Goal: Task Accomplishment & Management: Manage account settings

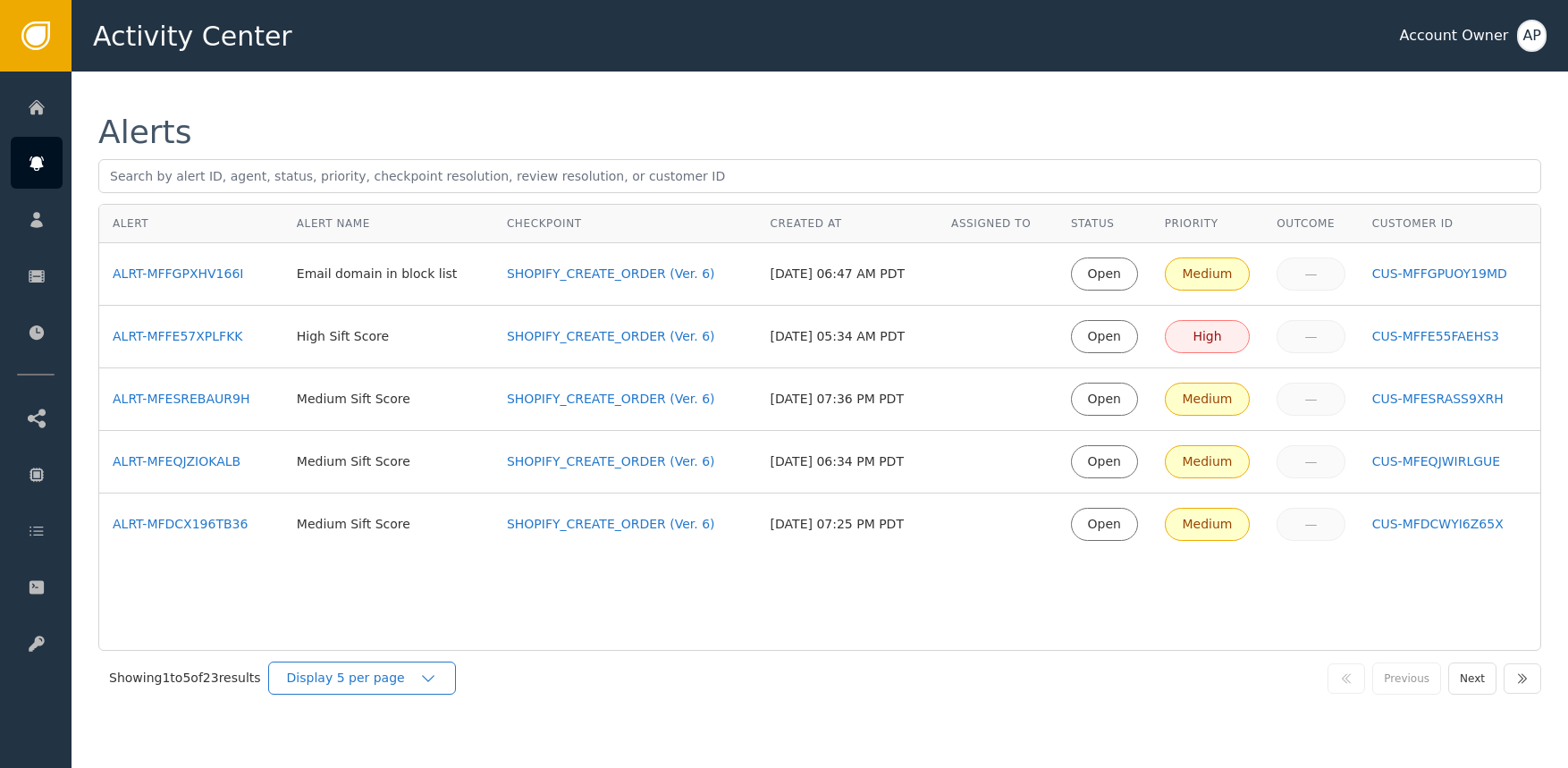
click at [404, 673] on div "Display 5 per page" at bounding box center [353, 678] width 132 height 19
click at [394, 747] on div "Display 25 per page" at bounding box center [367, 752] width 143 height 19
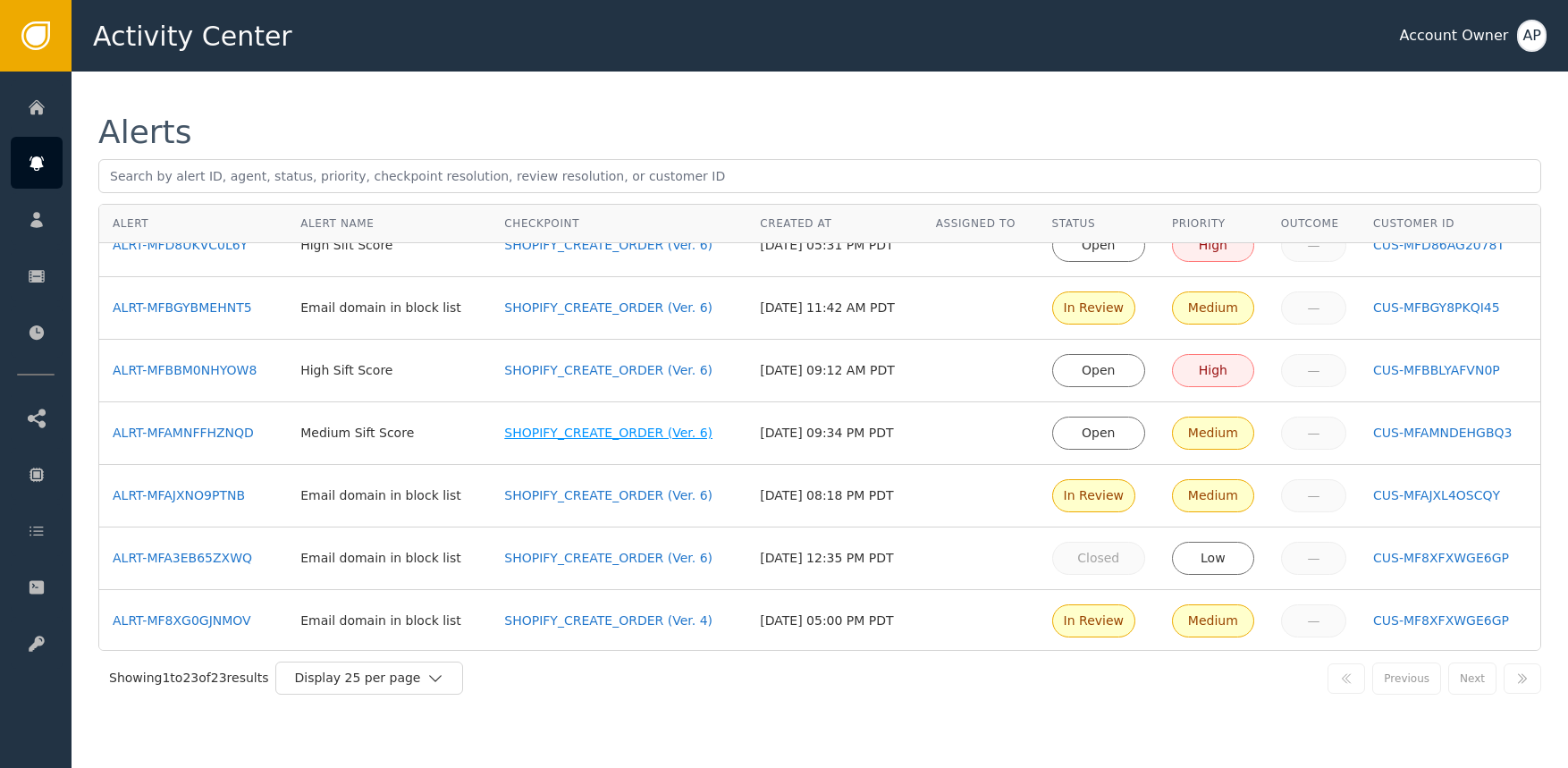
scroll to position [458, 0]
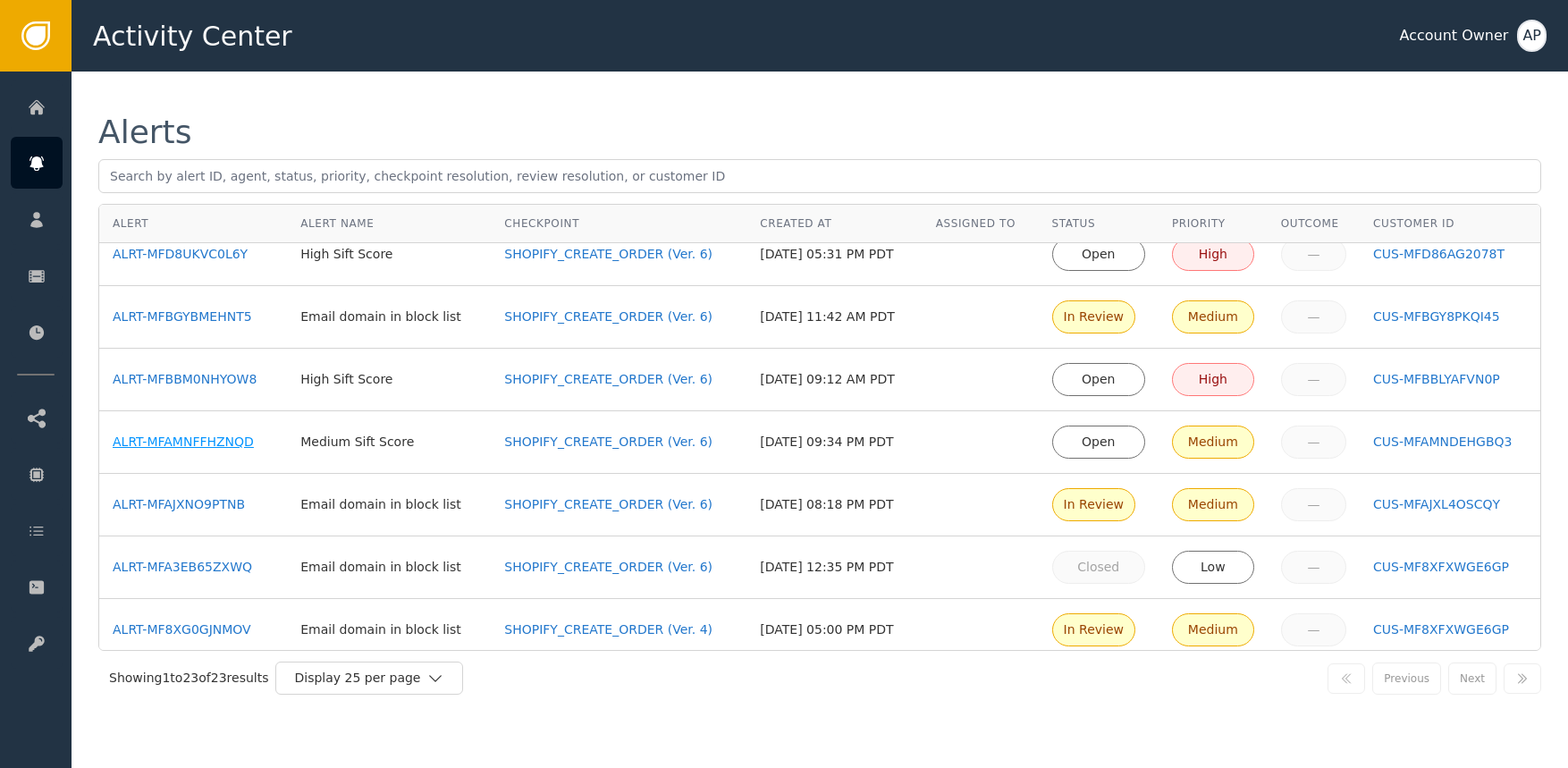
click at [212, 435] on div "ALRT-MFAMNFFHZNQD" at bounding box center [193, 441] width 161 height 19
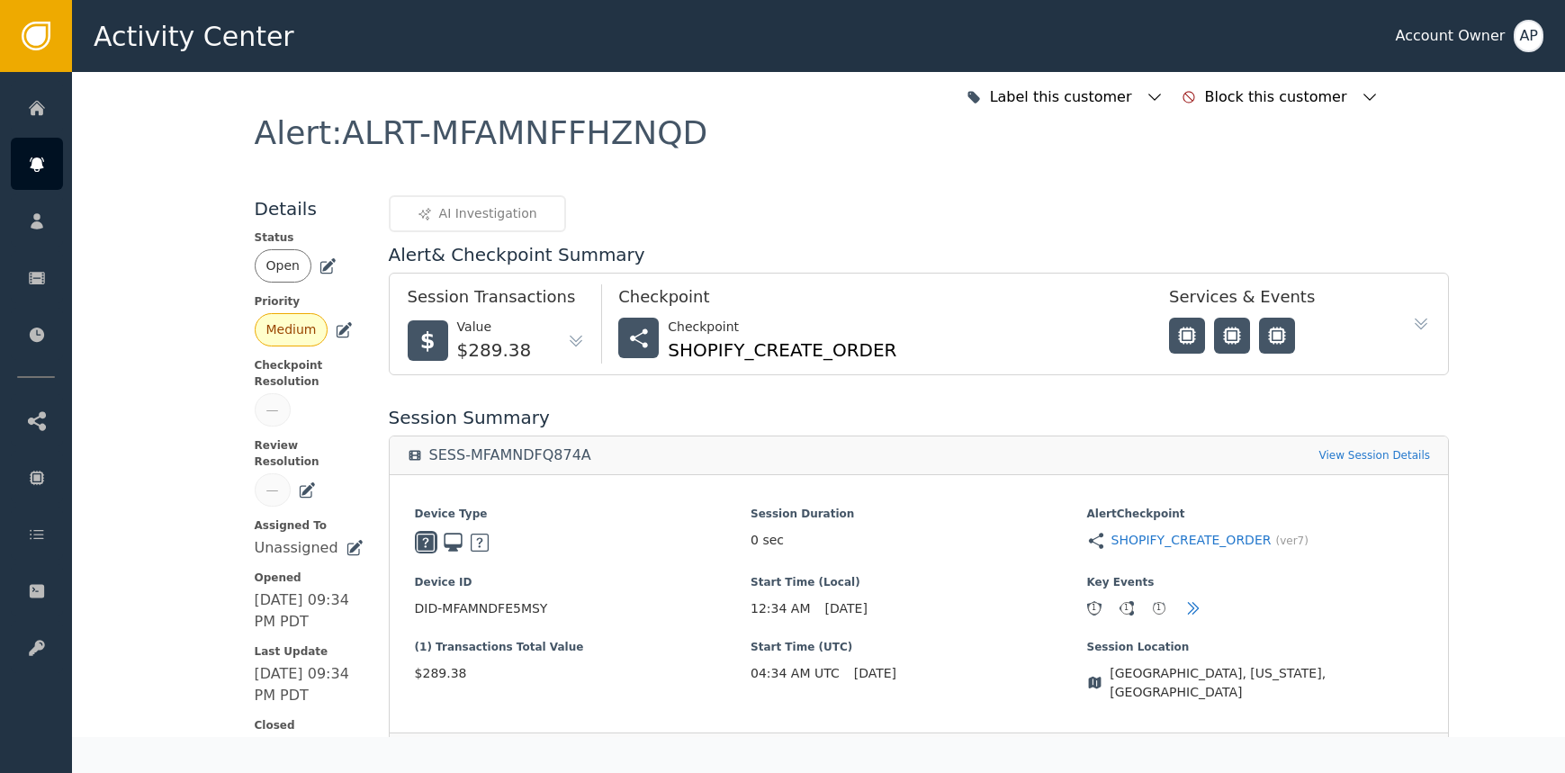
click at [322, 267] on icon at bounding box center [328, 264] width 13 height 13
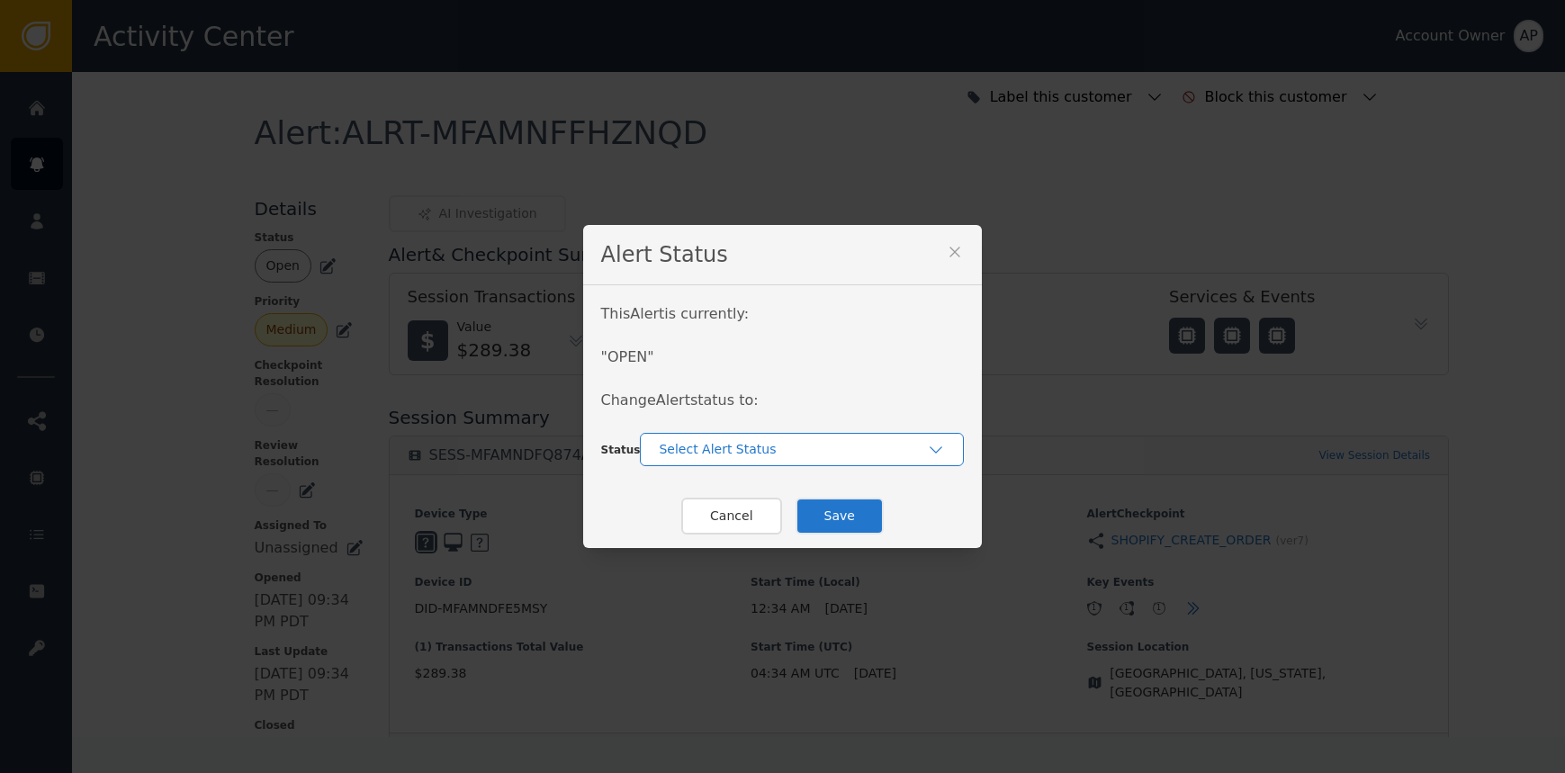
drag, startPoint x: 677, startPoint y: 433, endPoint x: 697, endPoint y: 451, distance: 27.4
click at [682, 435] on div "Select Alert Status" at bounding box center [802, 449] width 324 height 33
click at [731, 491] on div "In-Review" at bounding box center [802, 489] width 288 height 19
click at [842, 508] on button "Save" at bounding box center [839, 516] width 88 height 37
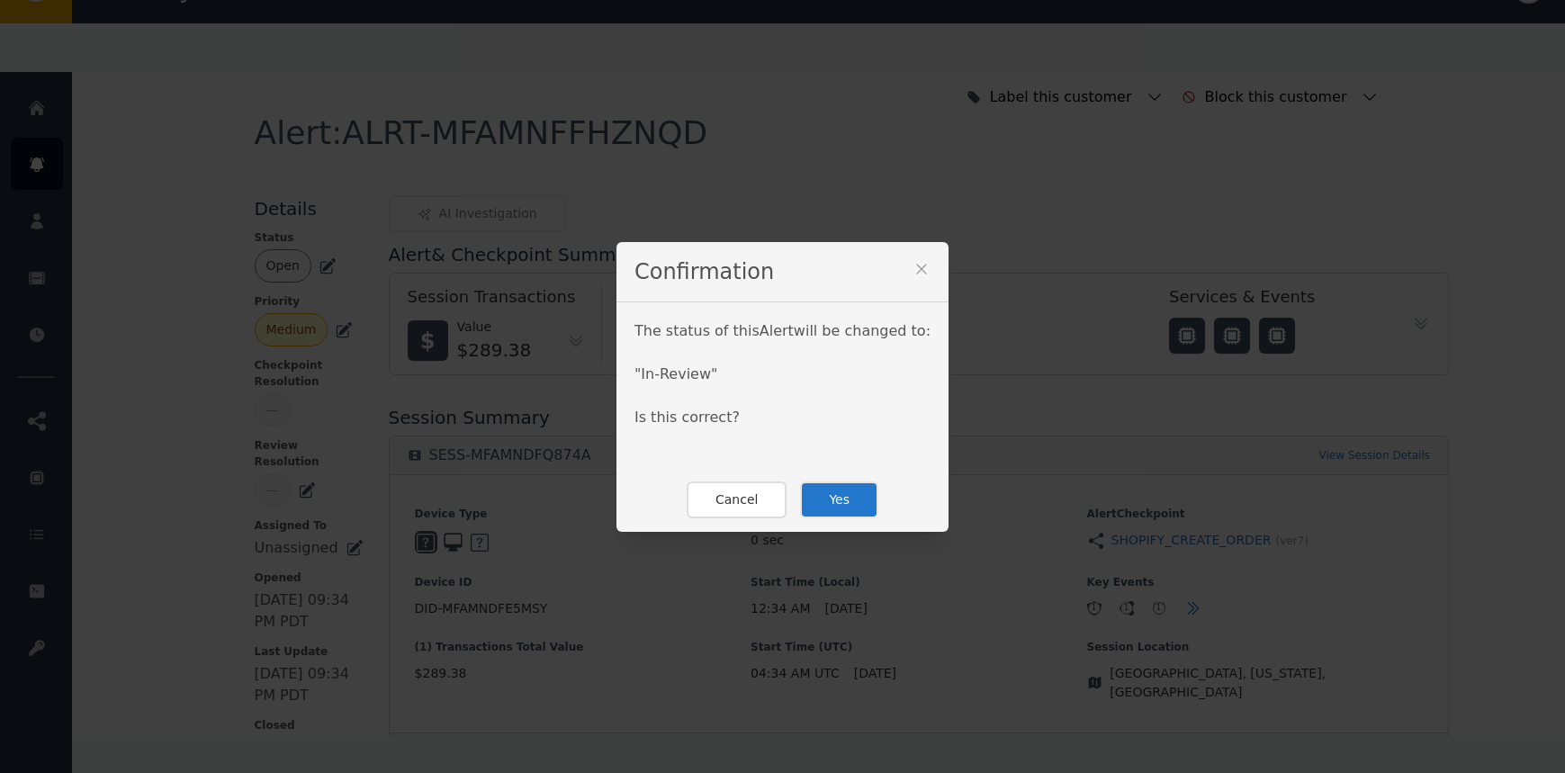
scroll to position [113, 0]
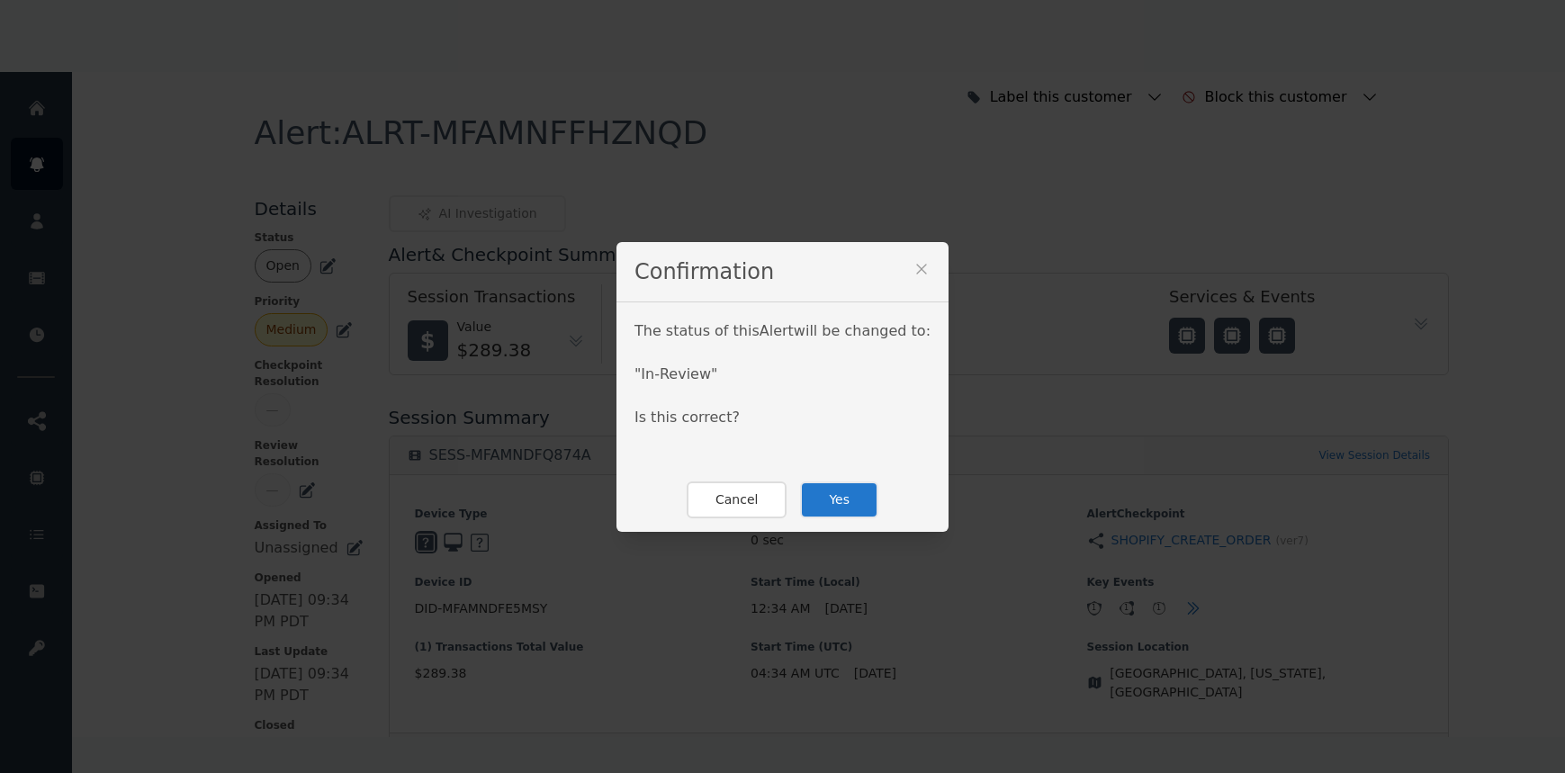
click at [857, 491] on button "Yes" at bounding box center [839, 499] width 78 height 37
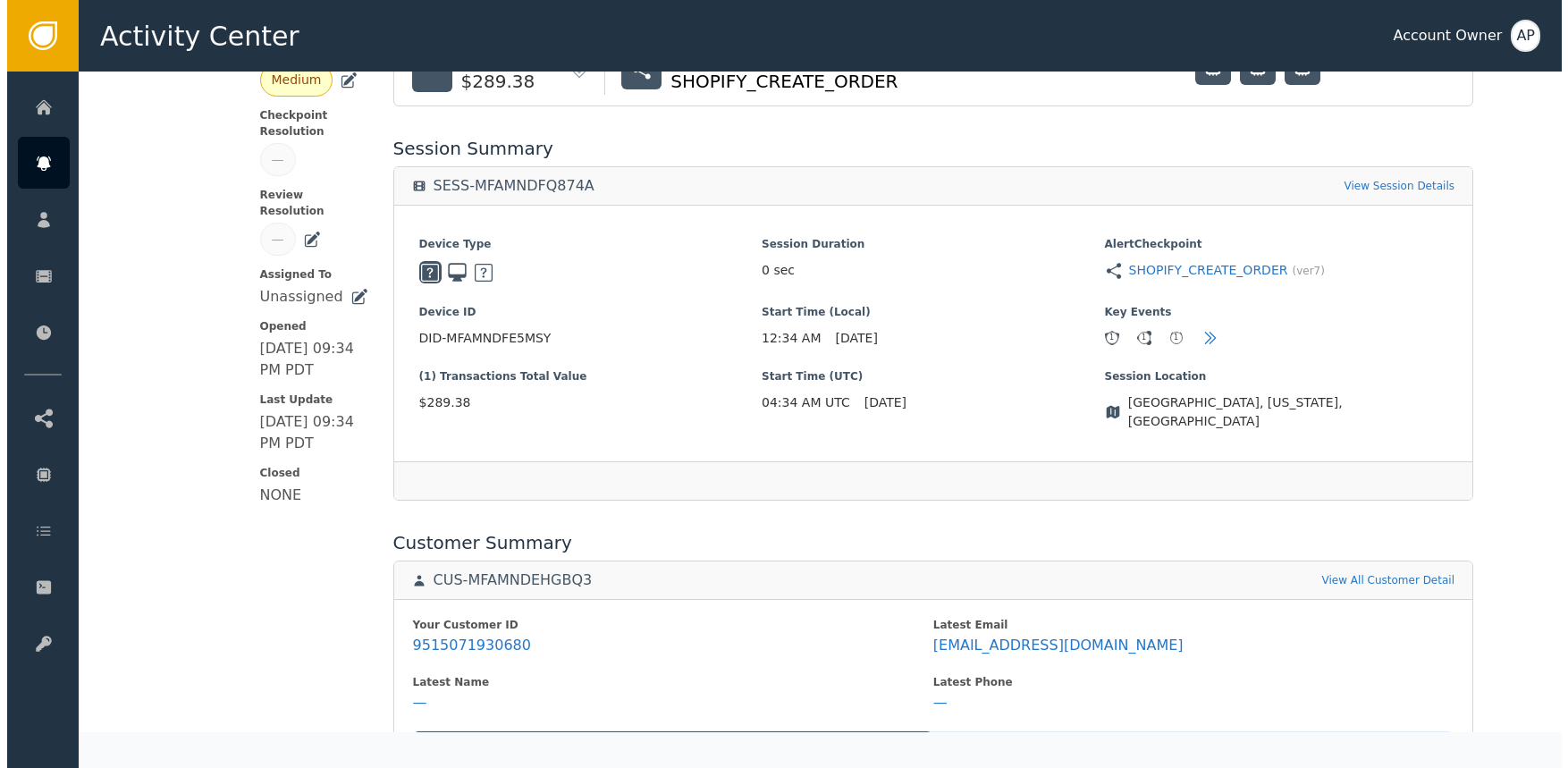
scroll to position [268, 0]
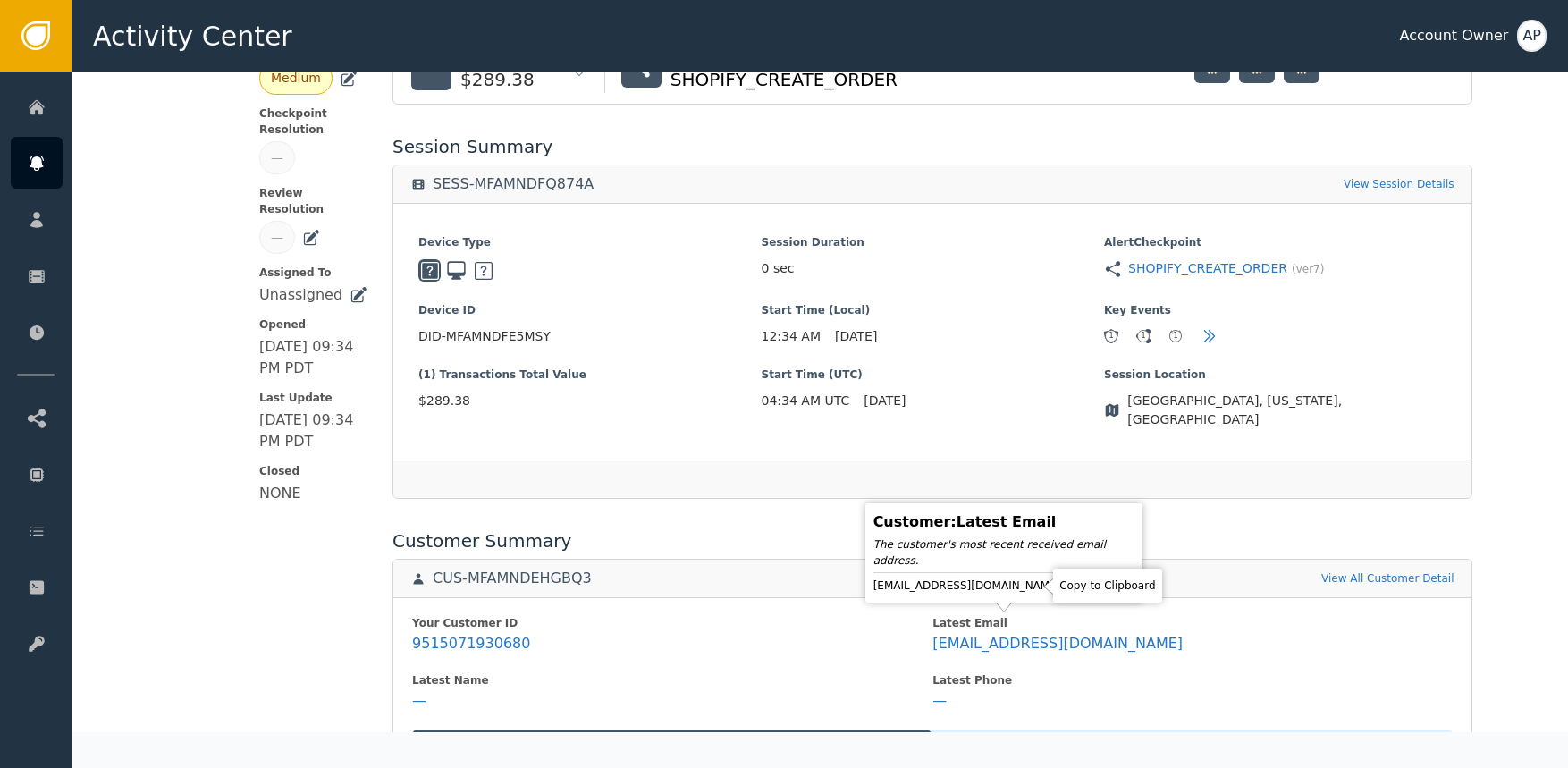
drag, startPoint x: 1035, startPoint y: 586, endPoint x: 1006, endPoint y: 518, distance: 73.9
click at [1067, 585] on icon at bounding box center [1076, 585] width 18 height 18
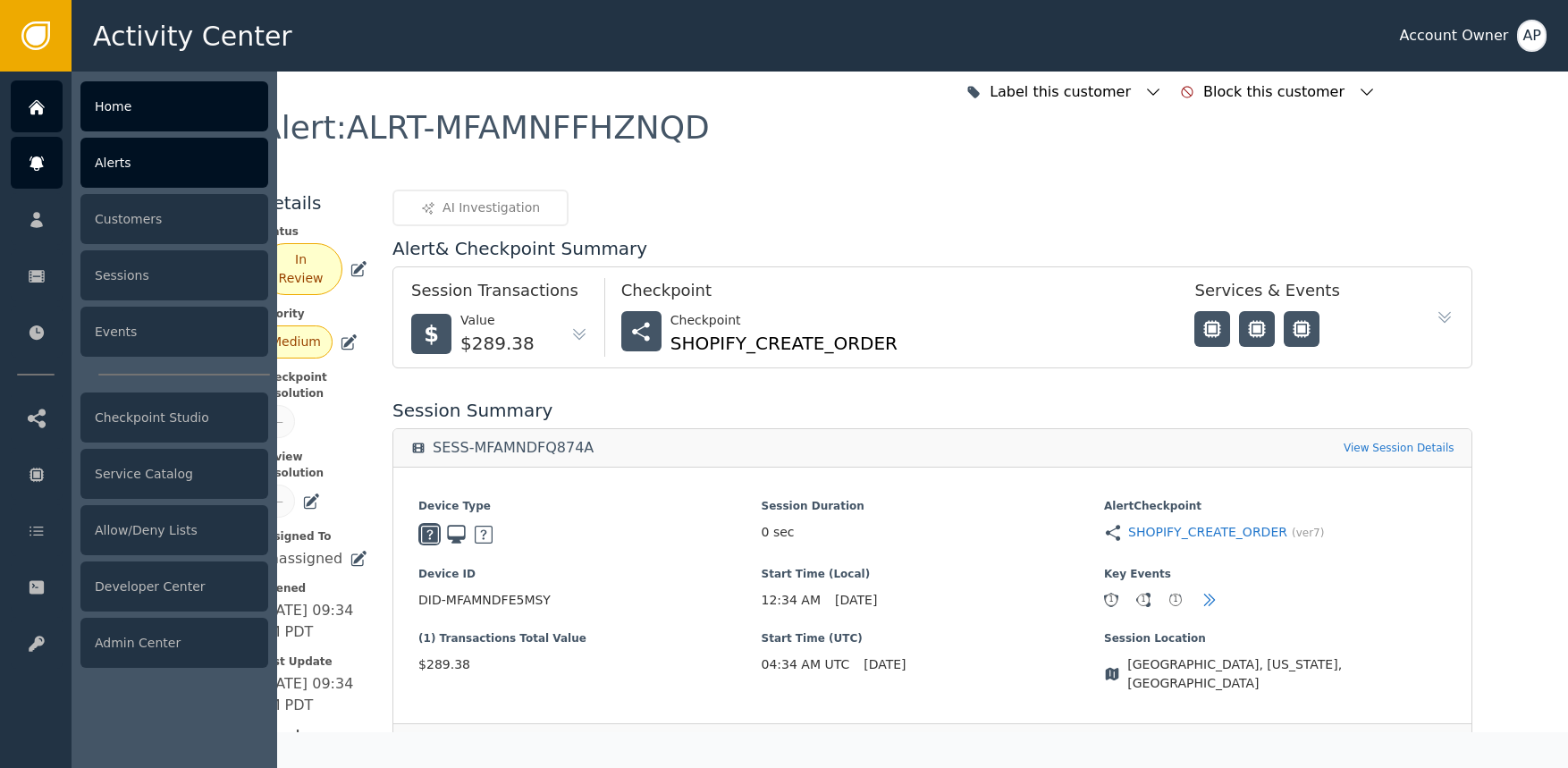
scroll to position [2, 0]
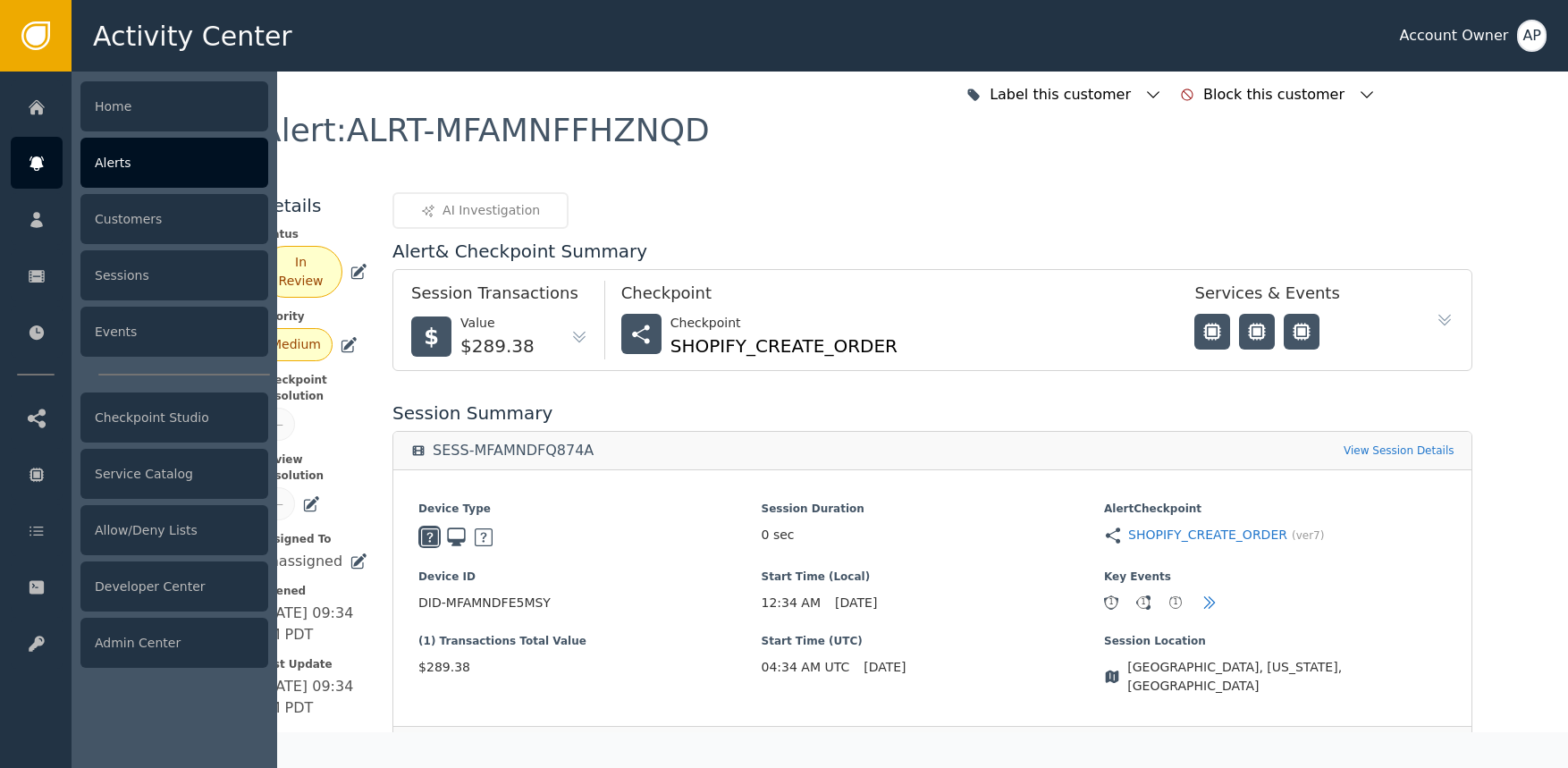
click at [49, 145] on div at bounding box center [37, 163] width 52 height 52
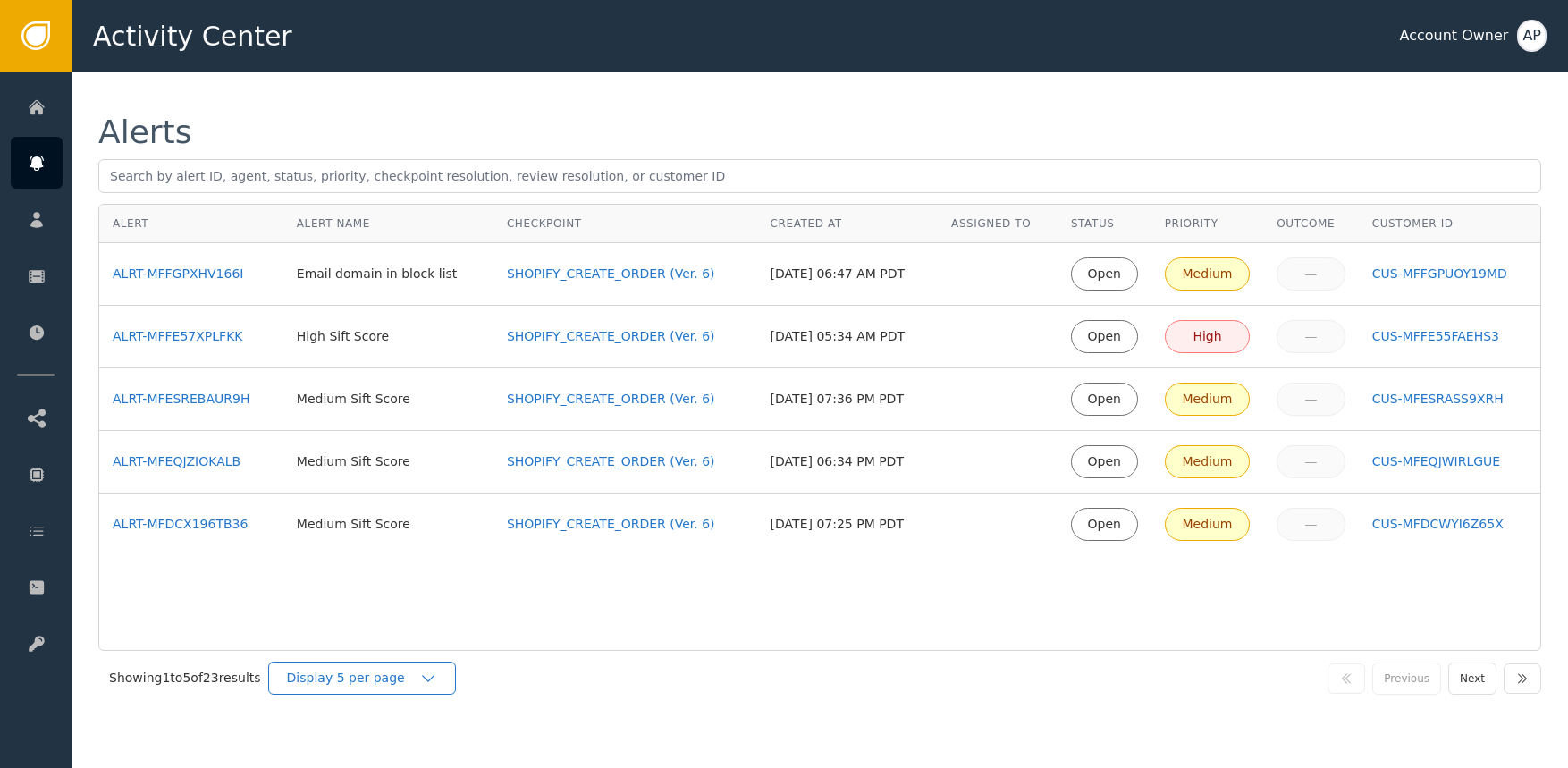
click at [369, 671] on div "Display 5 per page" at bounding box center [353, 678] width 132 height 19
click at [392, 752] on div "Display 25 per page" at bounding box center [367, 751] width 143 height 19
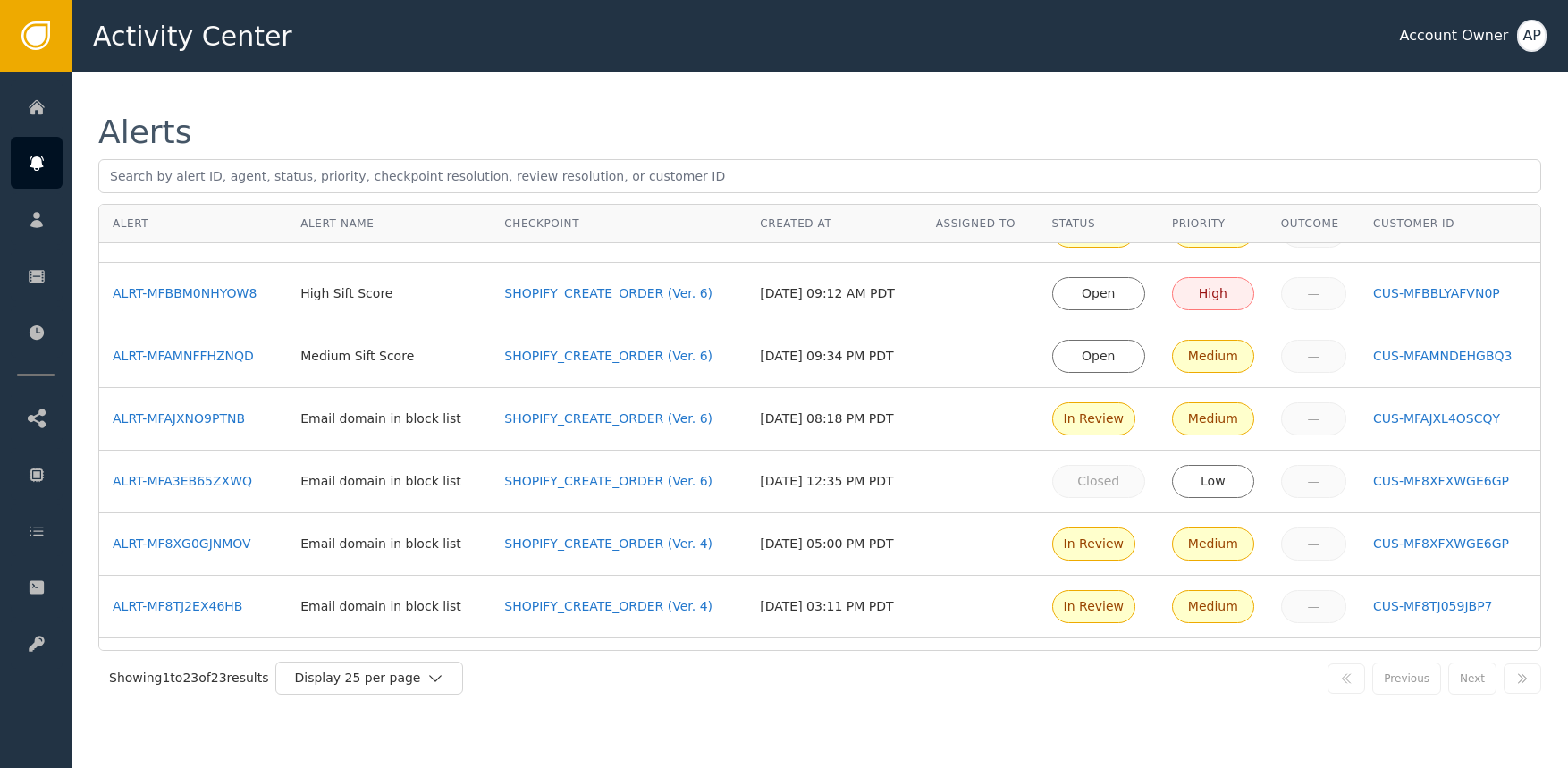
scroll to position [524, 0]
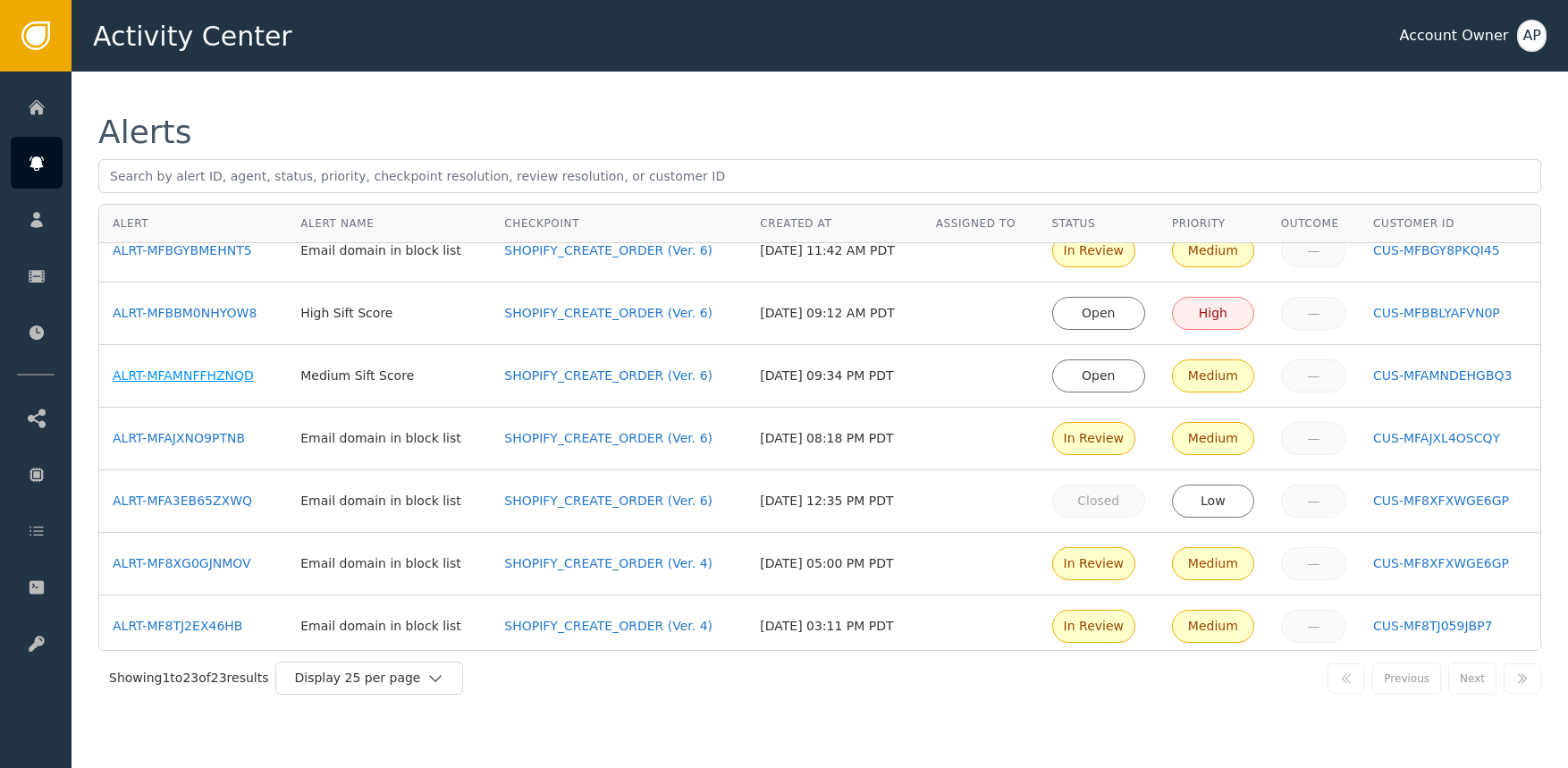
click at [233, 371] on div "ALRT-MFAMNFFHZNQD" at bounding box center [193, 376] width 161 height 19
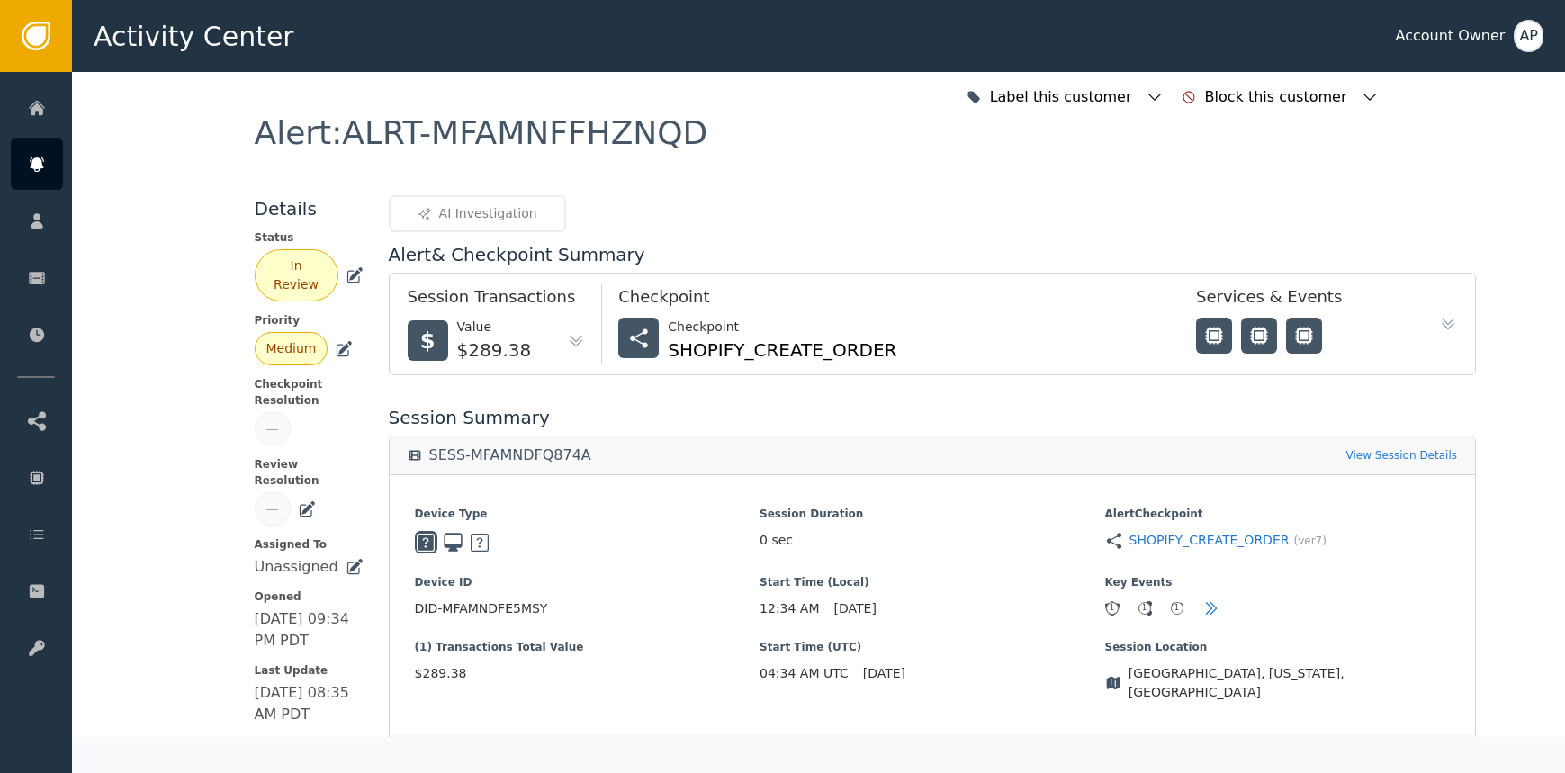
click at [696, 141] on div "Alert : ALRT-MFAMNFFHZNQD" at bounding box center [819, 156] width 1128 height 78
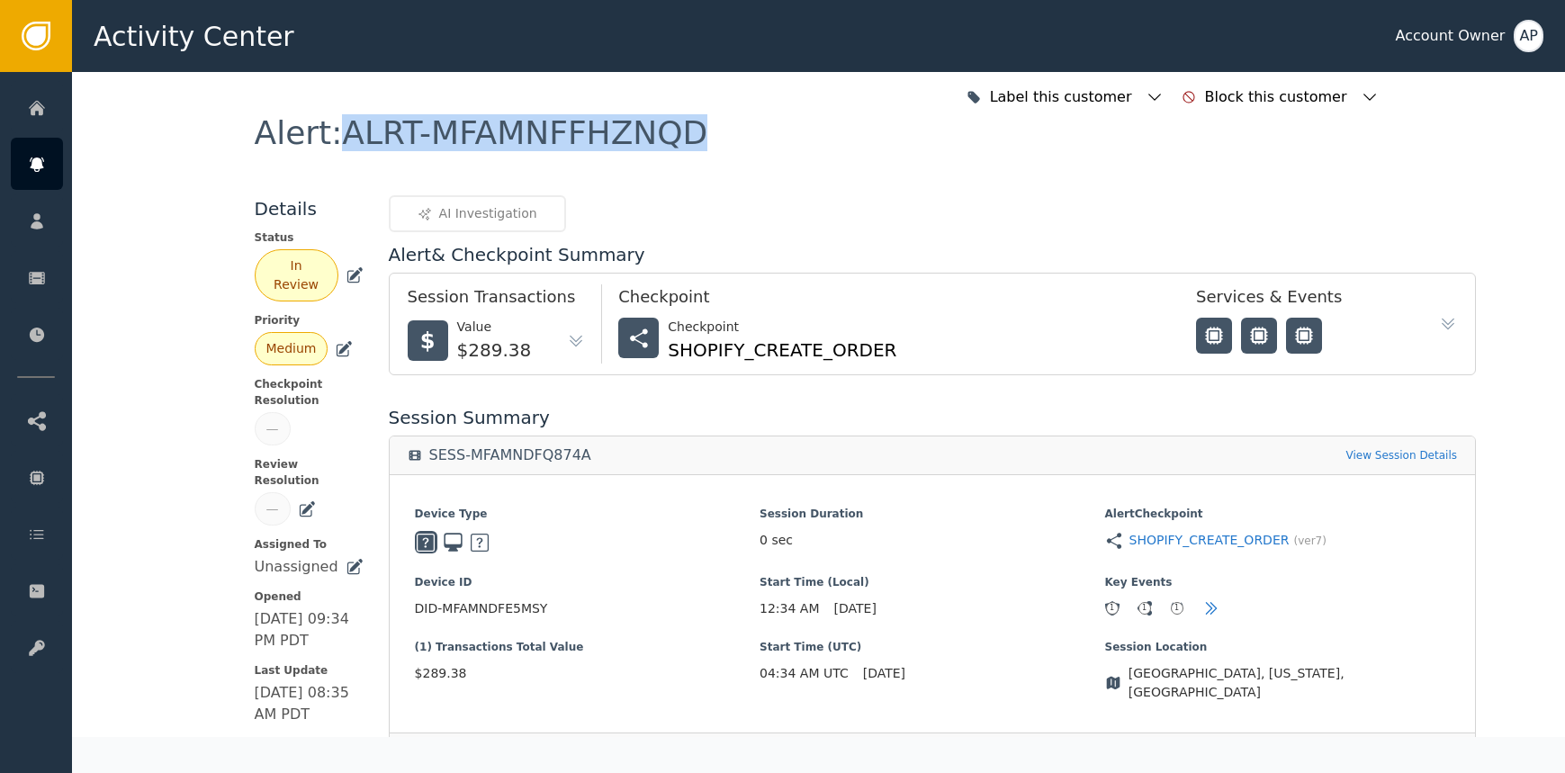
copy div "ALRT-MFAMNFFHZNQD"
drag, startPoint x: 678, startPoint y: 139, endPoint x: 325, endPoint y: 127, distance: 352.9
click at [332, 125] on div "Alert : ALRT-MFAMNFFHZNQD" at bounding box center [819, 156] width 1128 height 78
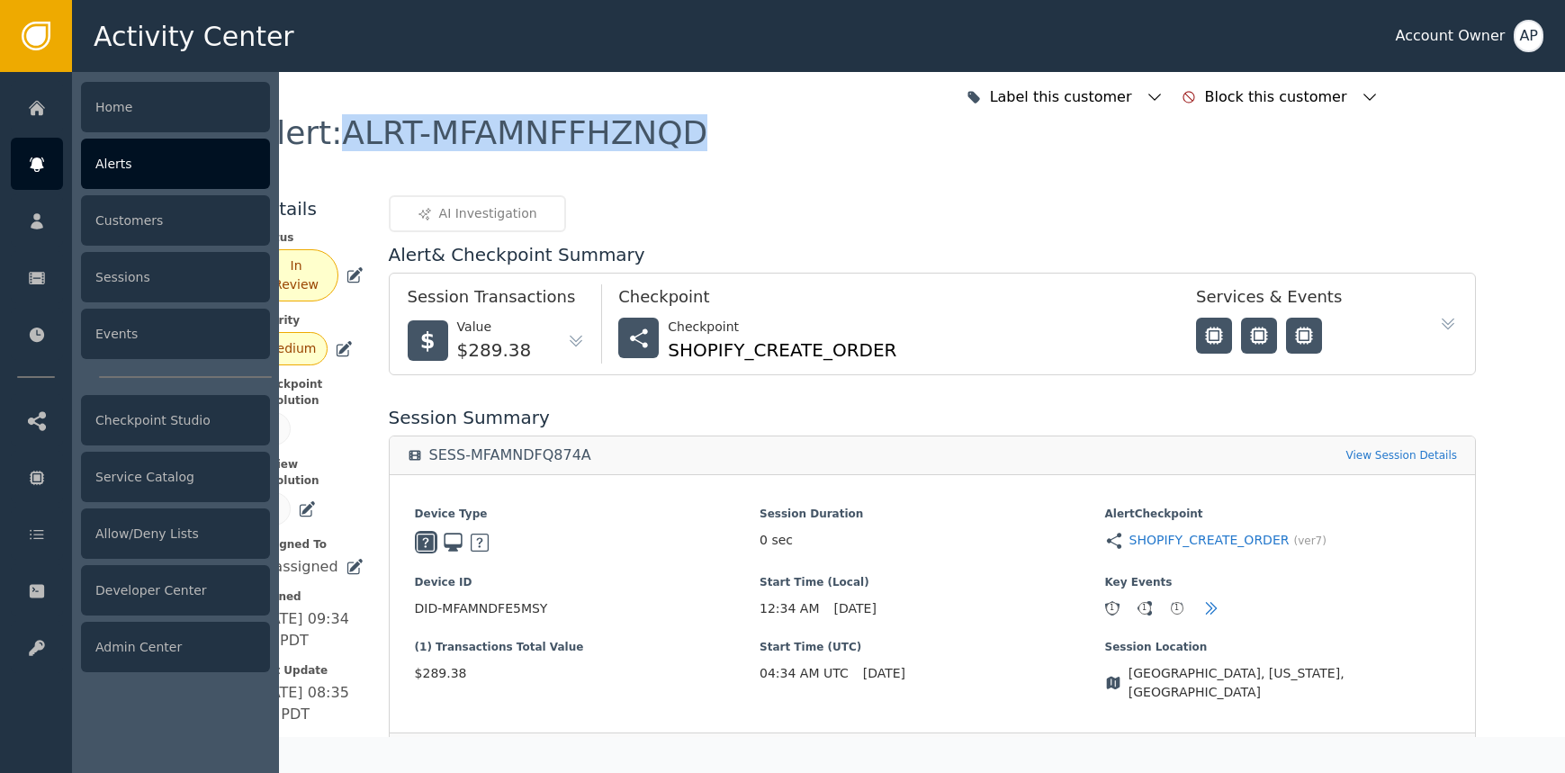
click at [25, 165] on div at bounding box center [37, 164] width 52 height 52
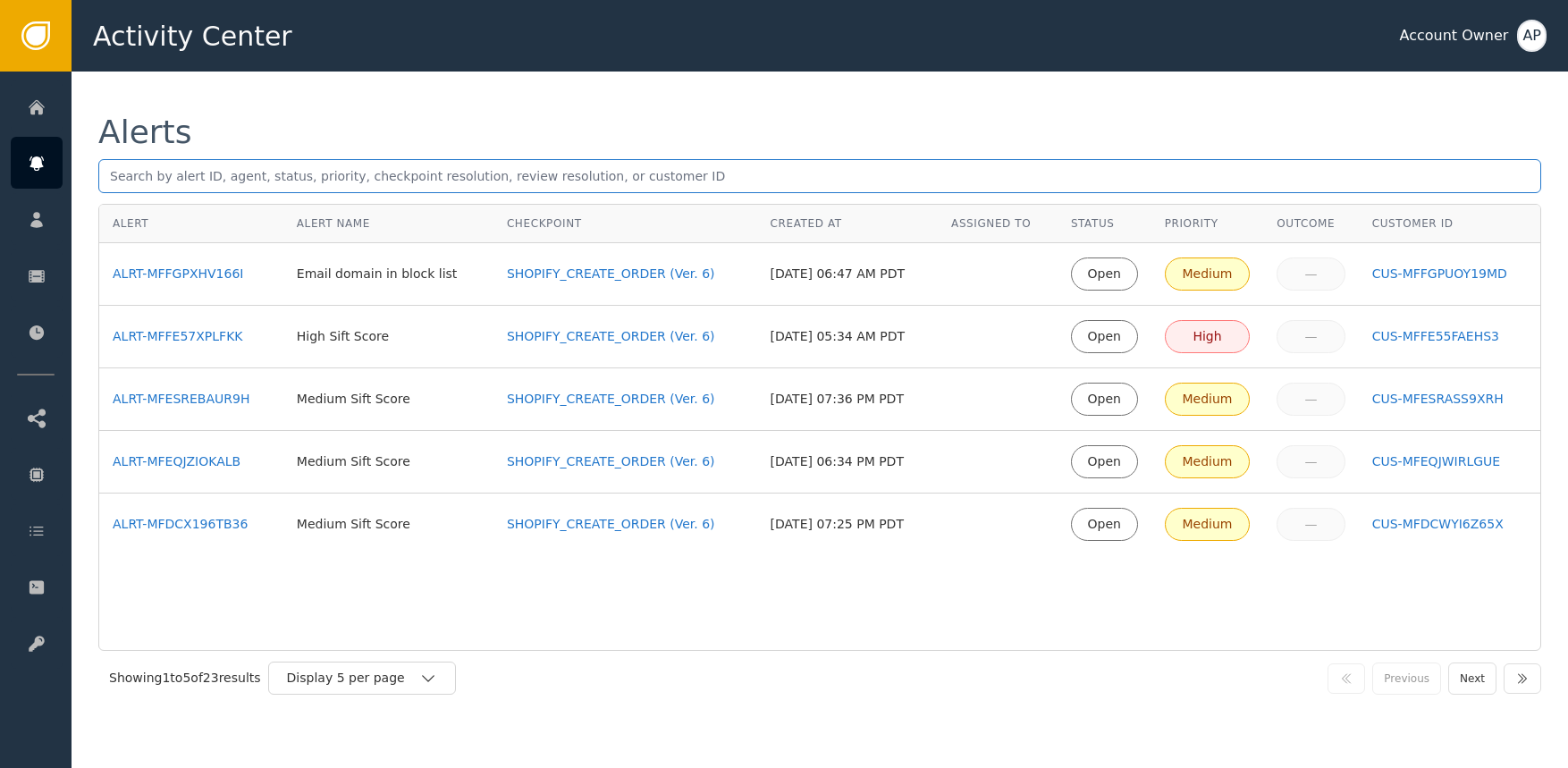
click at [106, 159] on input "text" at bounding box center [820, 176] width 1443 height 34
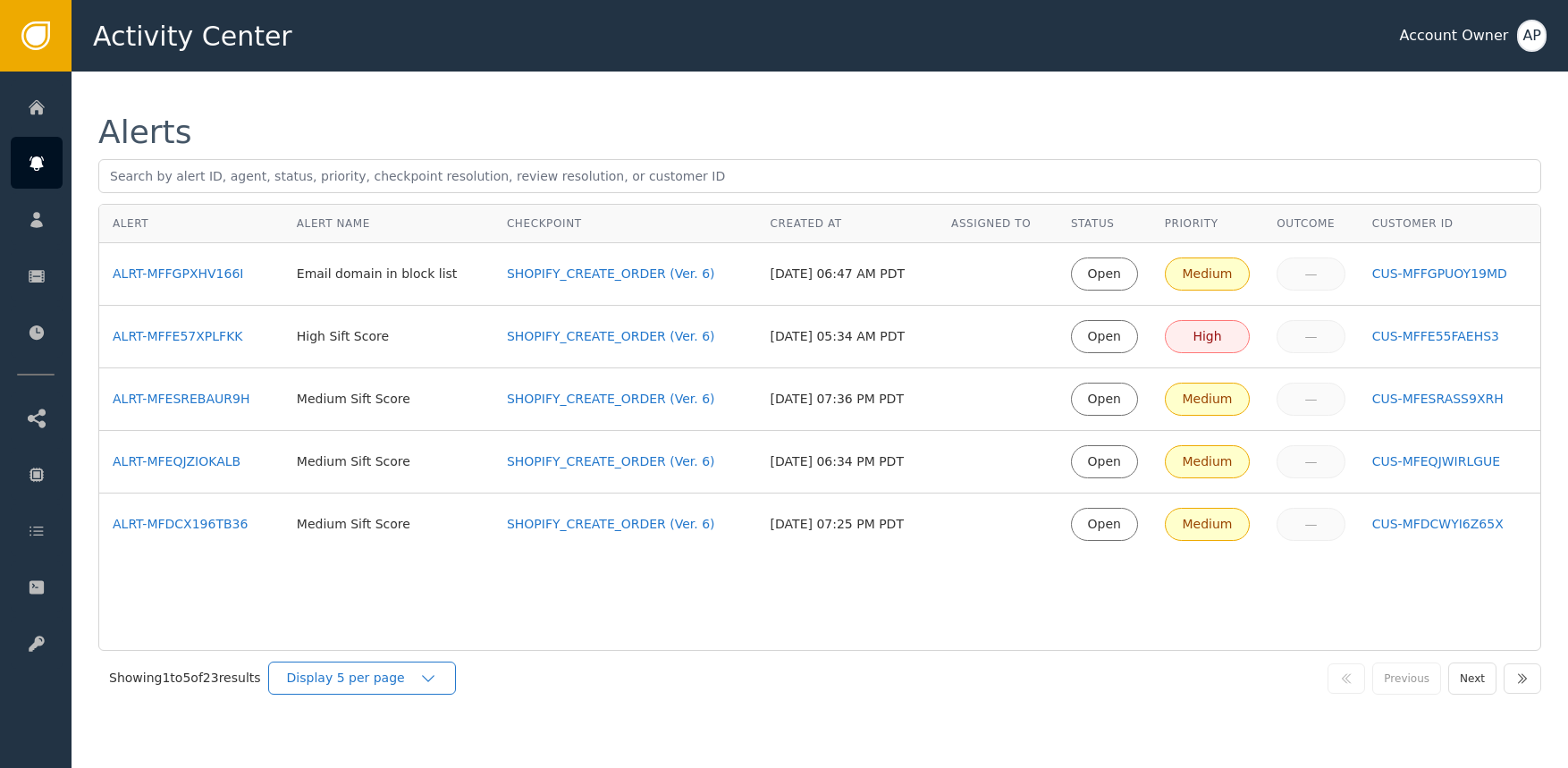
click at [383, 678] on div "Display 5 per page" at bounding box center [353, 678] width 132 height 19
click at [394, 754] on div "Display 25 per page" at bounding box center [367, 751] width 143 height 19
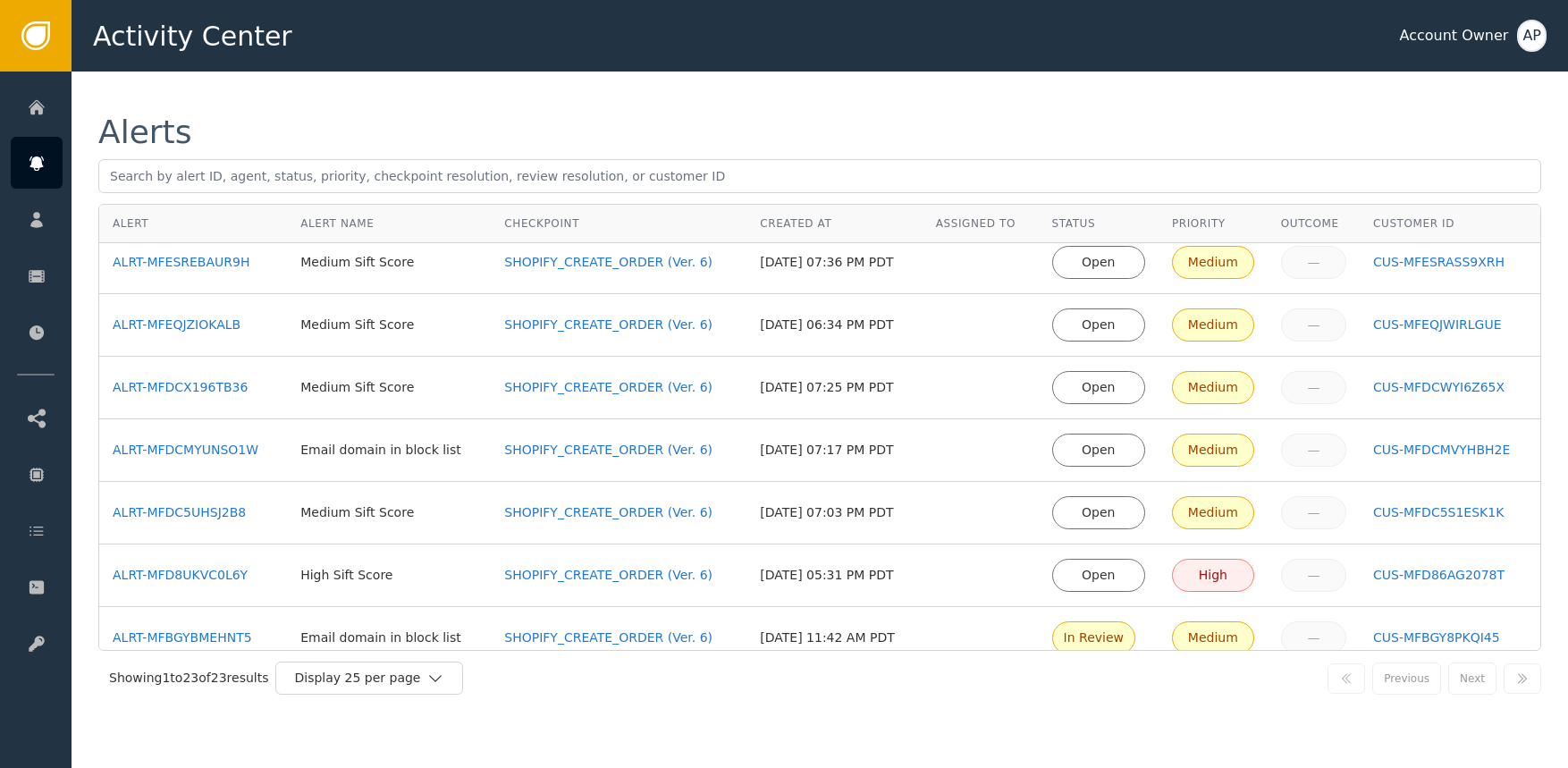
scroll to position [473, 0]
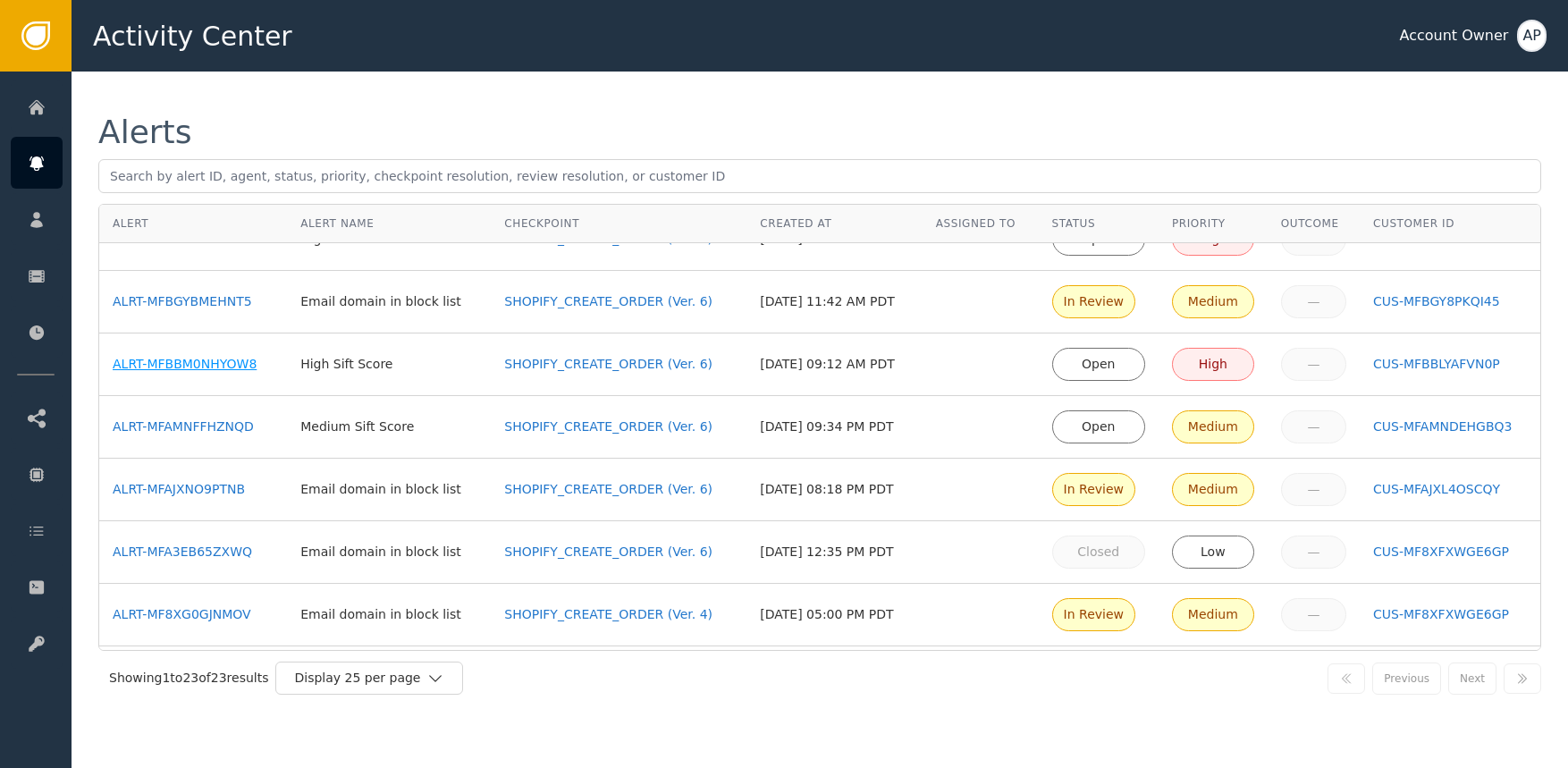
click at [224, 368] on div "ALRT-MFBBM0NHYOW8" at bounding box center [193, 364] width 161 height 19
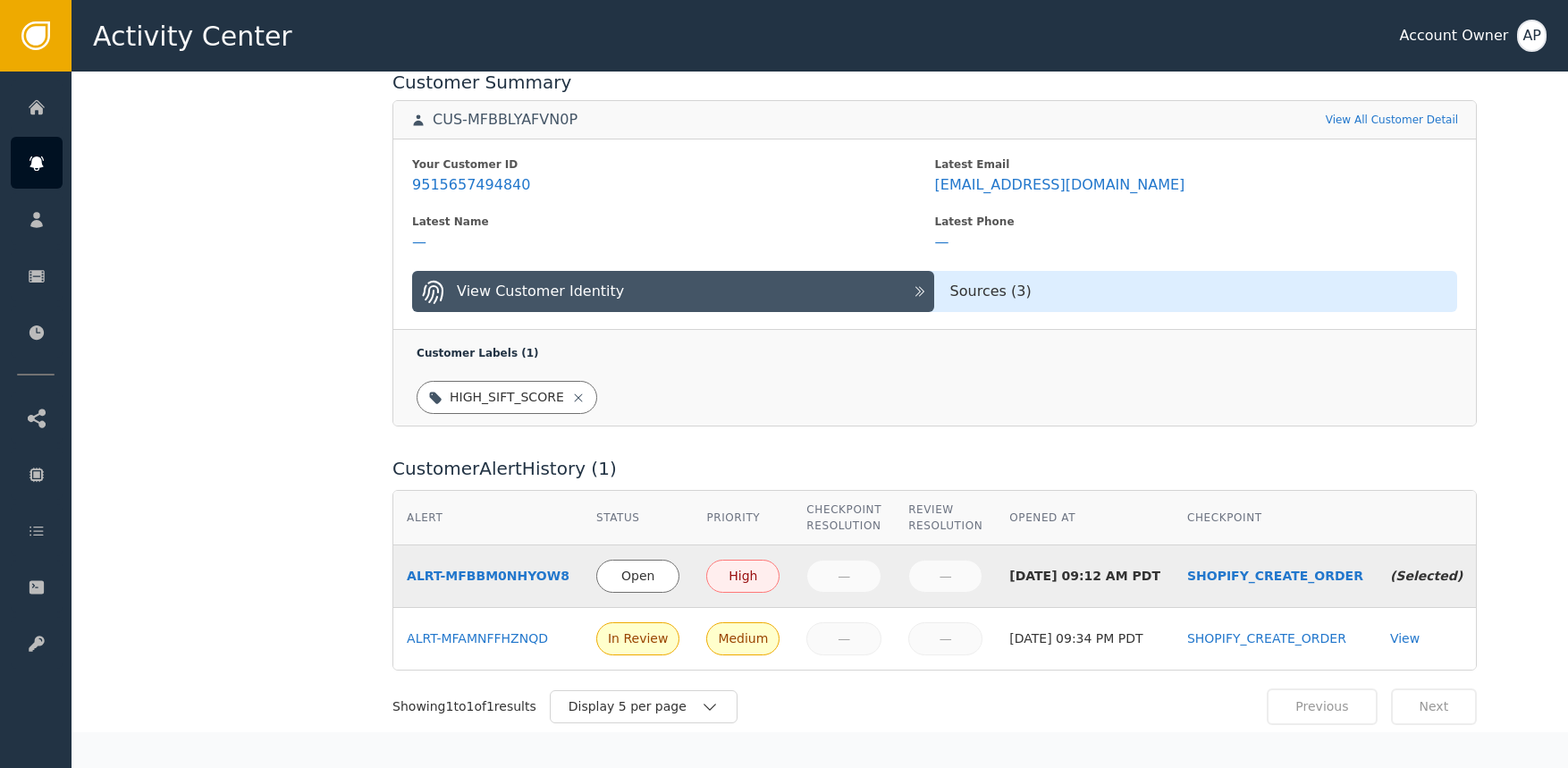
scroll to position [468, 0]
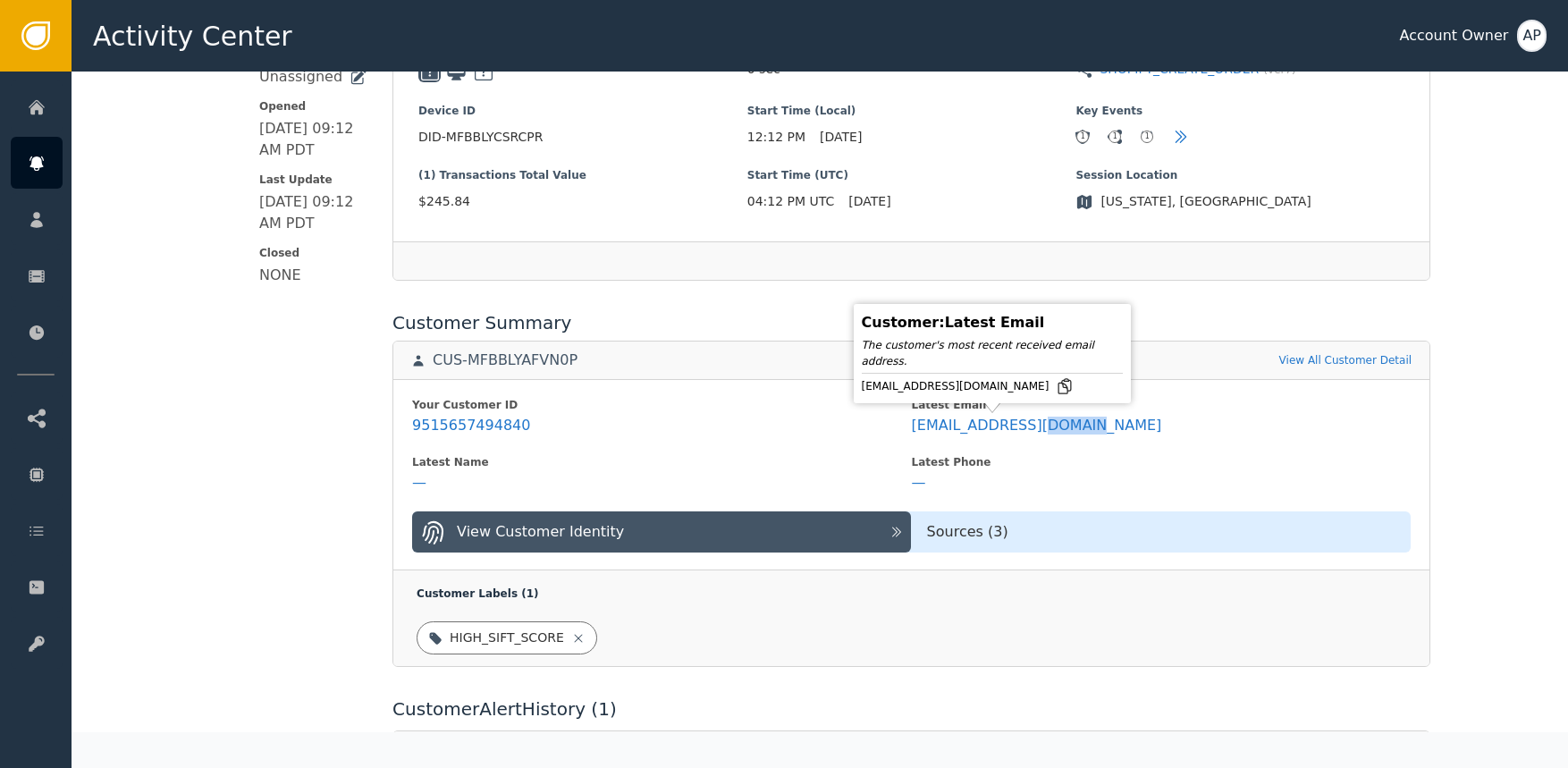
click at [1056, 387] on icon at bounding box center [1065, 386] width 18 height 18
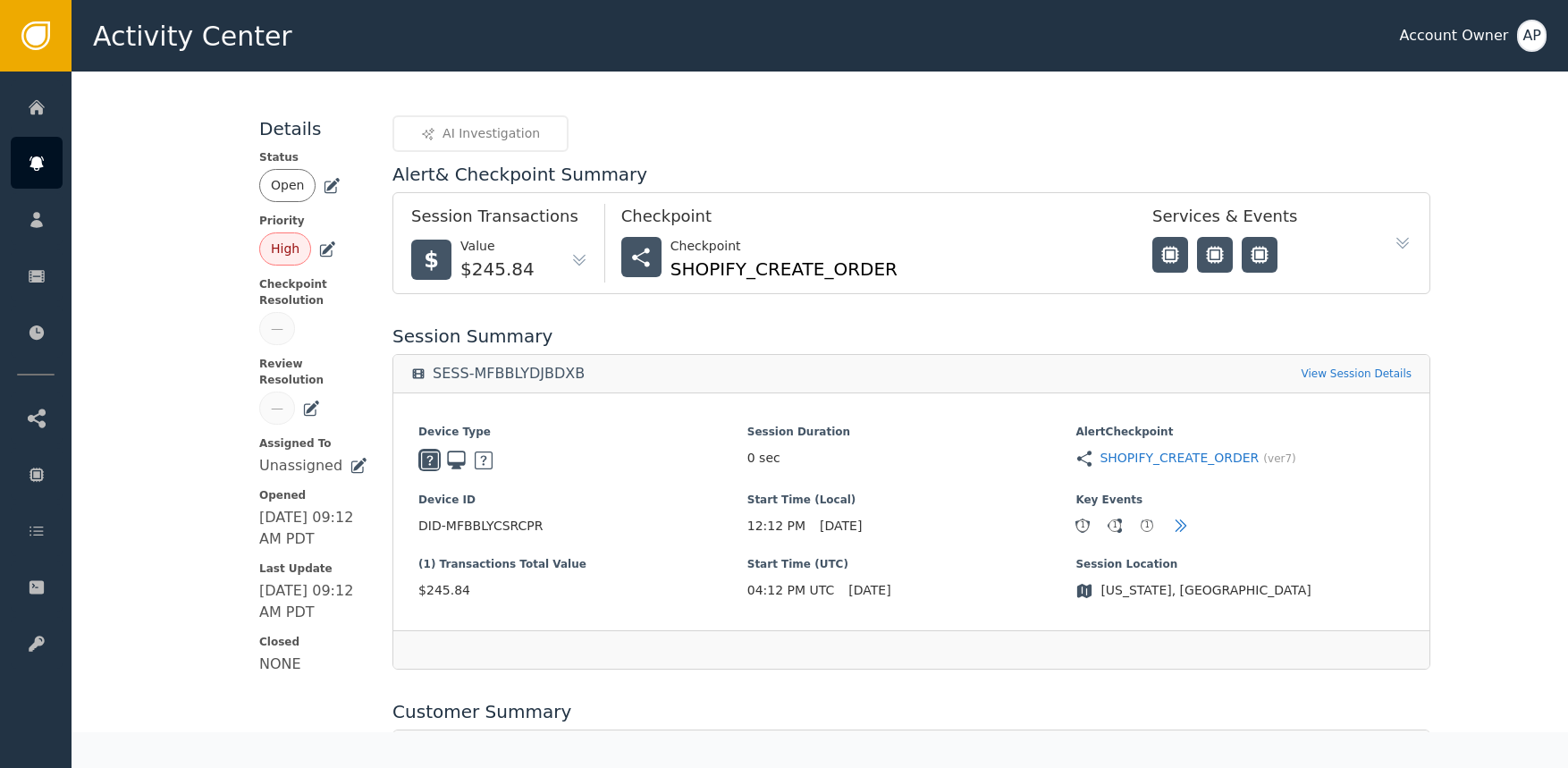
scroll to position [77, 0]
drag, startPoint x: 319, startPoint y: 192, endPoint x: 329, endPoint y: 206, distance: 17.2
click at [325, 192] on icon at bounding box center [331, 188] width 13 height 13
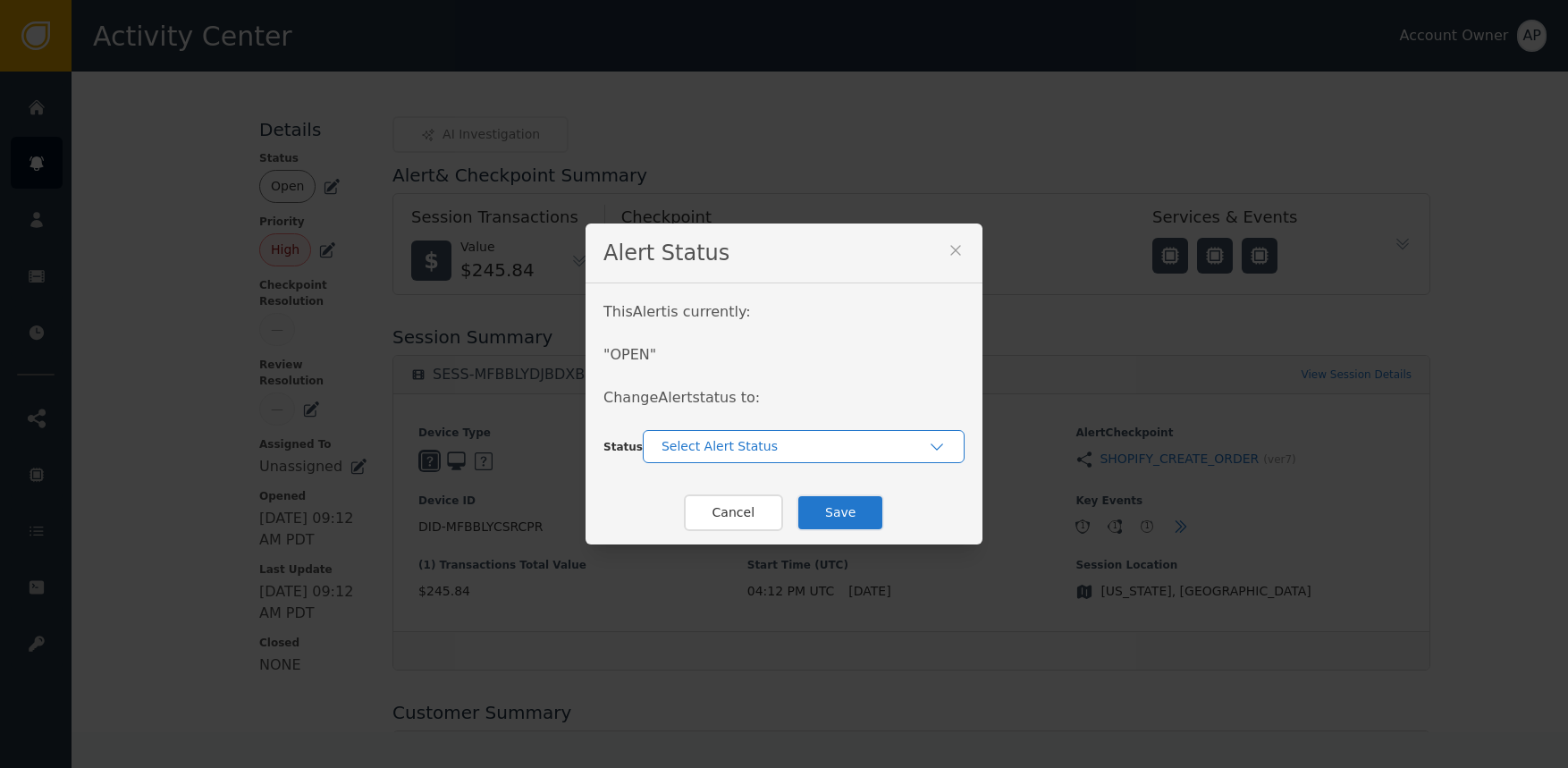
click at [715, 454] on div "Select Alert Status" at bounding box center [795, 446] width 266 height 19
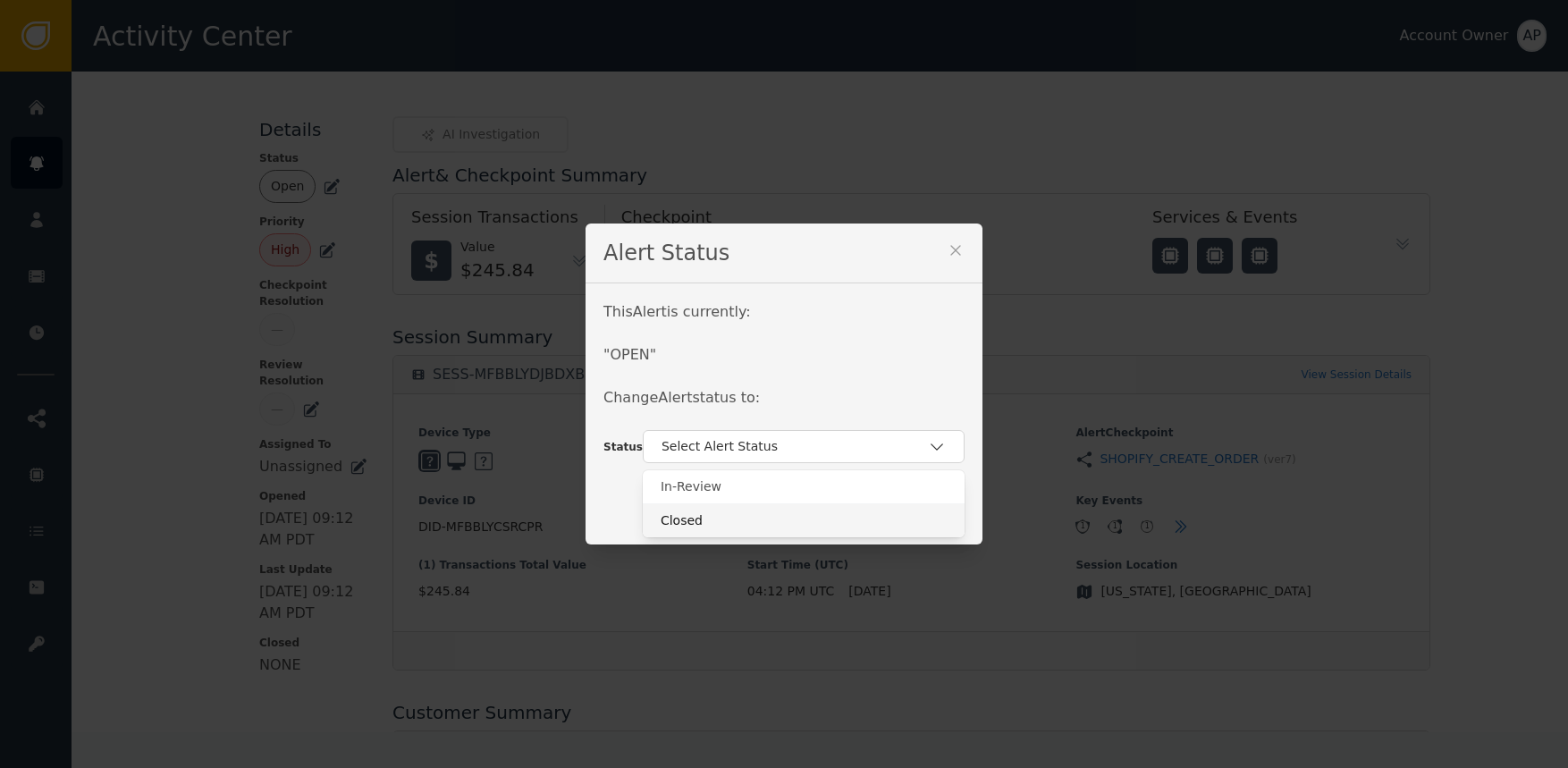
click at [717, 516] on div "Closed" at bounding box center [804, 521] width 286 height 19
click at [844, 507] on button "Save" at bounding box center [841, 513] width 87 height 37
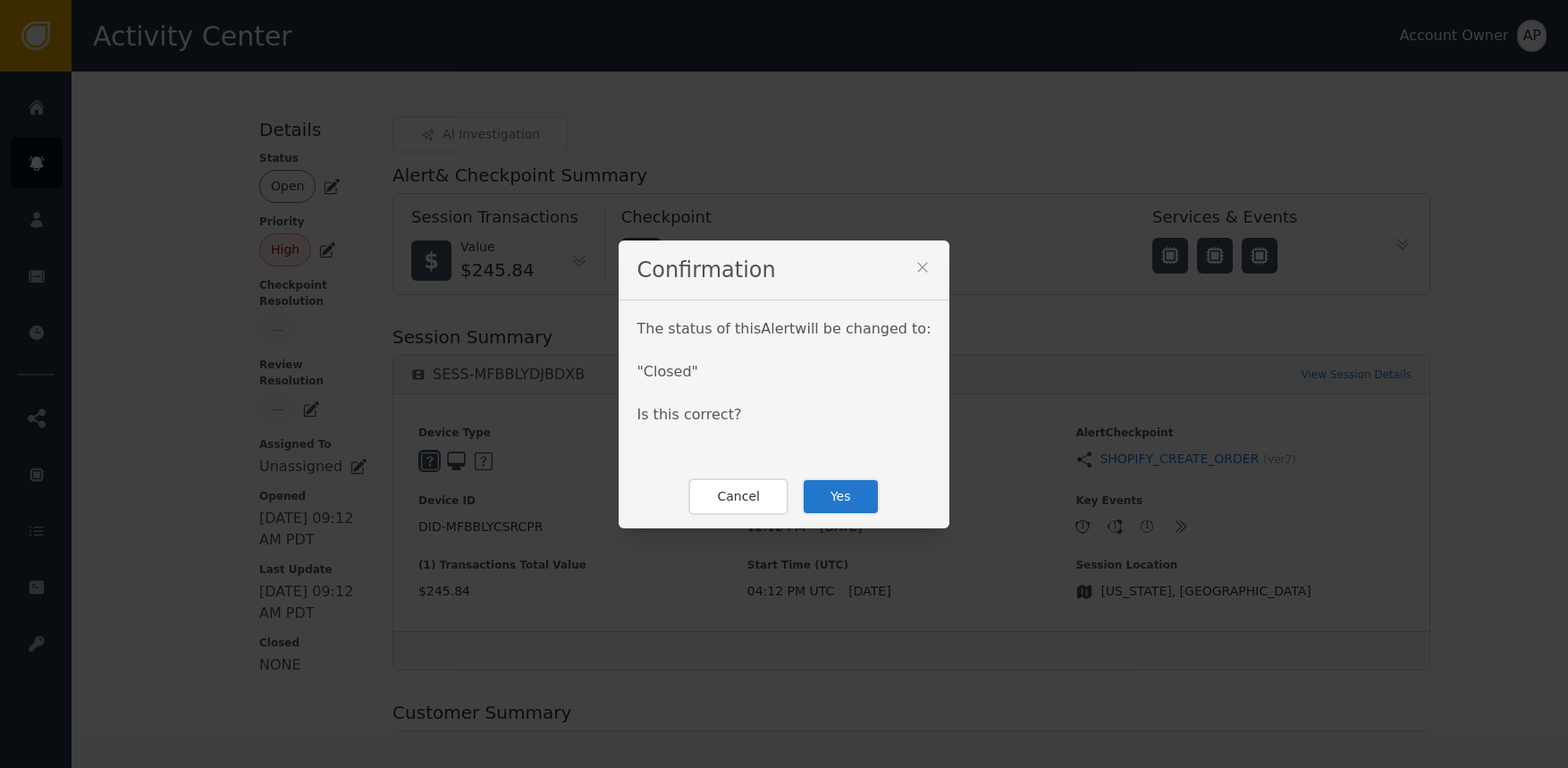
click at [815, 491] on button "Yes" at bounding box center [841, 496] width 78 height 37
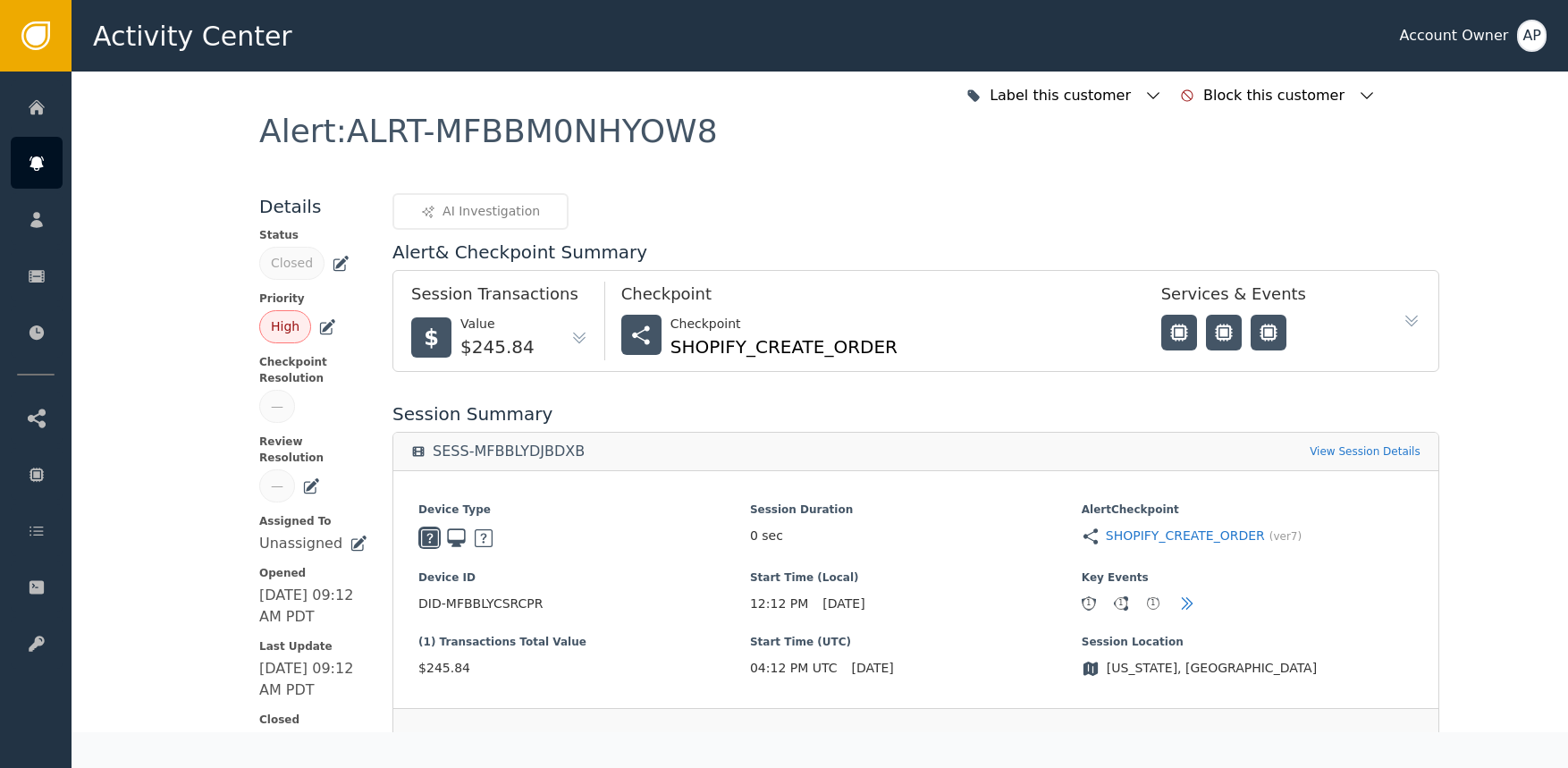
scroll to position [0, 0]
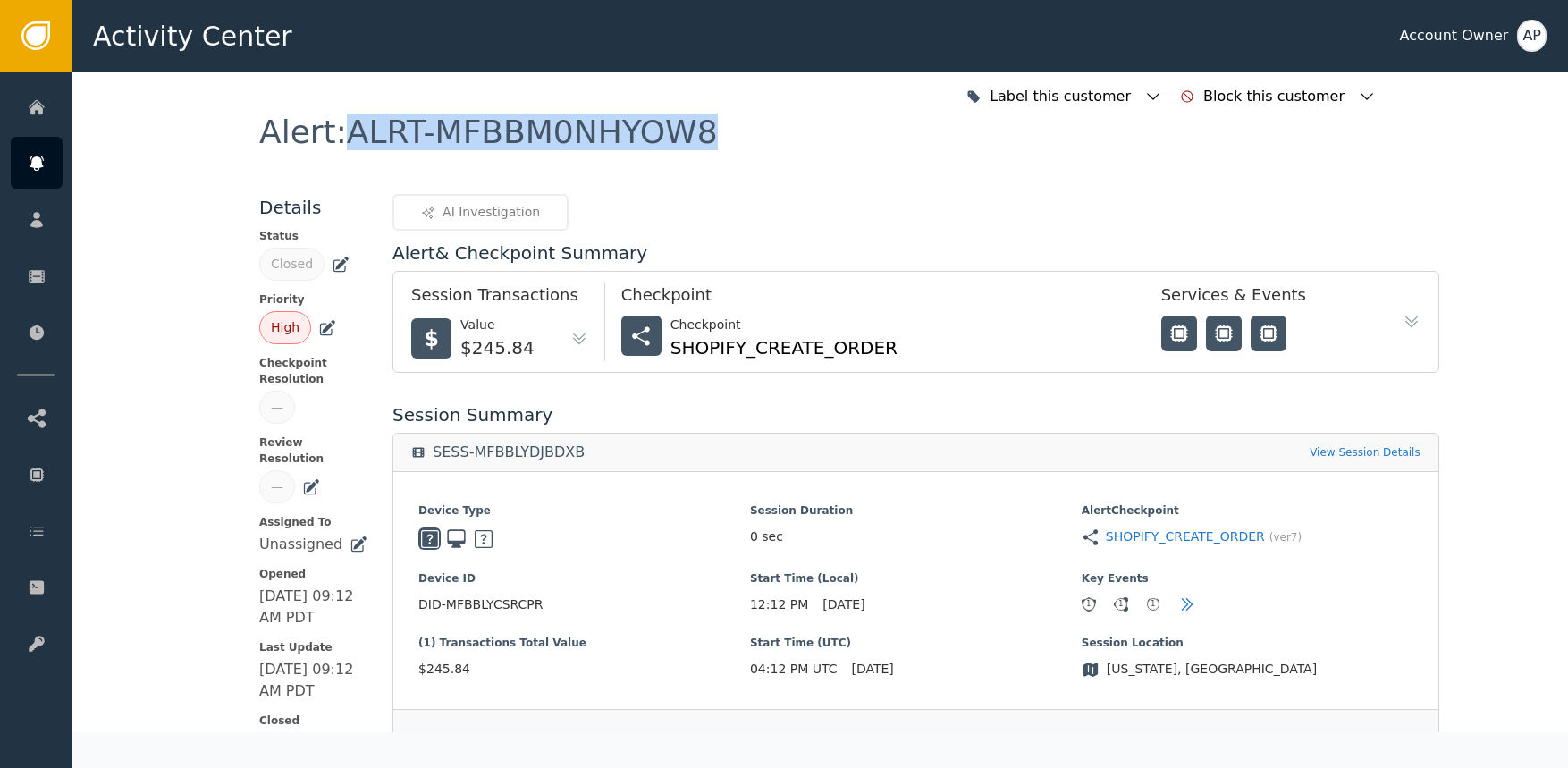
copy div "ALRT-MFBBM0NHYOW8"
drag, startPoint x: 693, startPoint y: 147, endPoint x: 336, endPoint y: 138, distance: 357.1
click at [336, 138] on div "Alert : ALRT-MFBBM0NHYOW8" at bounding box center [820, 155] width 1121 height 77
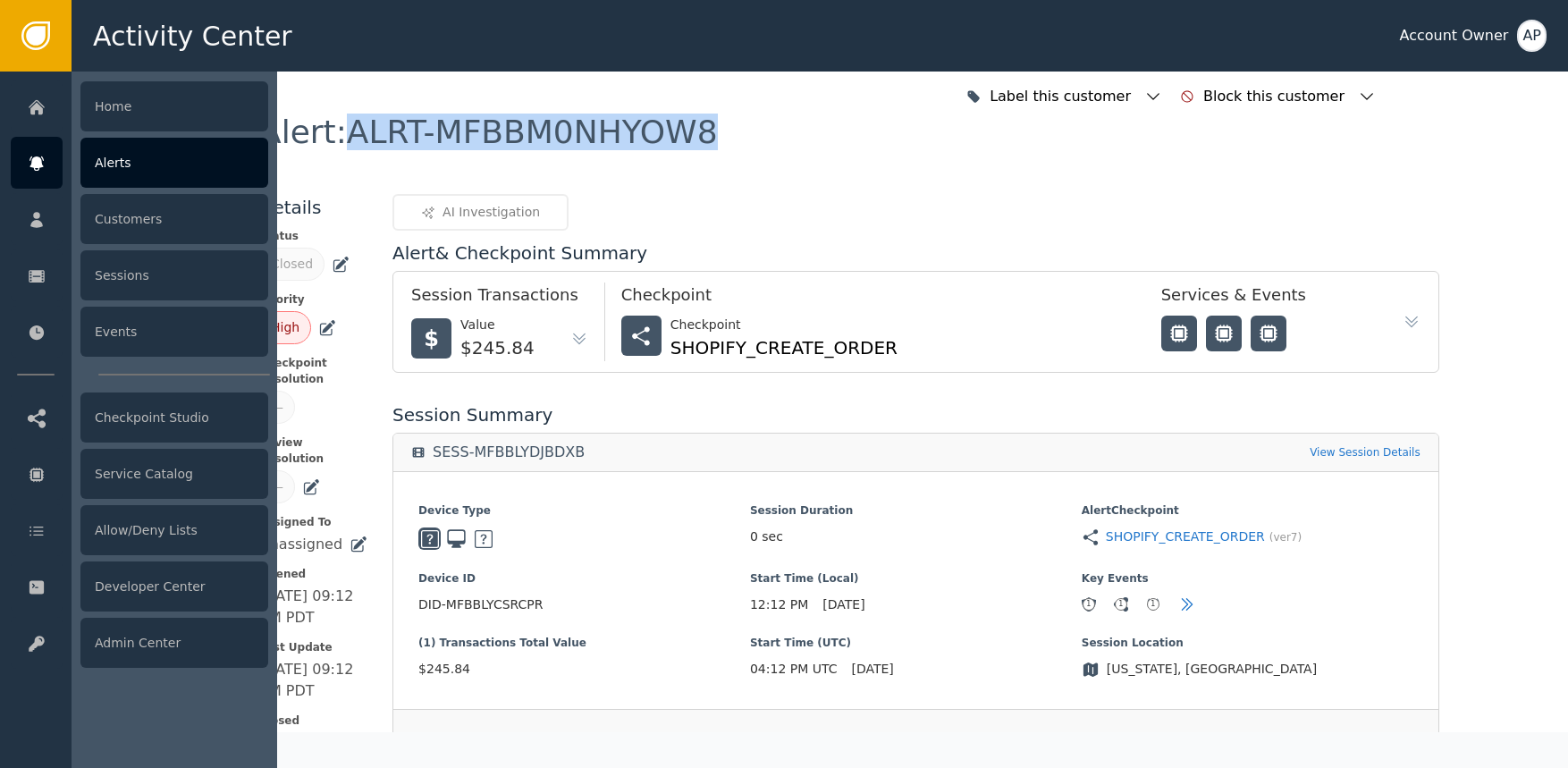
click at [32, 152] on div at bounding box center [37, 163] width 52 height 52
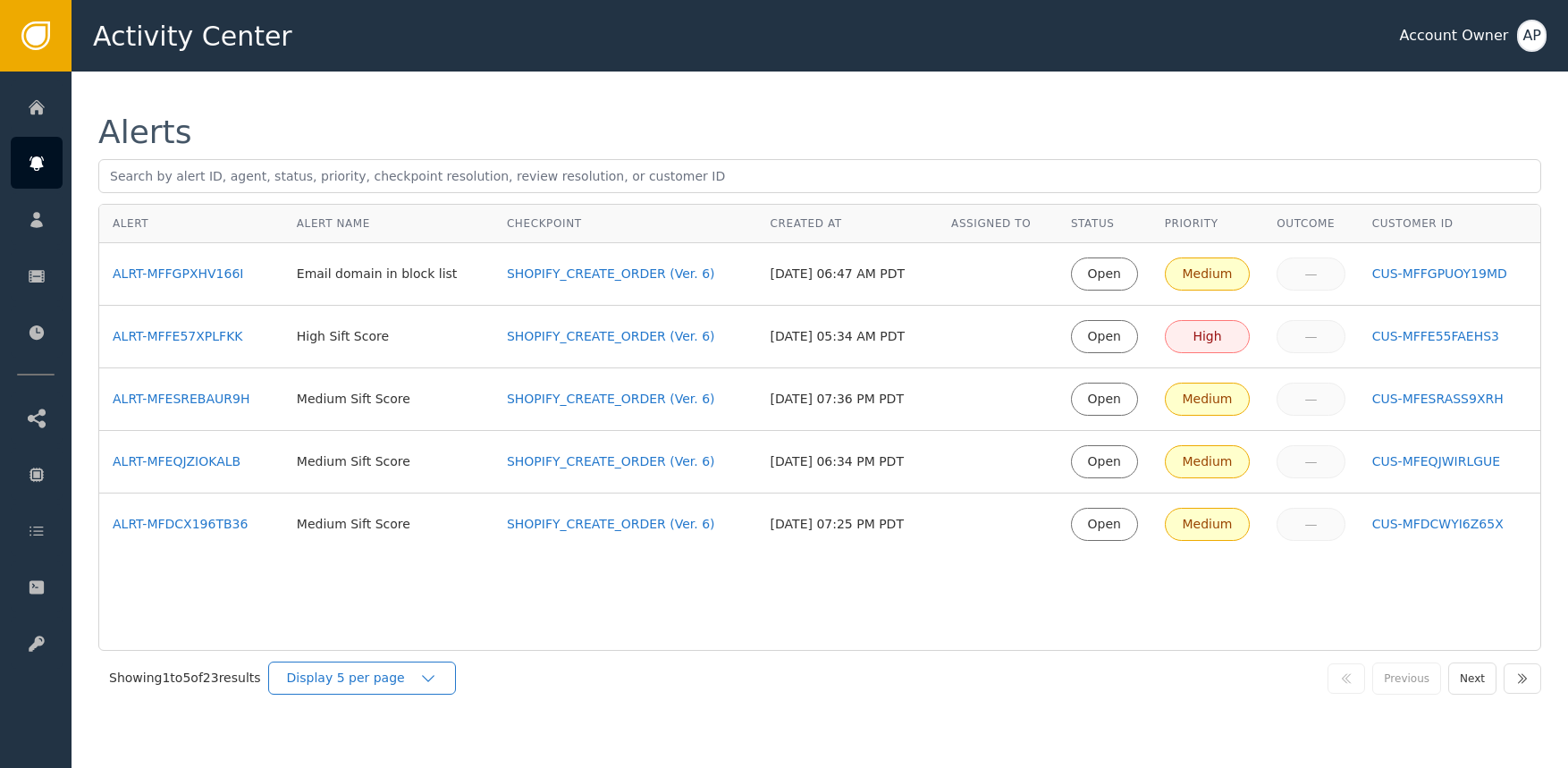
drag, startPoint x: 334, startPoint y: 660, endPoint x: 343, endPoint y: 674, distance: 16.6
click at [335, 662] on div "Showing 1 to 5 of 23 results Display 5 per page Previous Next" at bounding box center [820, 678] width 1443 height 55
click at [344, 674] on div "Display 5 per page" at bounding box center [353, 678] width 132 height 19
drag, startPoint x: 371, startPoint y: 750, endPoint x: 376, endPoint y: 741, distance: 10.3
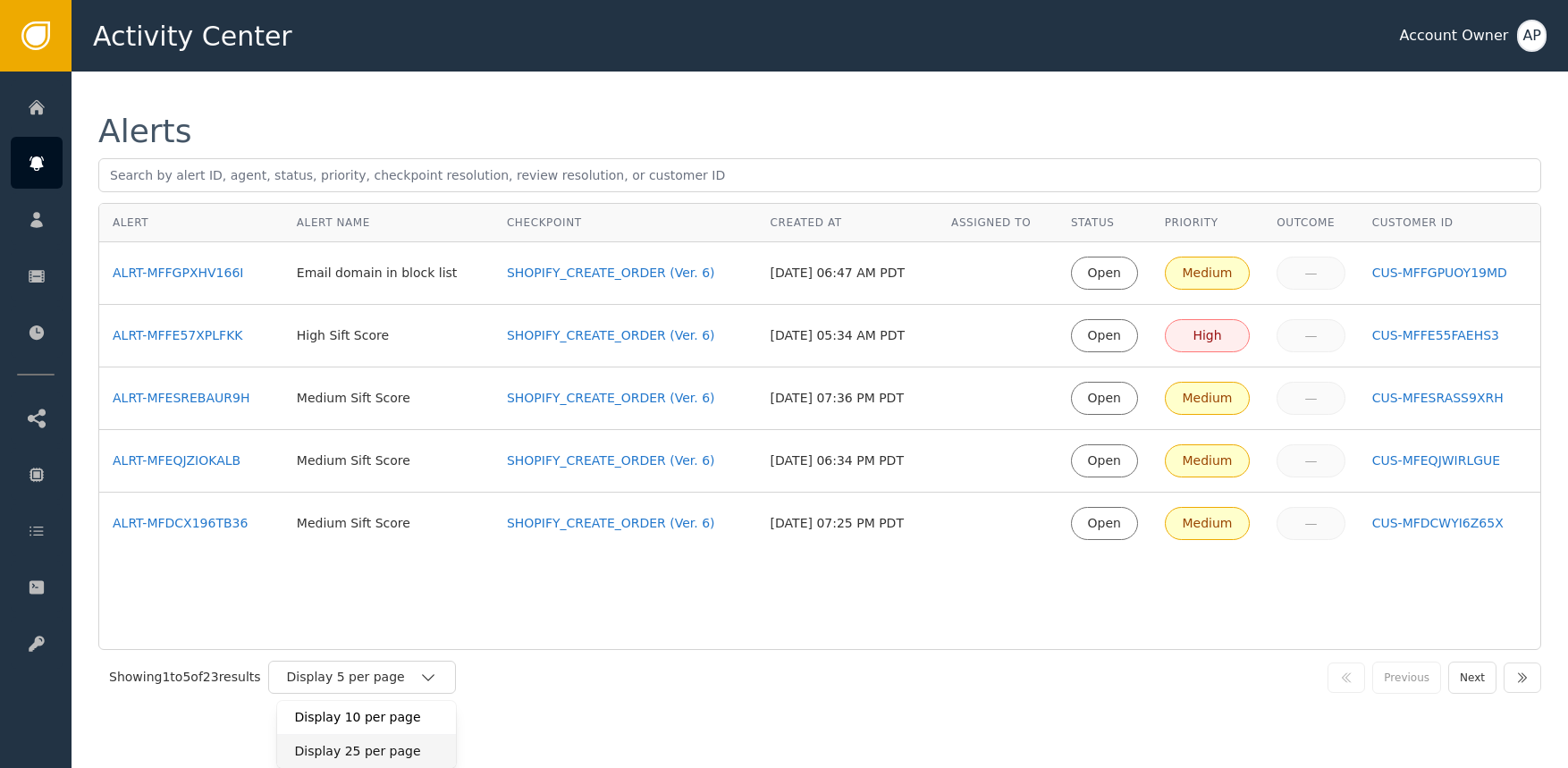
click at [371, 750] on div "Display 25 per page" at bounding box center [367, 751] width 143 height 19
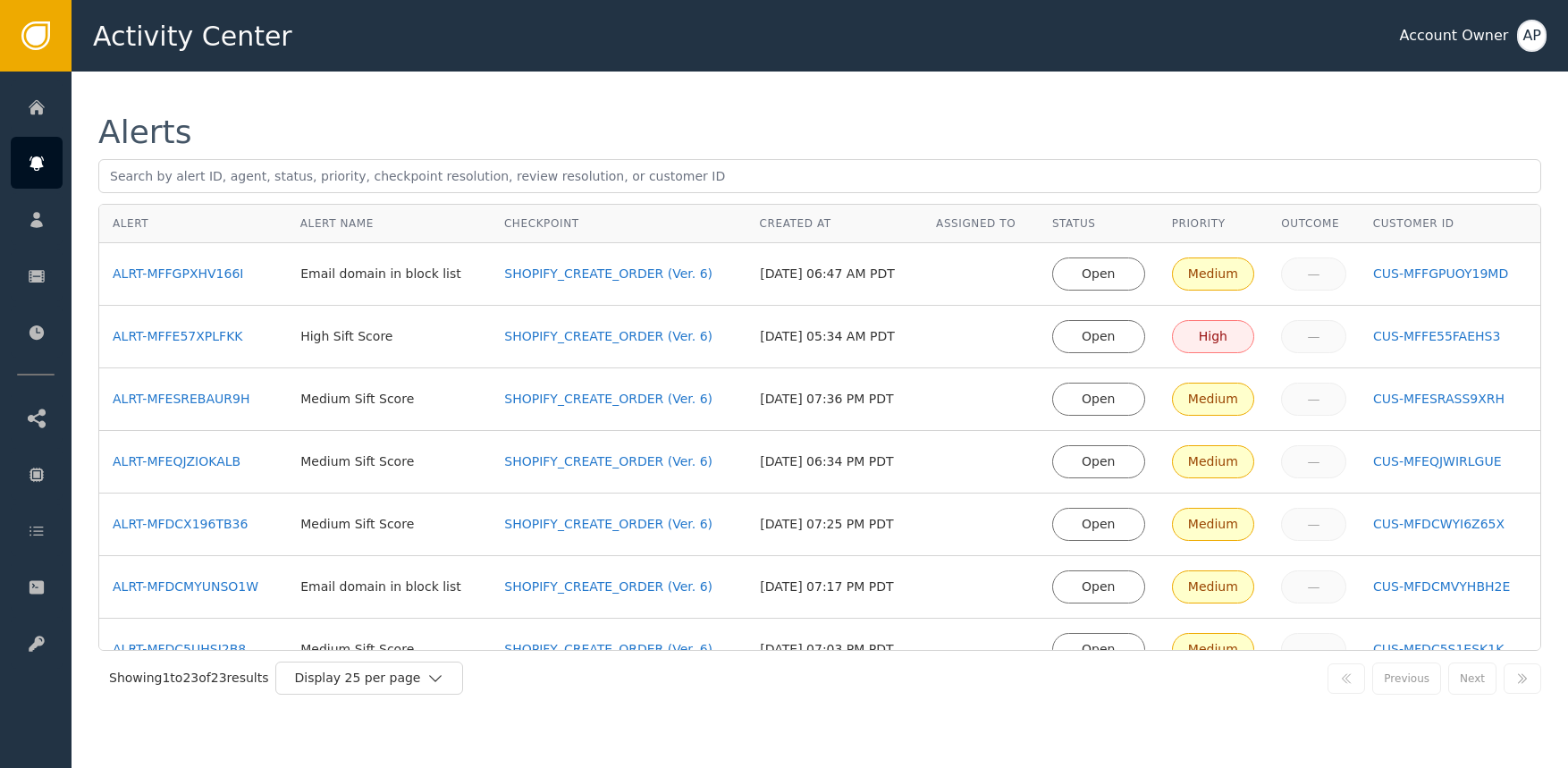
scroll to position [410, 0]
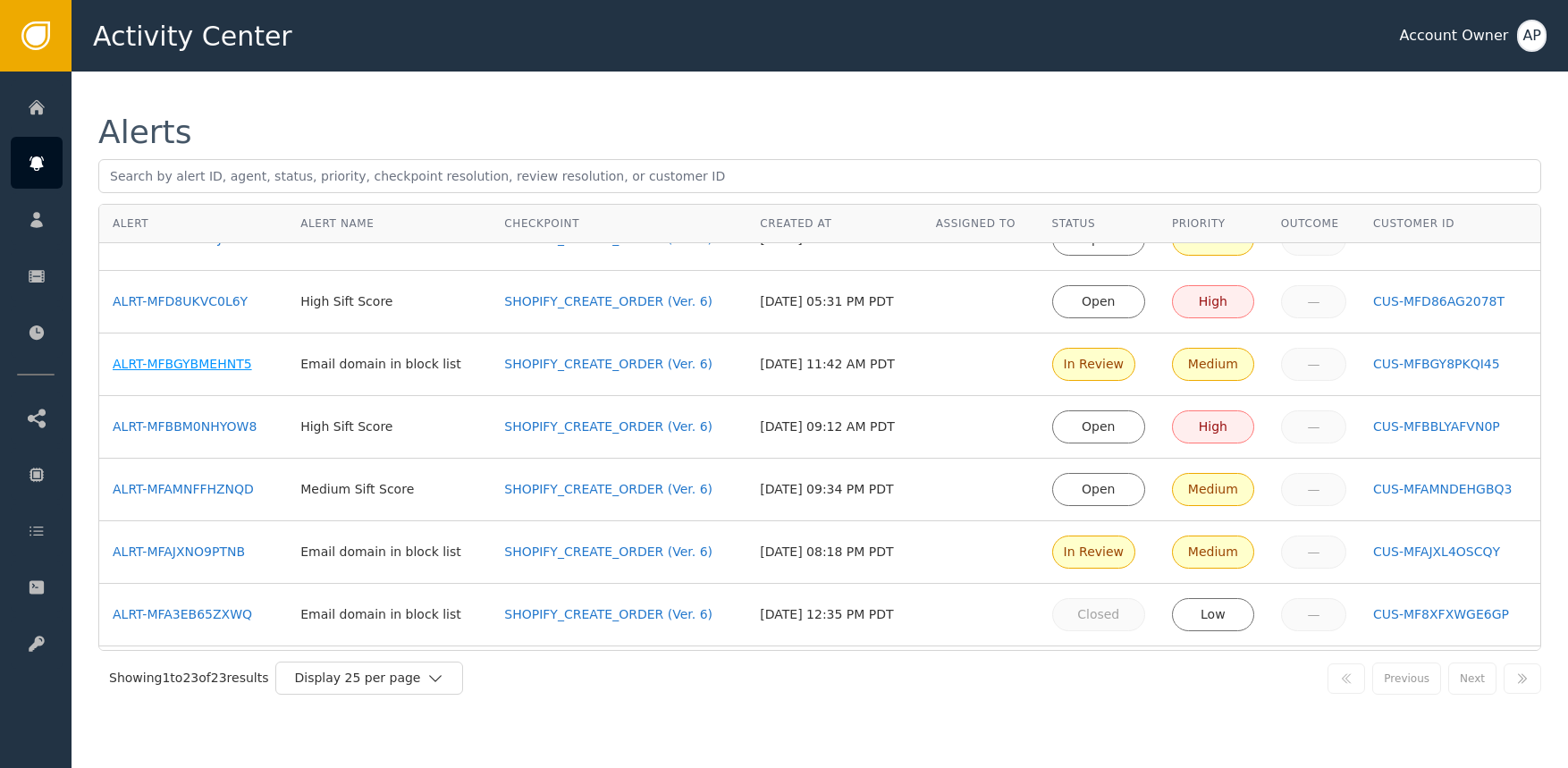
click at [223, 367] on div "ALRT-MFBGYBMEHNT5" at bounding box center [193, 364] width 161 height 19
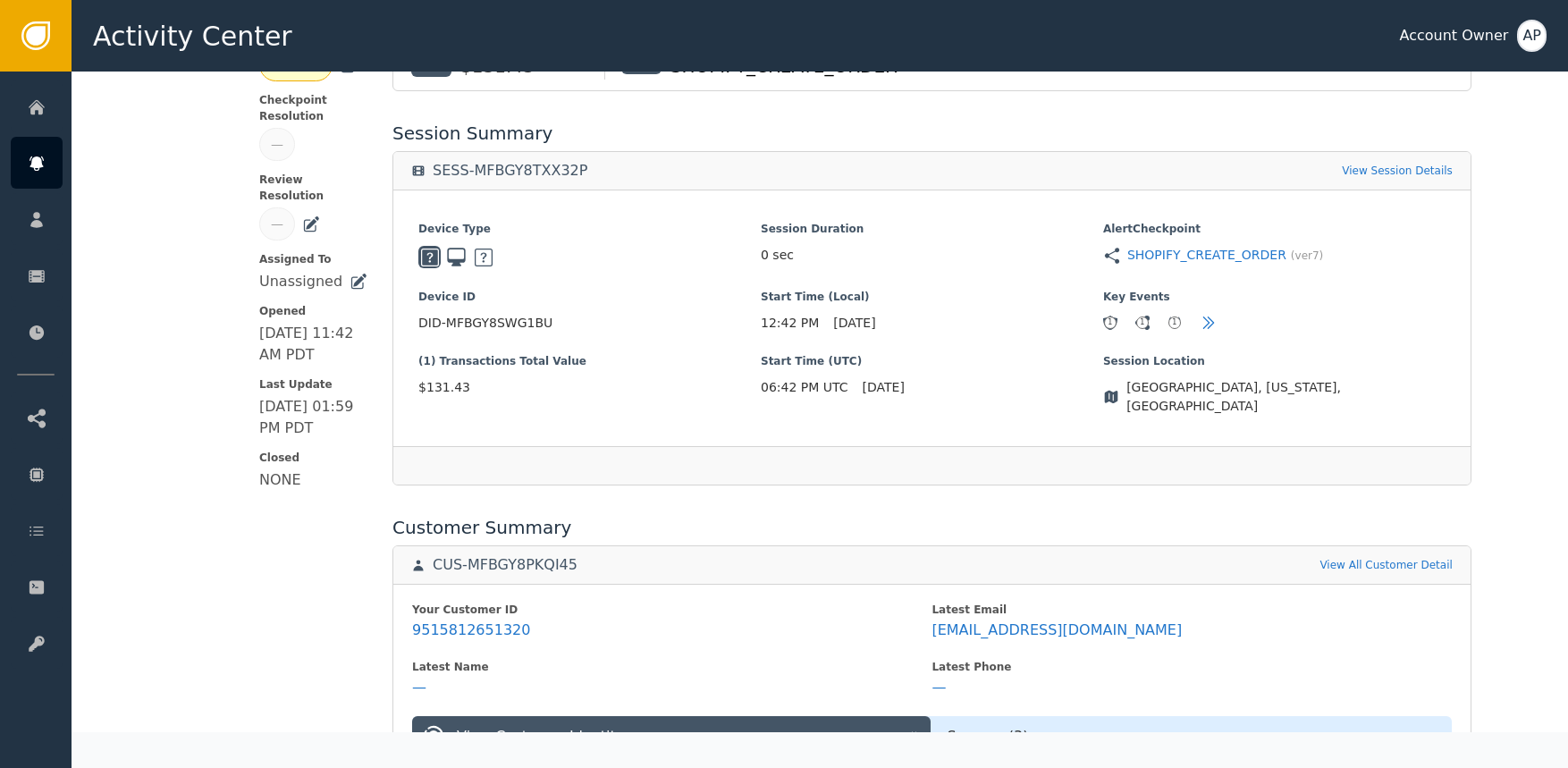
scroll to position [423, 0]
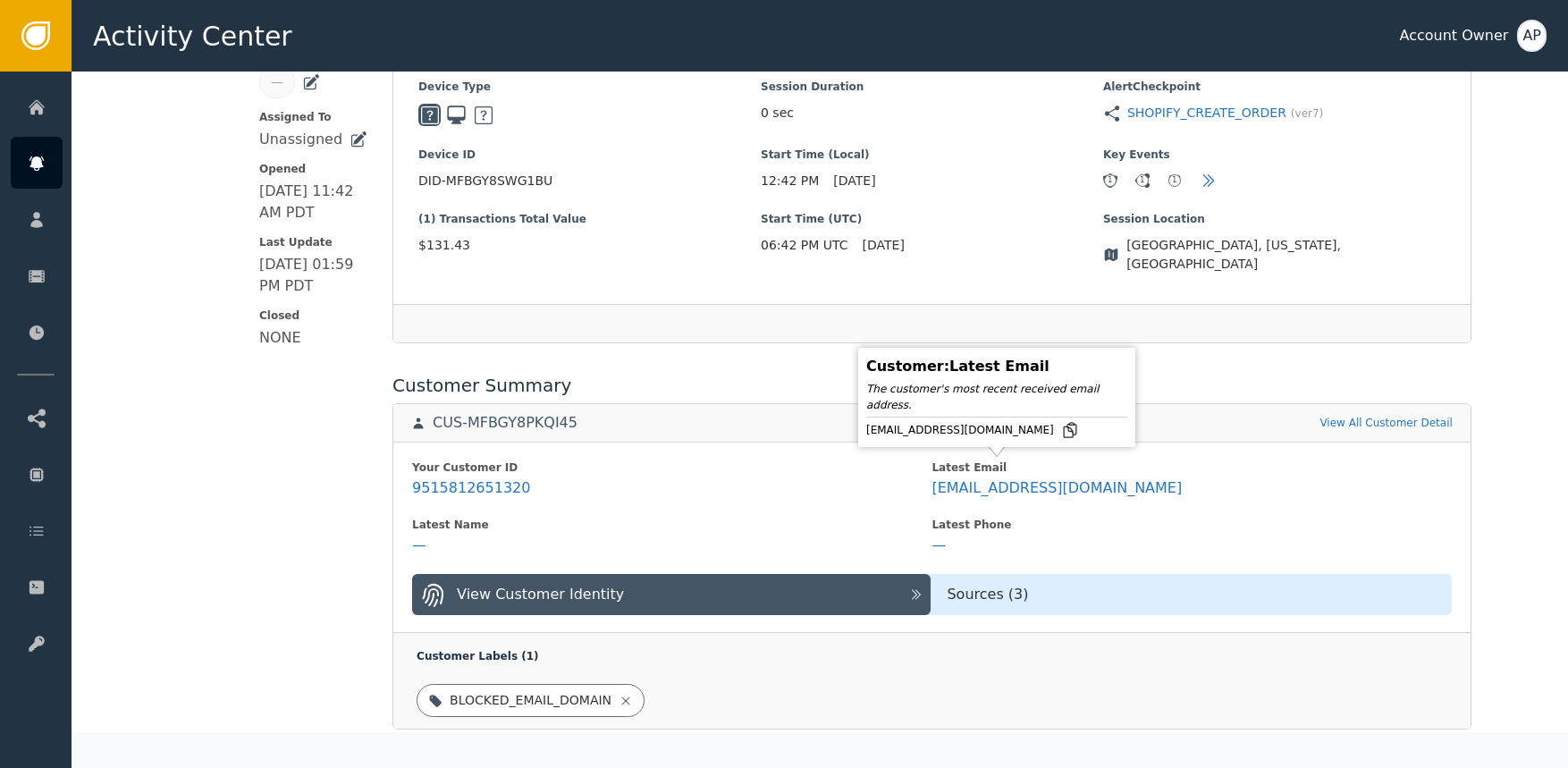
drag, startPoint x: 1003, startPoint y: 433, endPoint x: 1012, endPoint y: 432, distance: 9.1
click at [1004, 432] on div "[EMAIL_ADDRESS][DOMAIN_NAME]" at bounding box center [997, 430] width 261 height 18
drag, startPoint x: 1012, startPoint y: 432, endPoint x: 999, endPoint y: 413, distance: 23.0
click at [1061, 432] on icon at bounding box center [1070, 430] width 18 height 18
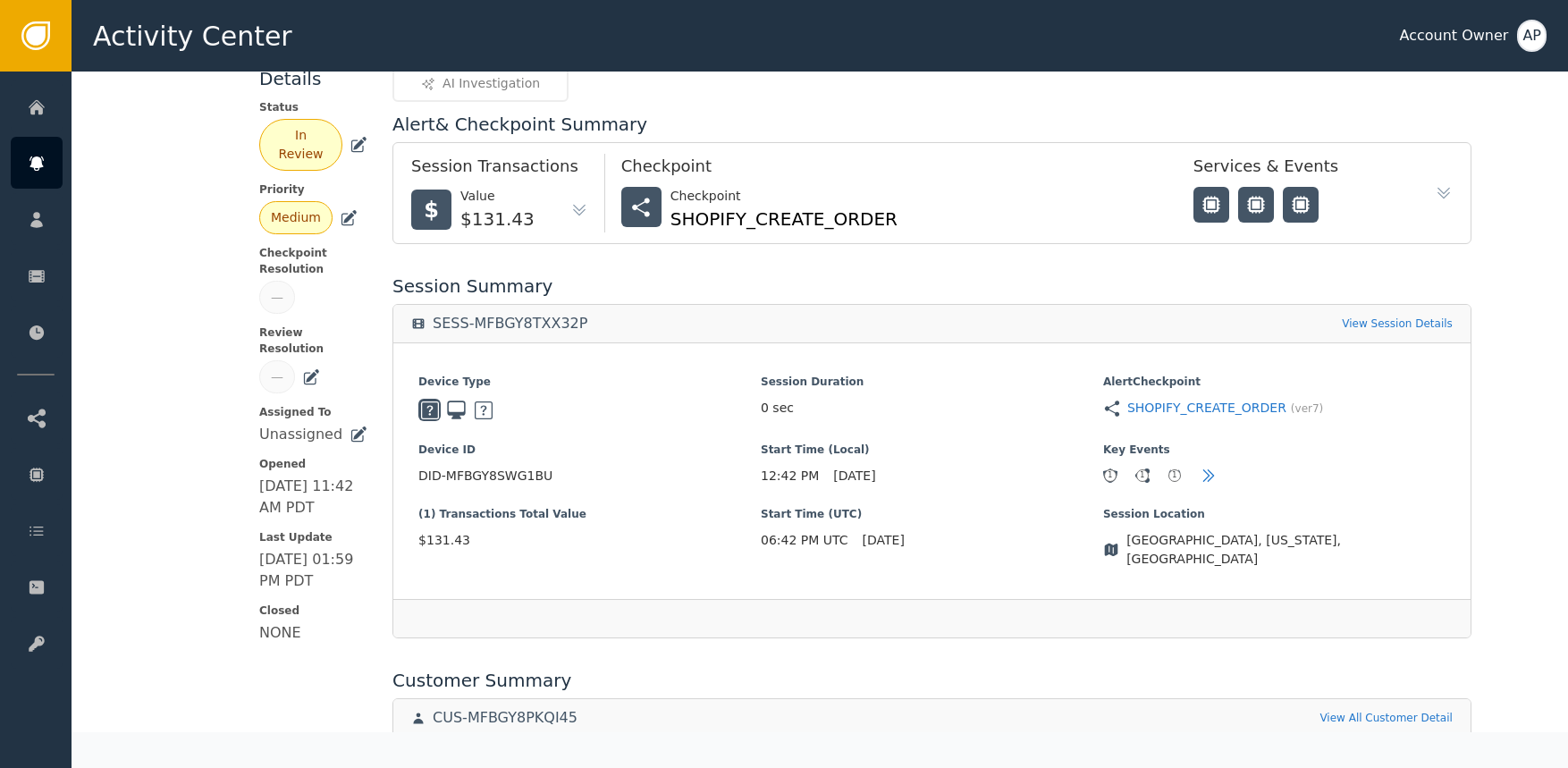
scroll to position [0, 0]
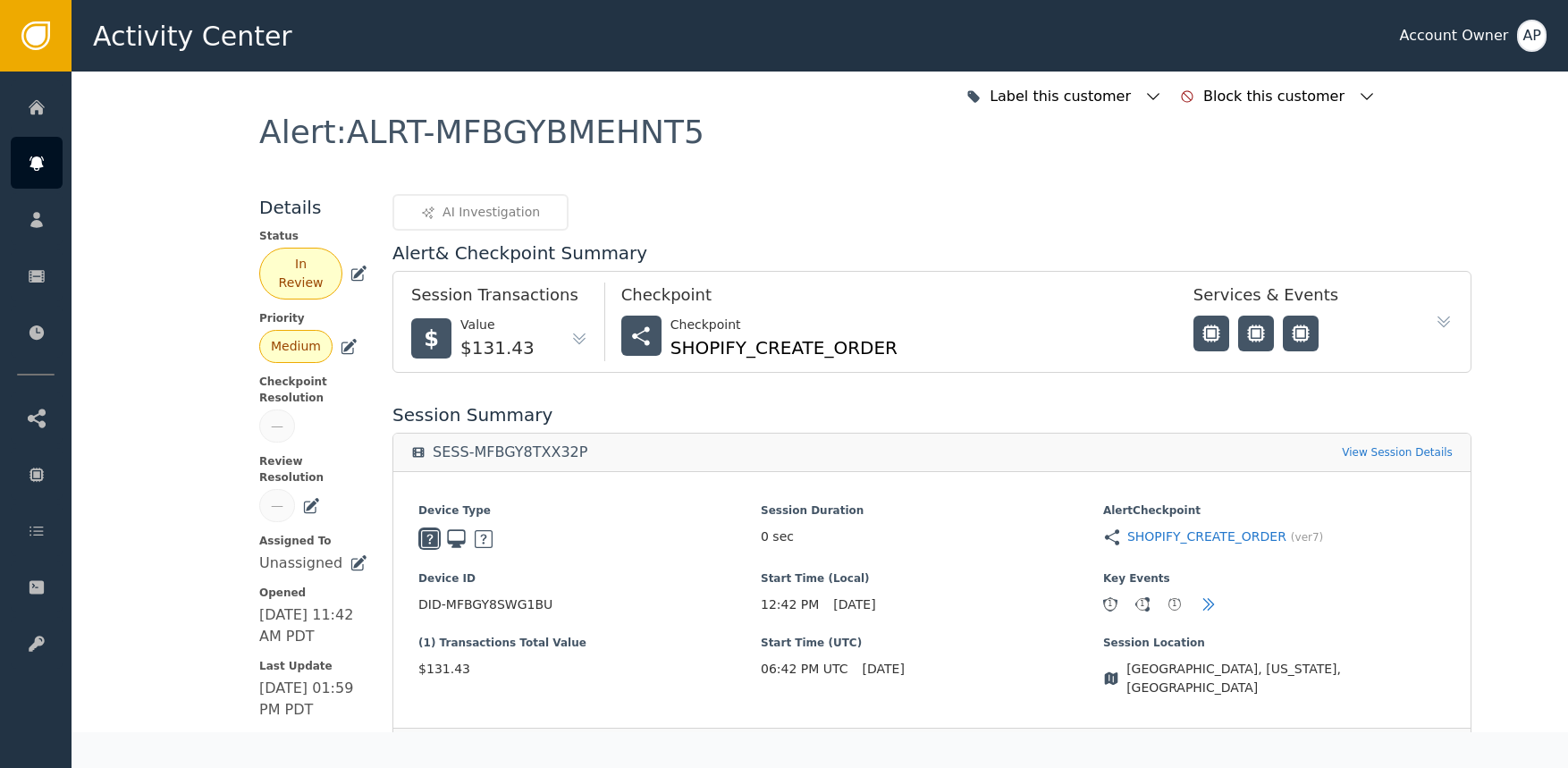
drag, startPoint x: 341, startPoint y: 278, endPoint x: 345, endPoint y: 289, distance: 11.7
click at [350, 278] on icon at bounding box center [359, 273] width 18 height 18
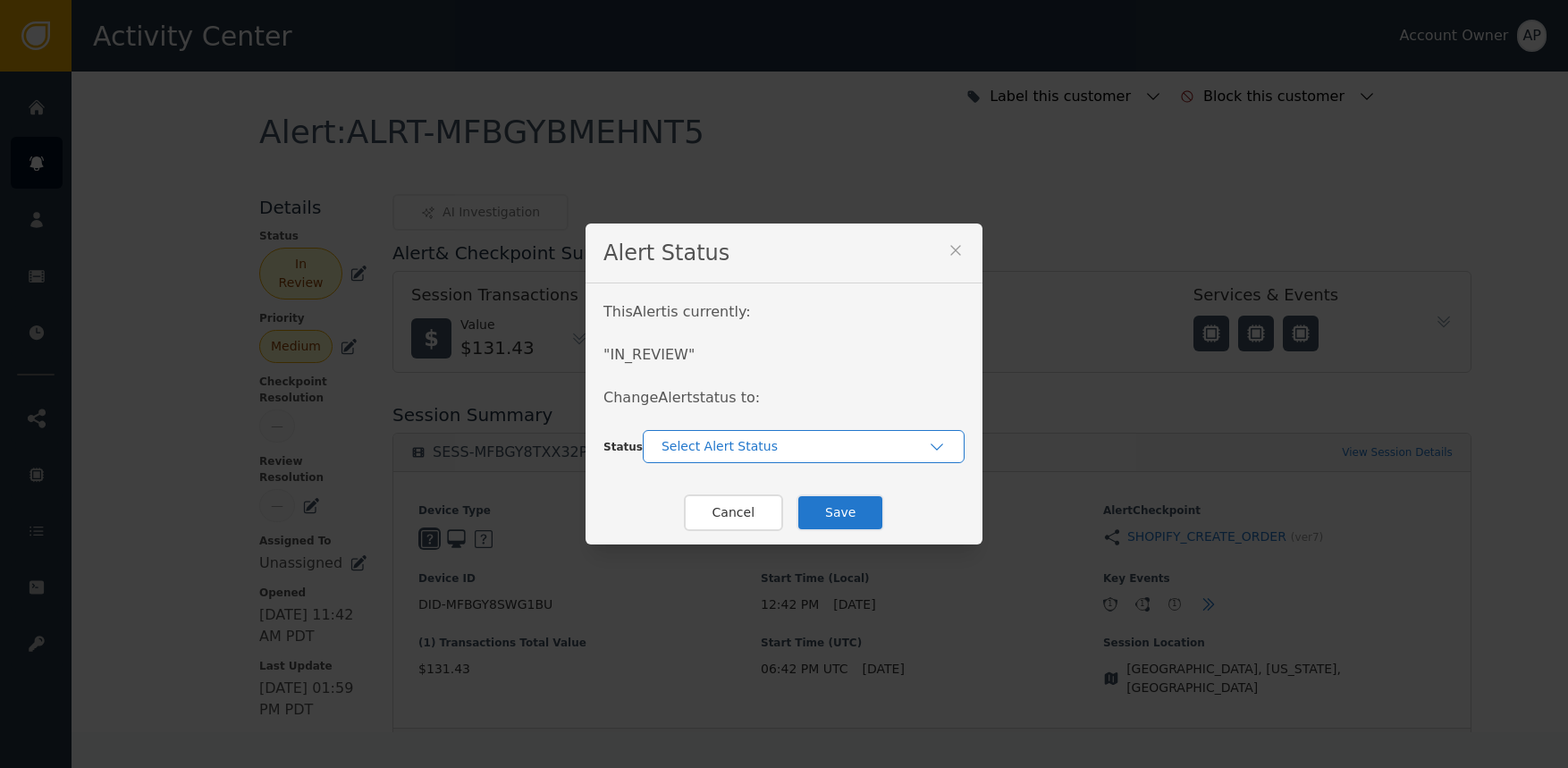
click at [698, 432] on div "Select Alert Status" at bounding box center [804, 446] width 322 height 33
drag, startPoint x: 703, startPoint y: 497, endPoint x: 718, endPoint y: 500, distance: 15.3
click at [703, 497] on div "Closed" at bounding box center [804, 486] width 322 height 33
click at [817, 508] on button "Save" at bounding box center [841, 513] width 87 height 37
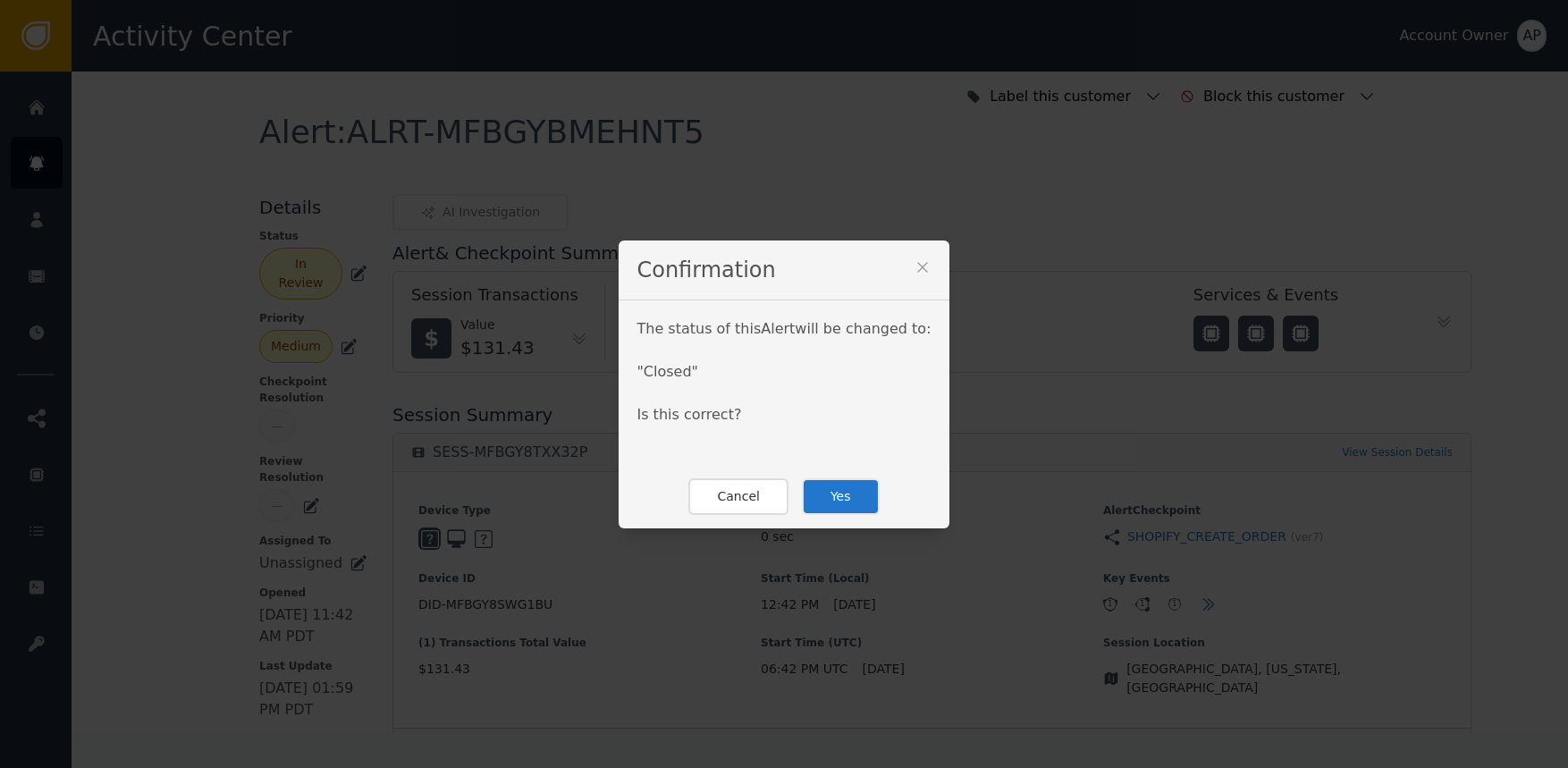
click at [852, 485] on button "Yes" at bounding box center [841, 496] width 78 height 37
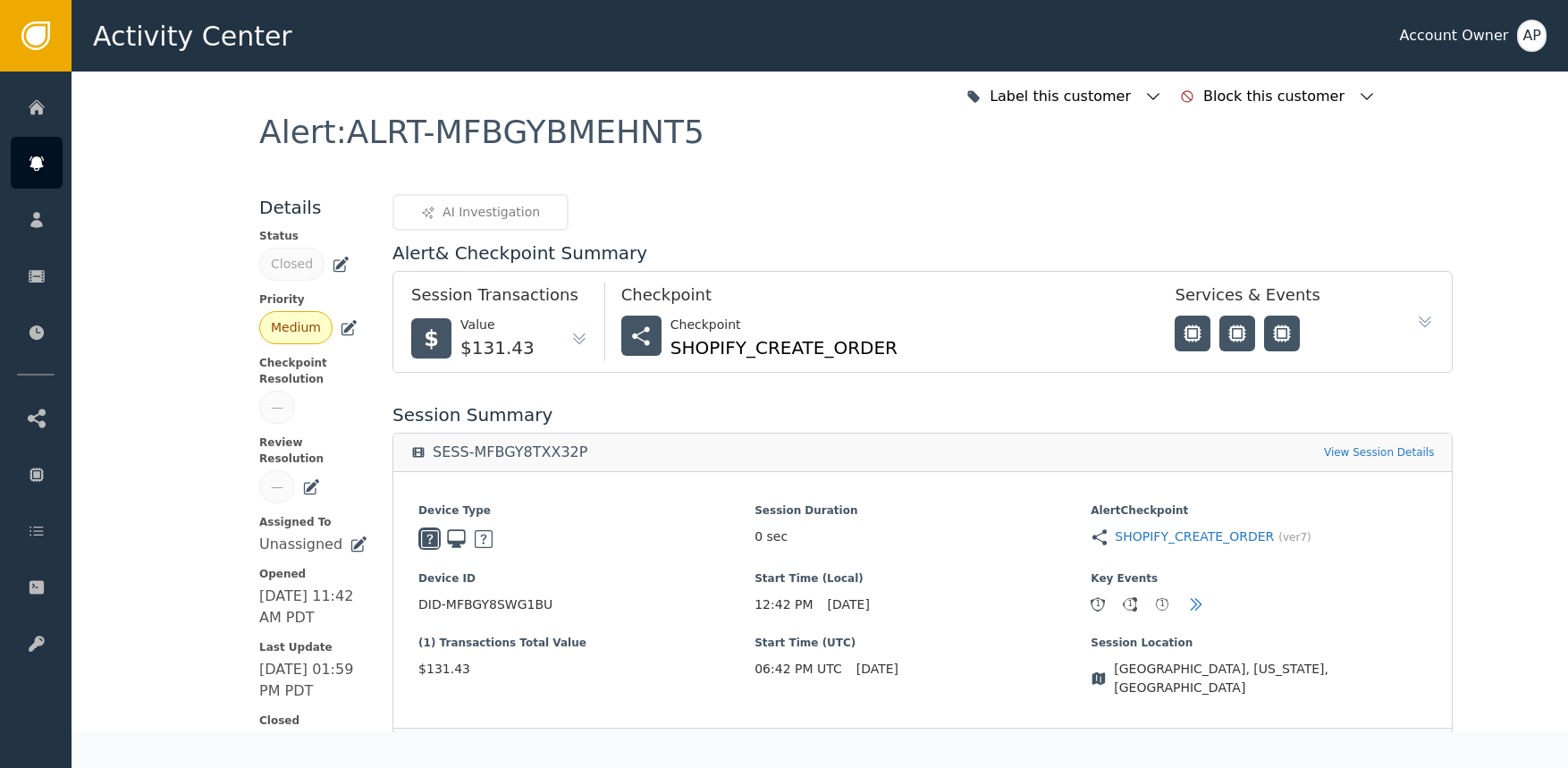
click at [701, 151] on div "Alert : ALRT-MFBGYBMEHNT5" at bounding box center [820, 155] width 1121 height 77
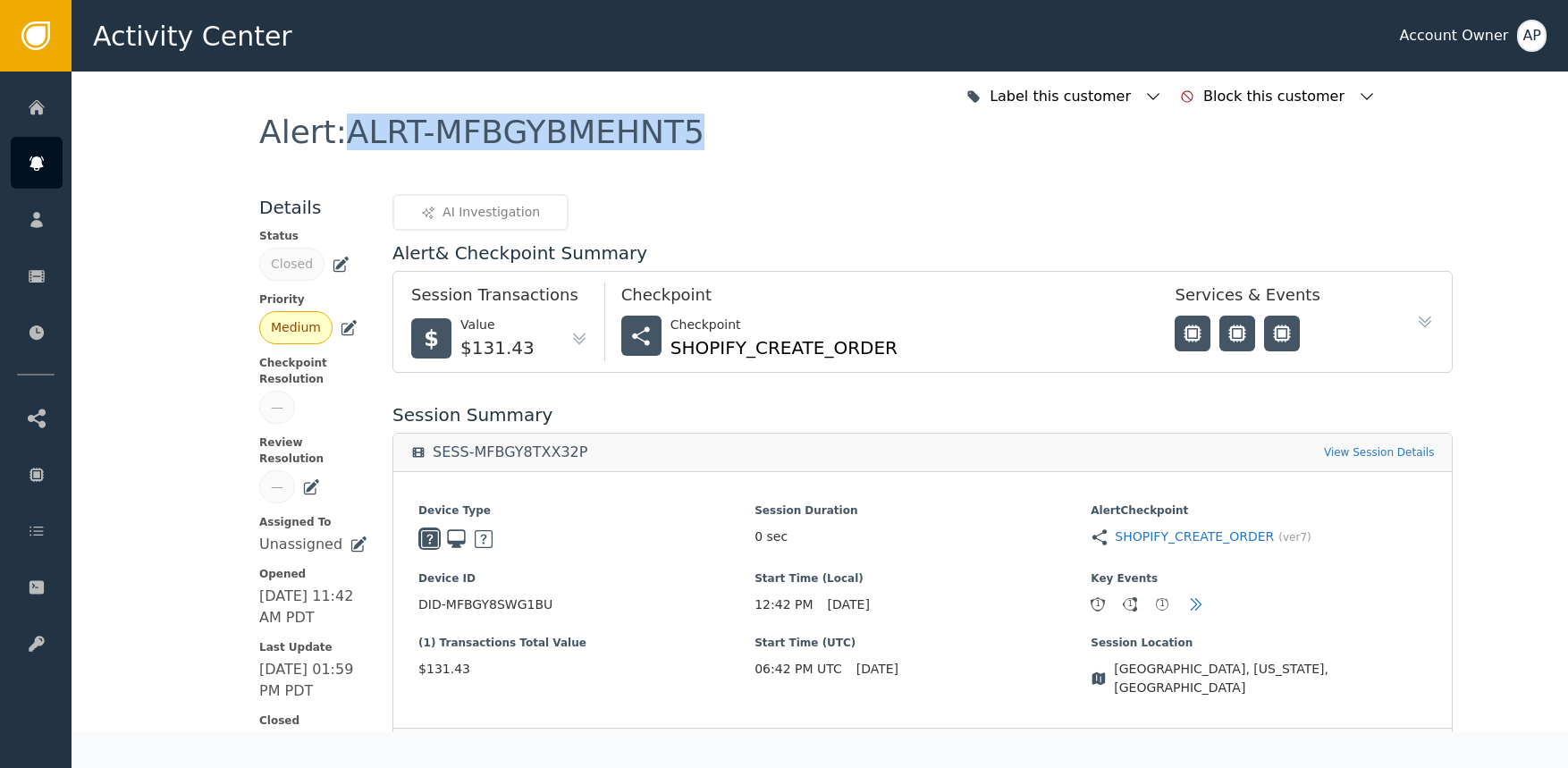
drag, startPoint x: 688, startPoint y: 144, endPoint x: 334, endPoint y: 138, distance: 354.1
click at [335, 138] on div "Alert : ALRT-MFBGYBMEHNT5" at bounding box center [820, 155] width 1121 height 77
copy div "ALRT-MFBGYBMEHNT5"
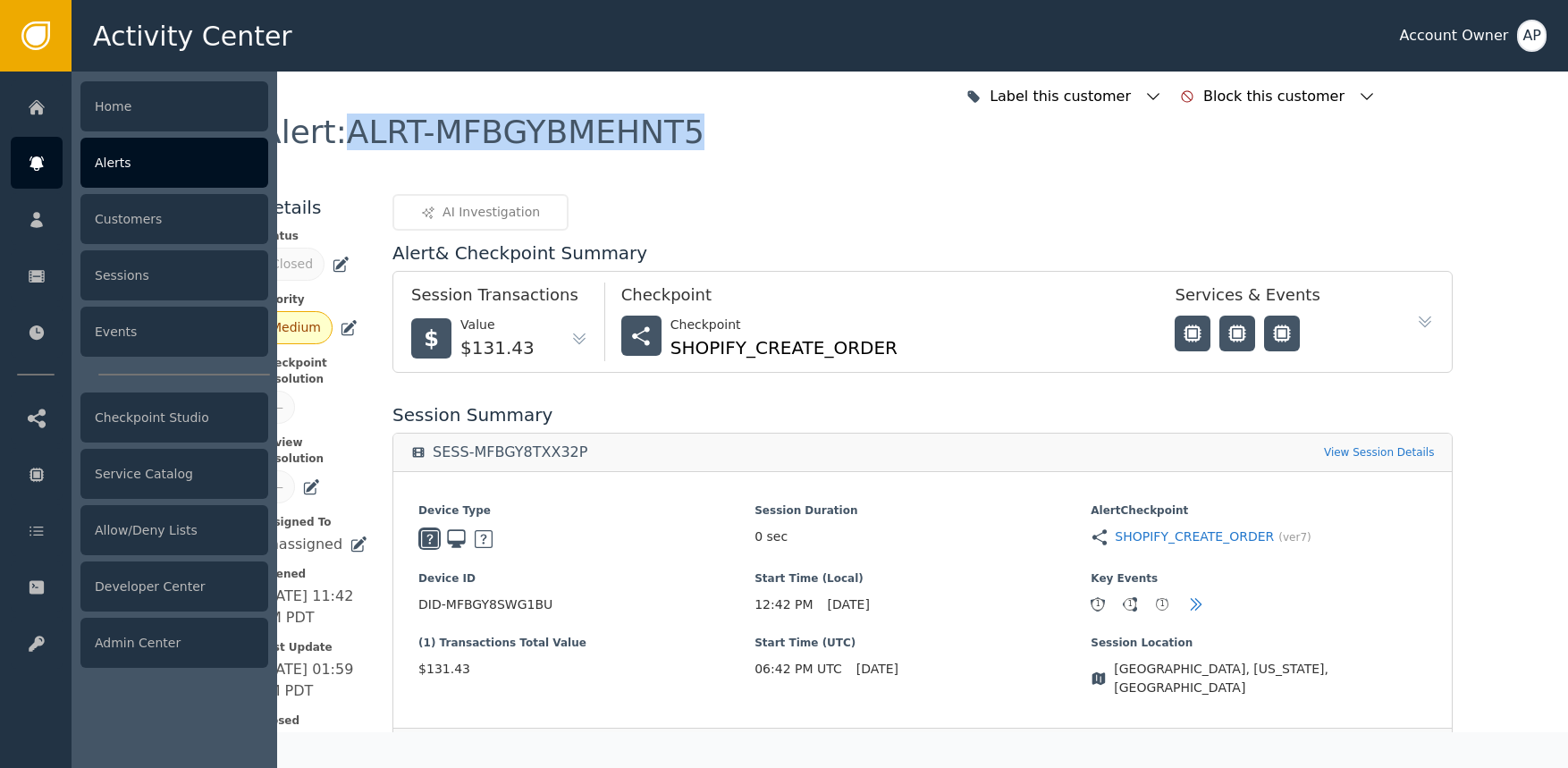
click at [25, 164] on div at bounding box center [37, 163] width 52 height 52
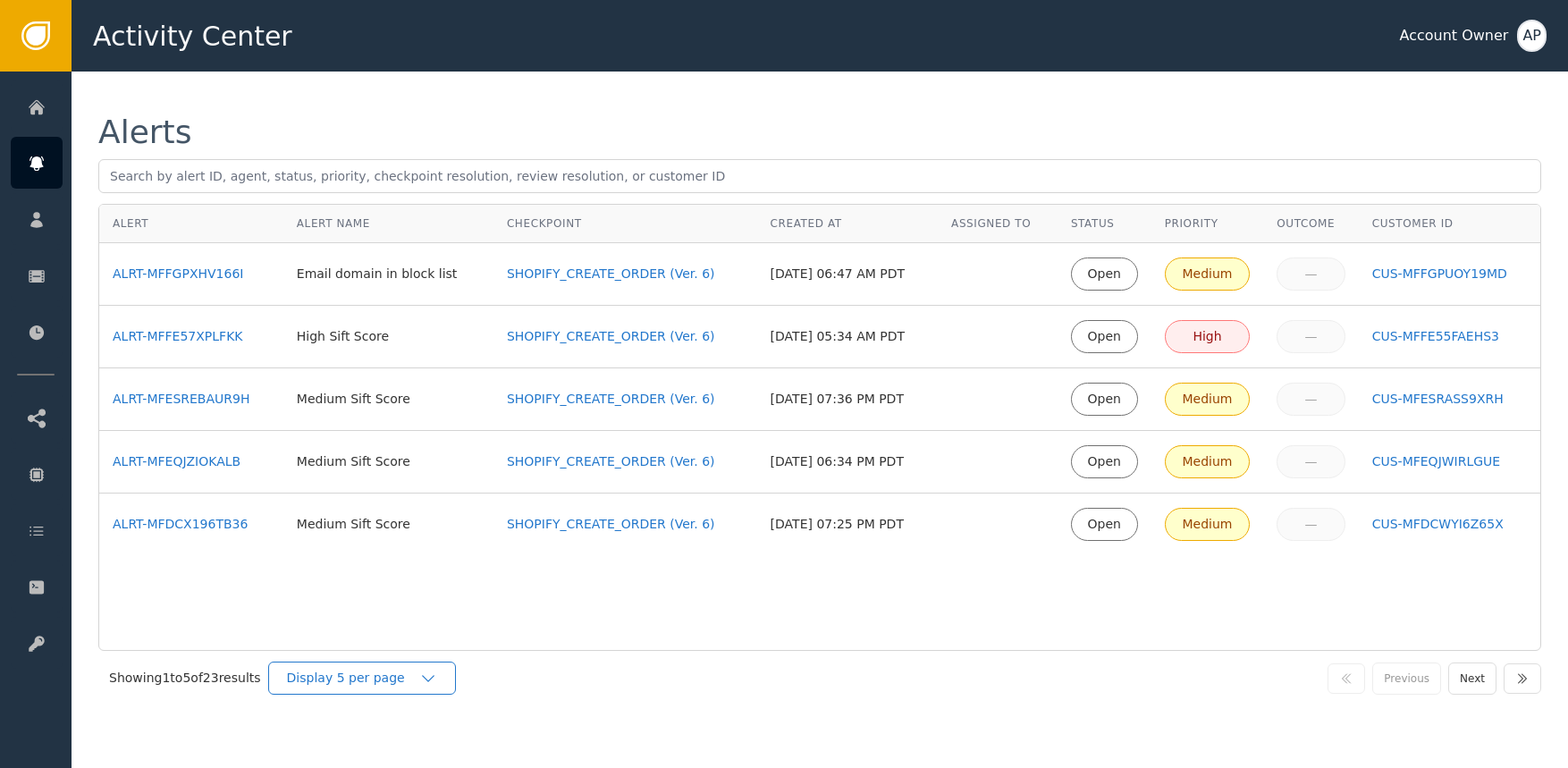
click at [355, 672] on div "Display 5 per page" at bounding box center [353, 678] width 132 height 19
click at [398, 747] on div "Display 25 per page" at bounding box center [367, 751] width 143 height 19
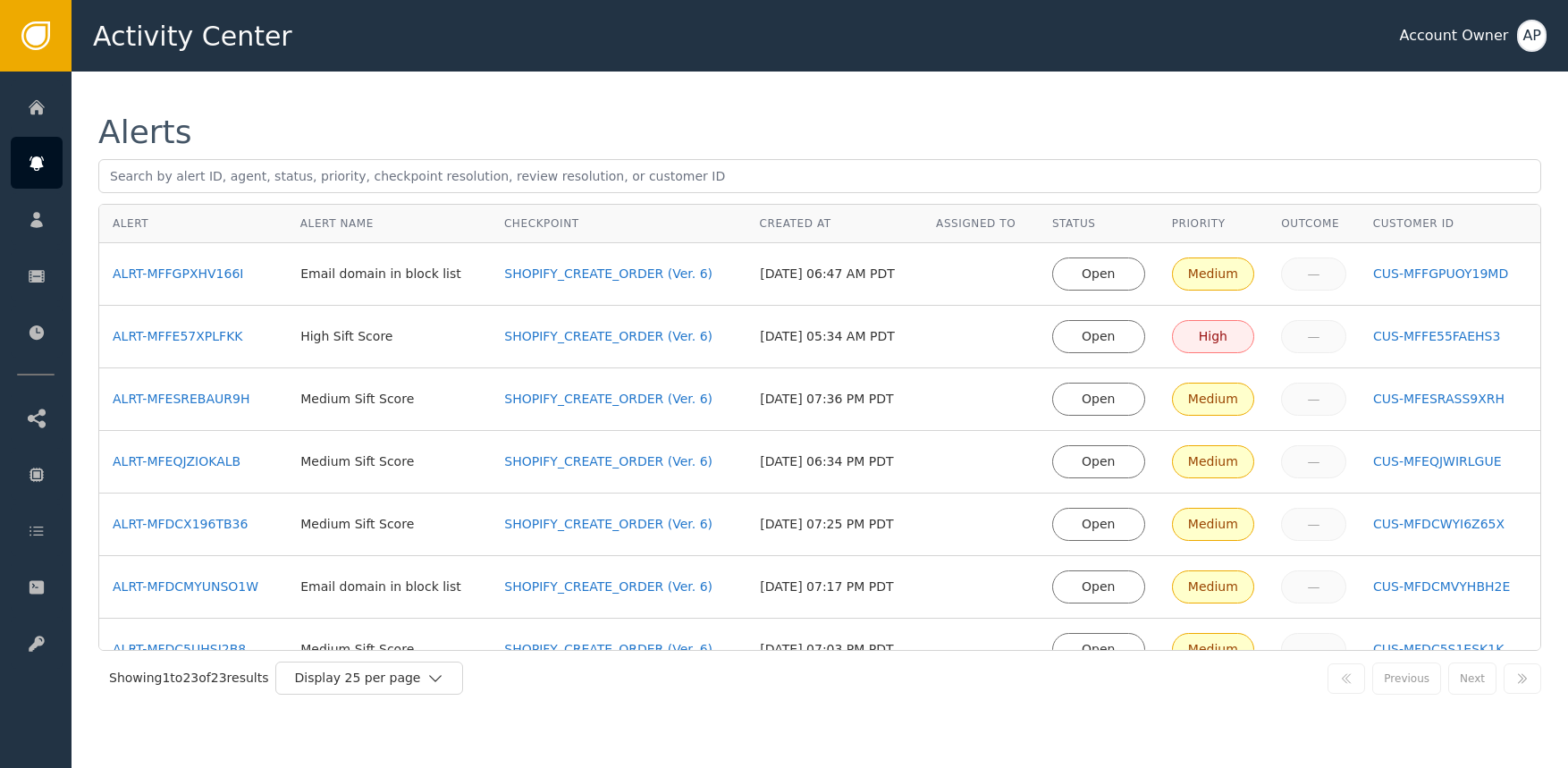
scroll to position [348, 0]
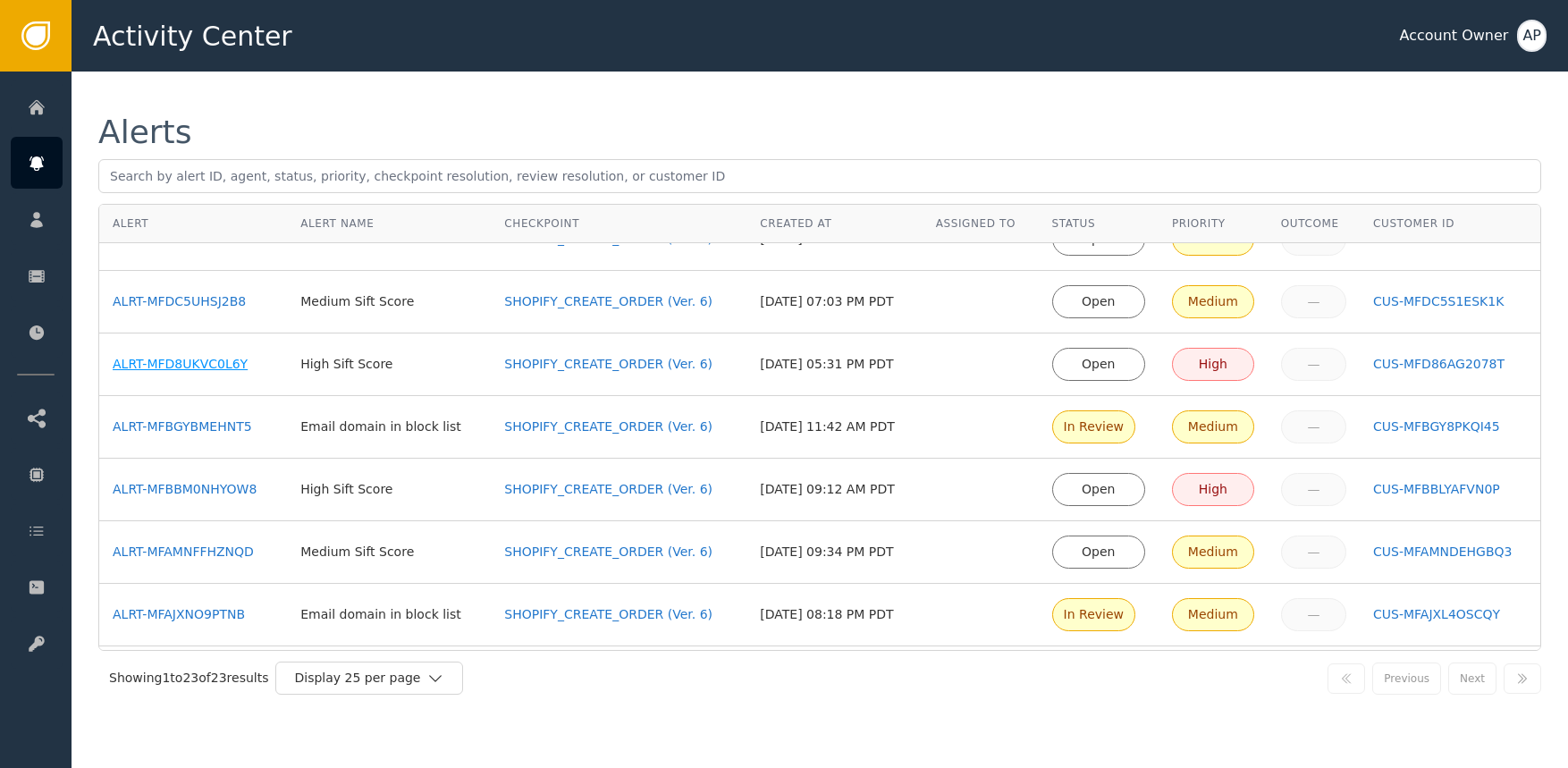
click at [196, 366] on div "ALRT-MFD8UKVC0L6Y" at bounding box center [193, 364] width 161 height 19
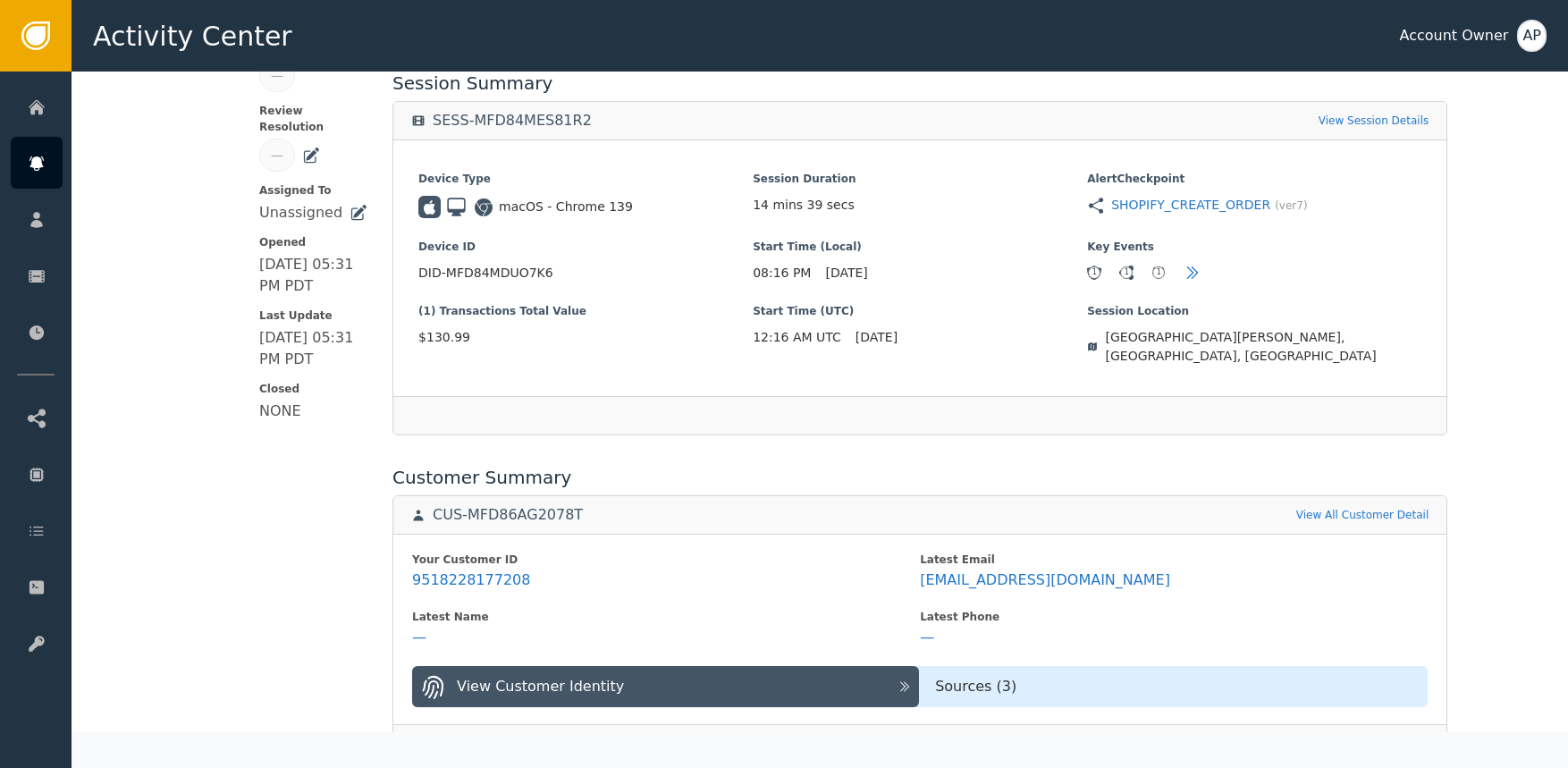
scroll to position [465, 0]
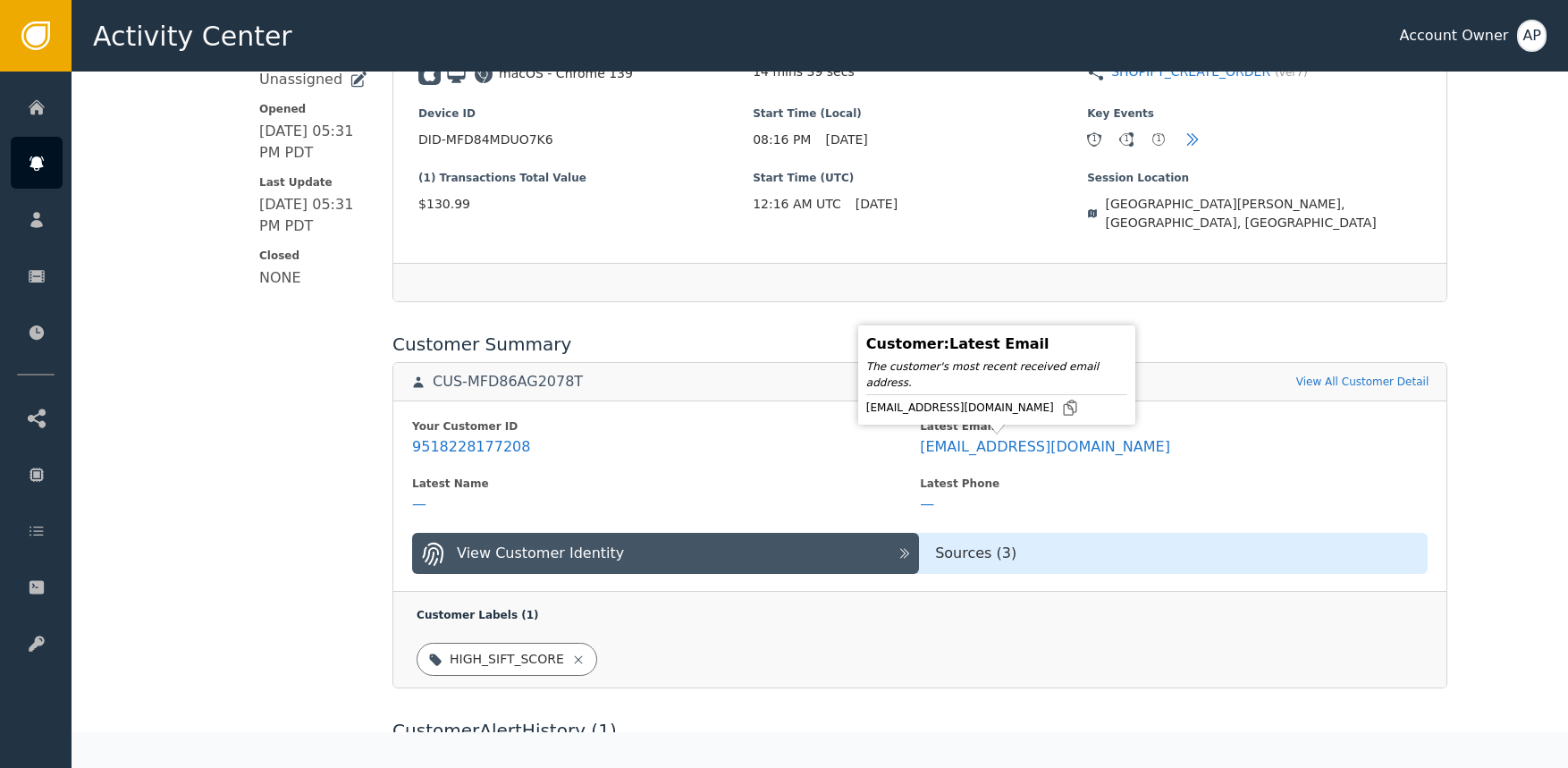
click at [1039, 403] on div "[EMAIL_ADDRESS][DOMAIN_NAME]" at bounding box center [997, 407] width 261 height 18
click at [1061, 404] on icon at bounding box center [1070, 407] width 18 height 18
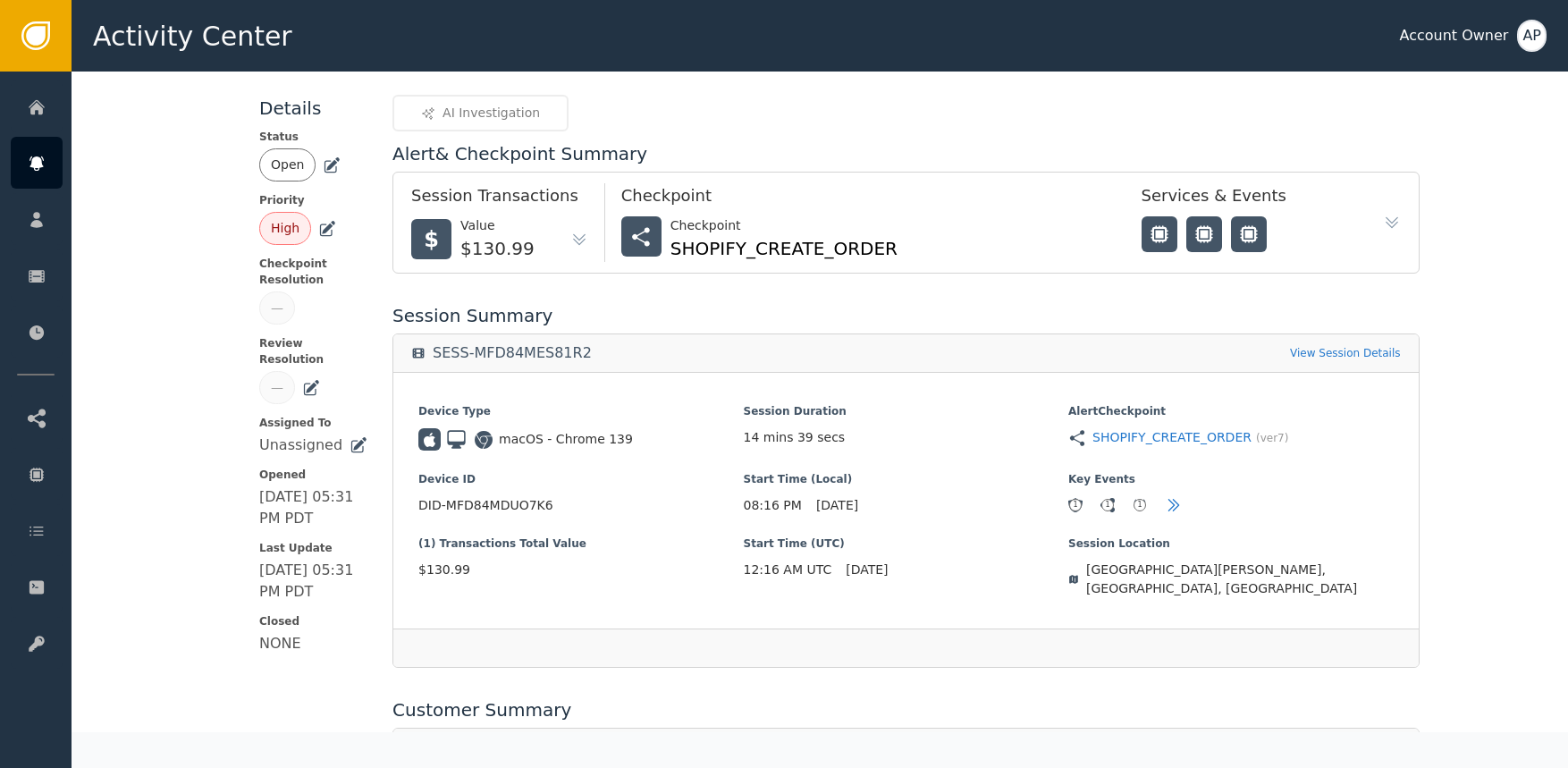
scroll to position [88, 0]
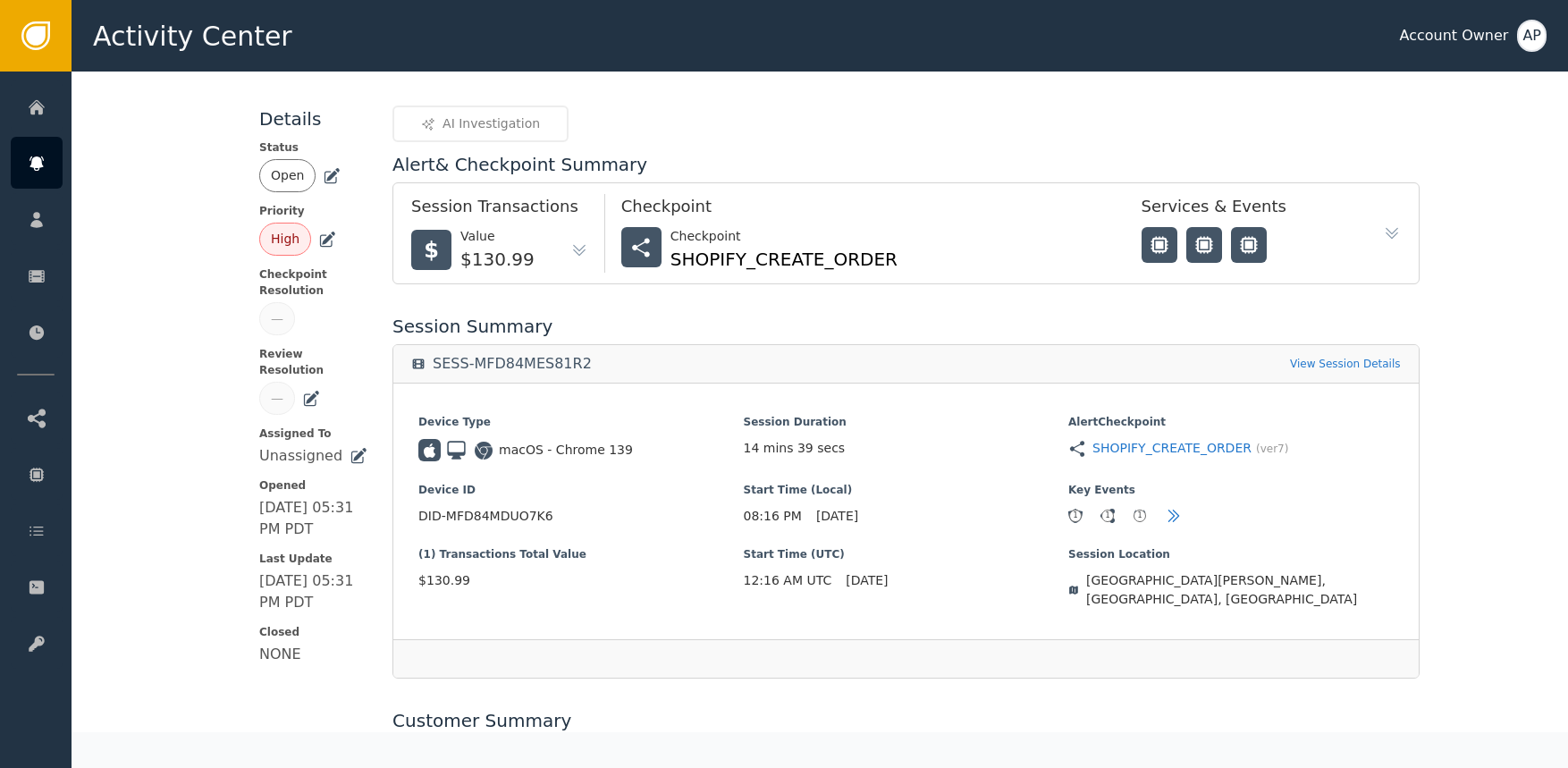
click at [323, 180] on icon at bounding box center [332, 176] width 18 height 18
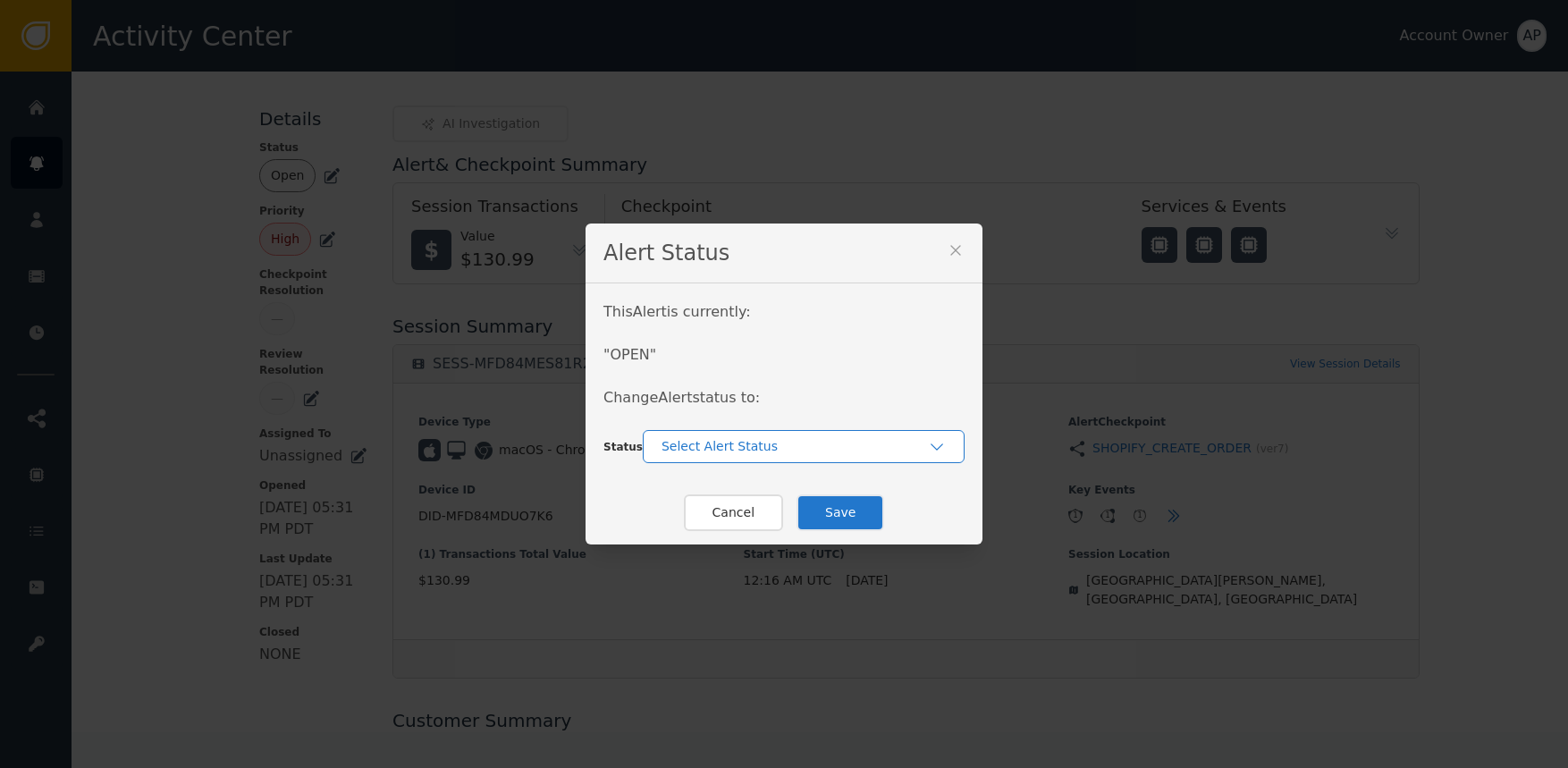
drag, startPoint x: 685, startPoint y: 426, endPoint x: 695, endPoint y: 438, distance: 15.6
click at [690, 431] on div "This Alert is currently: " OPEN " Change Alert status to: Status Select Alert S…" at bounding box center [783, 382] width 396 height 198
drag, startPoint x: 700, startPoint y: 448, endPoint x: 704, endPoint y: 468, distance: 20.4
click at [703, 456] on div "Select Alert Status" at bounding box center [804, 446] width 322 height 33
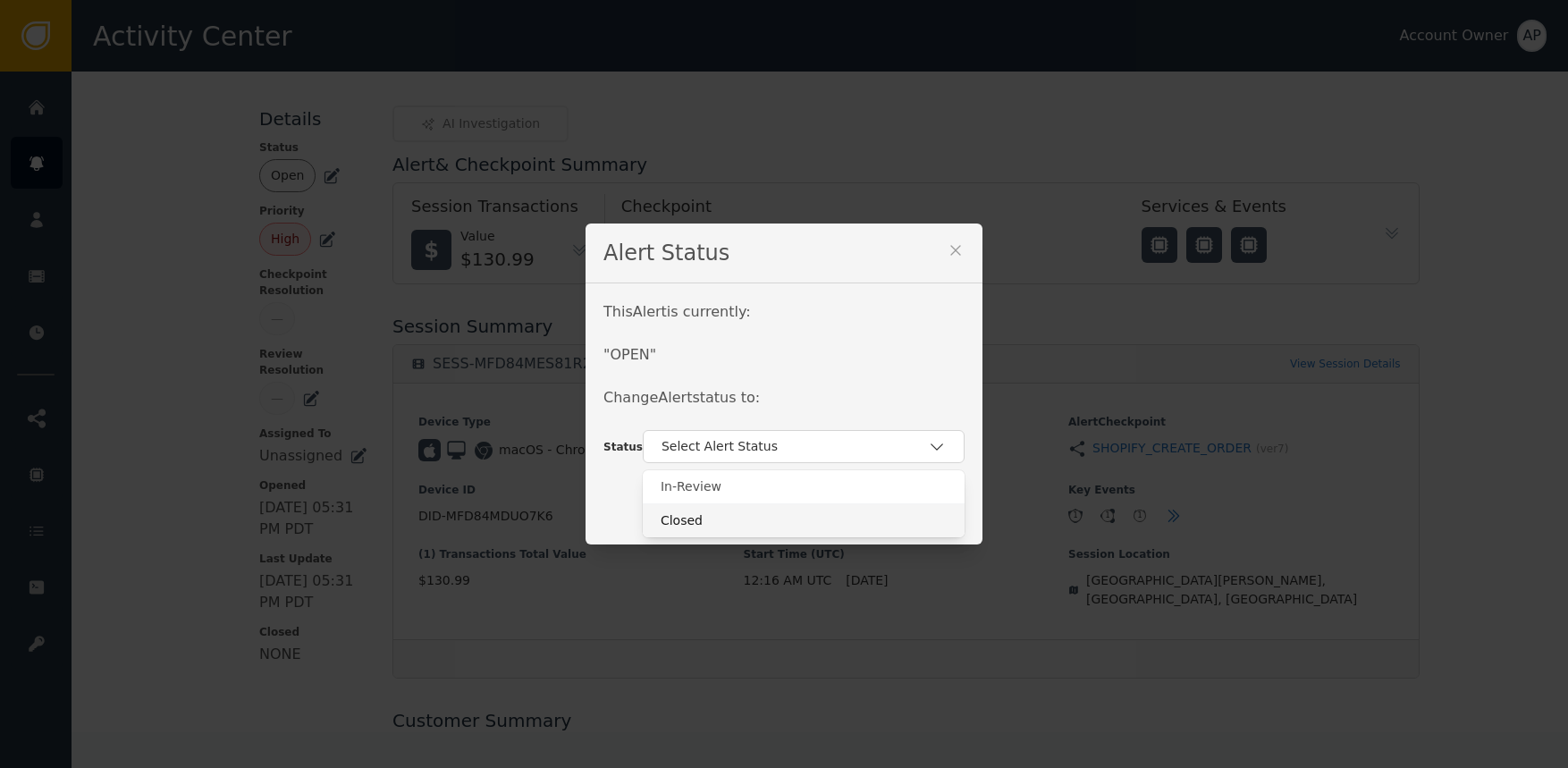
drag, startPoint x: 701, startPoint y: 518, endPoint x: 723, endPoint y: 513, distance: 22.6
click at [701, 518] on div "Closed" at bounding box center [804, 521] width 286 height 19
click at [851, 498] on button "Save" at bounding box center [841, 513] width 87 height 37
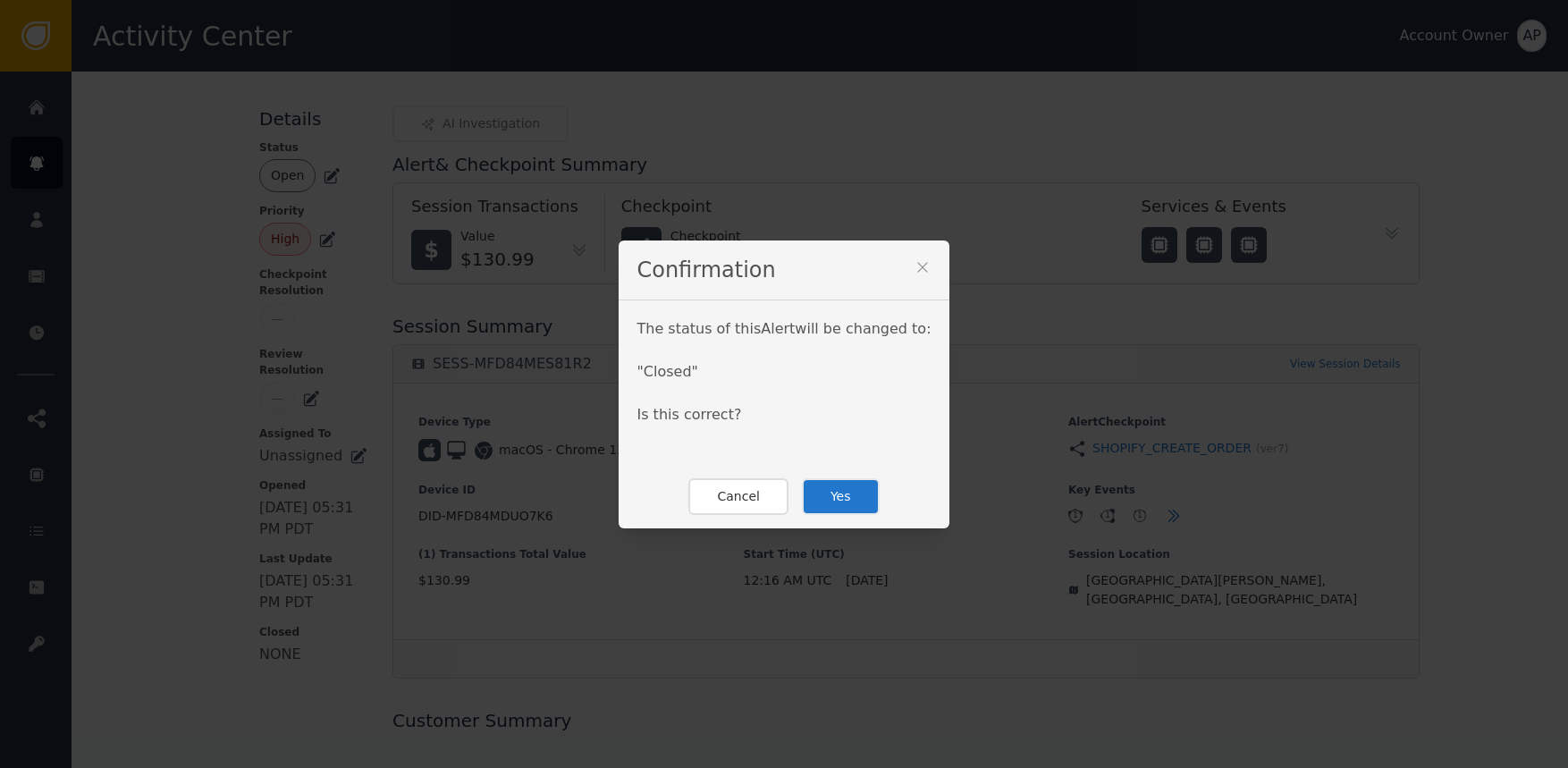
click at [851, 495] on button "Yes" at bounding box center [841, 496] width 78 height 37
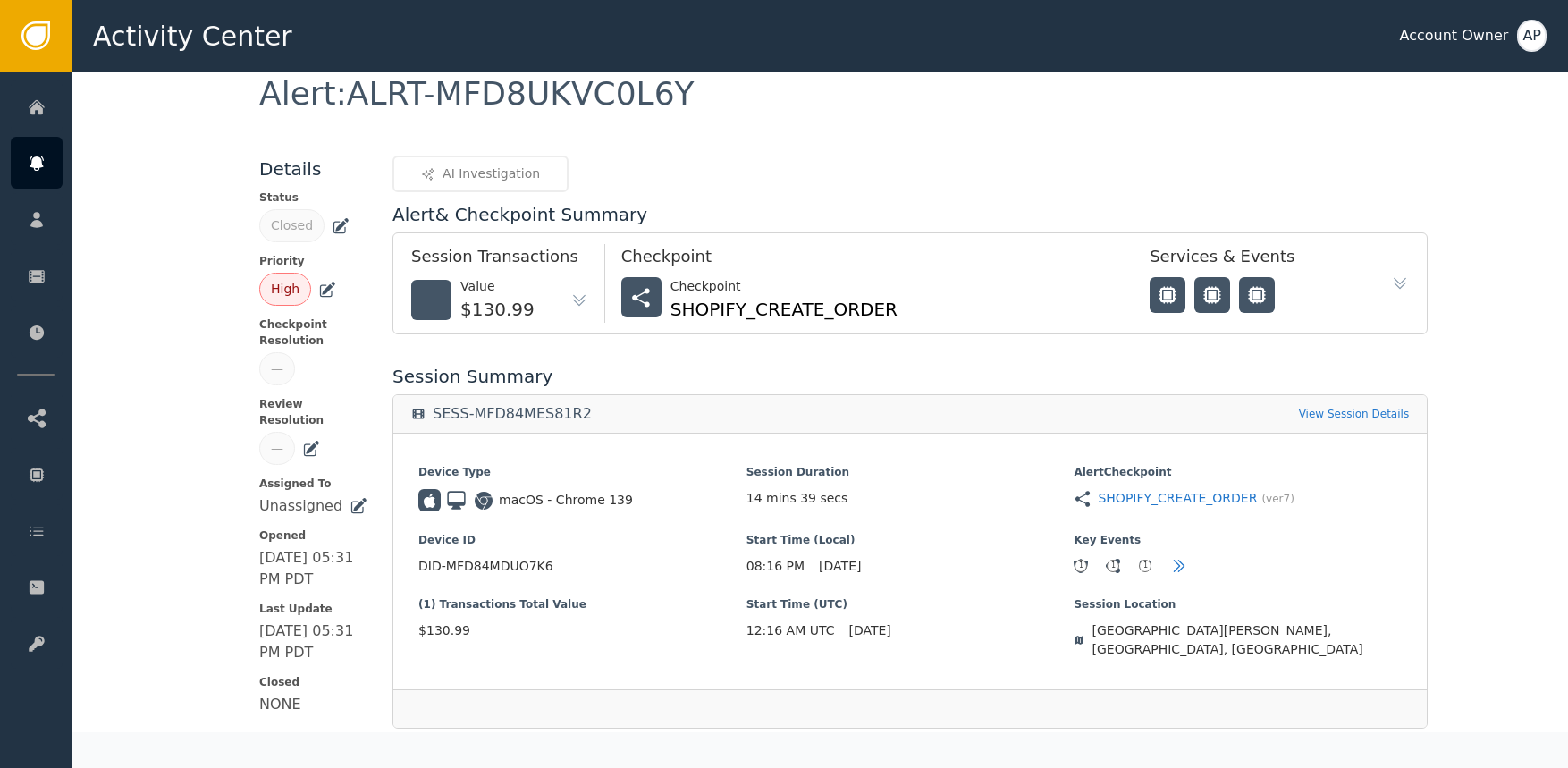
scroll to position [0, 0]
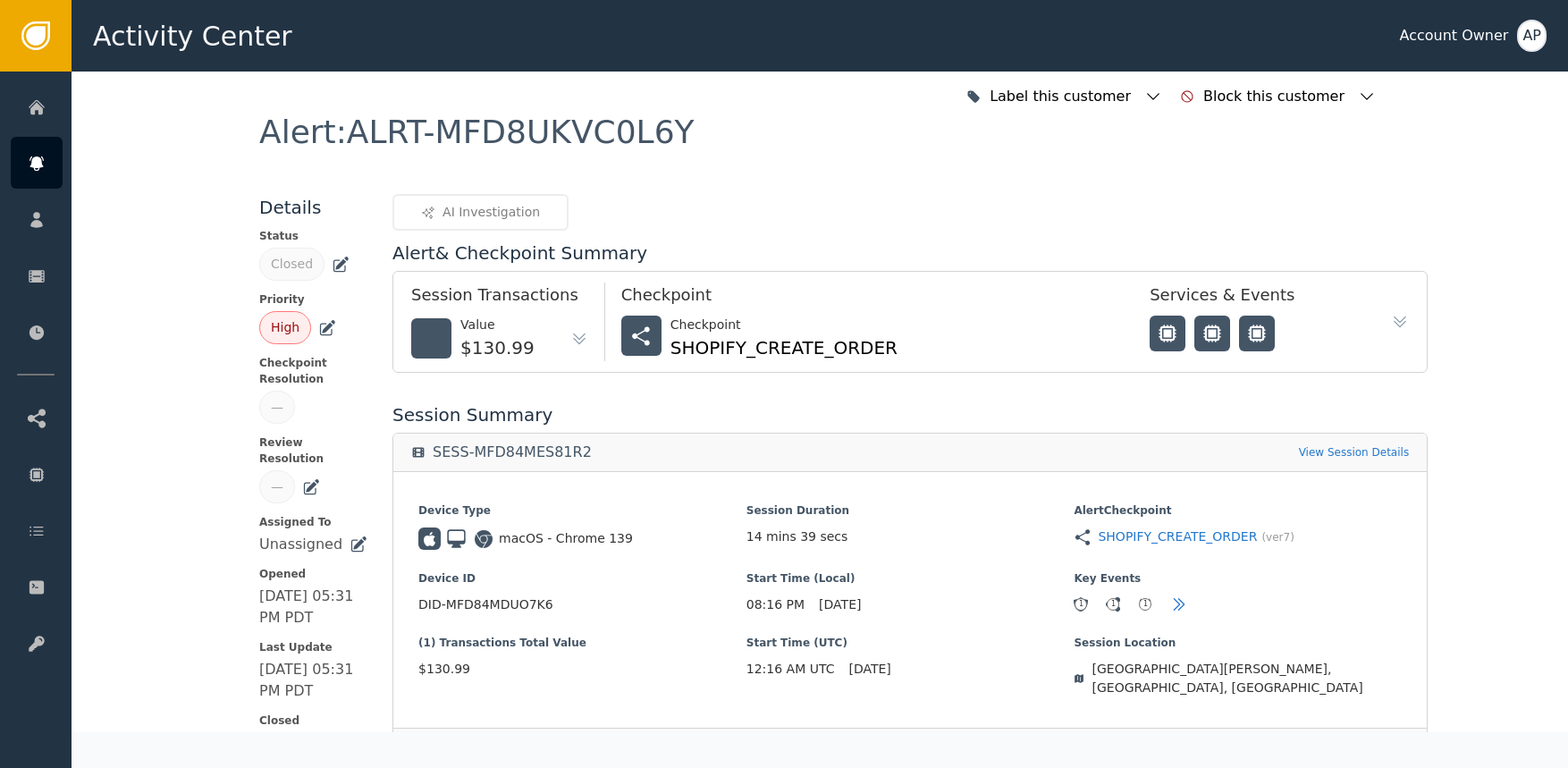
drag, startPoint x: 623, startPoint y: 161, endPoint x: 697, endPoint y: 149, distance: 75.0
click at [651, 160] on div "Alert : ALRT-MFD8UKVC0L6Y" at bounding box center [820, 155] width 1121 height 77
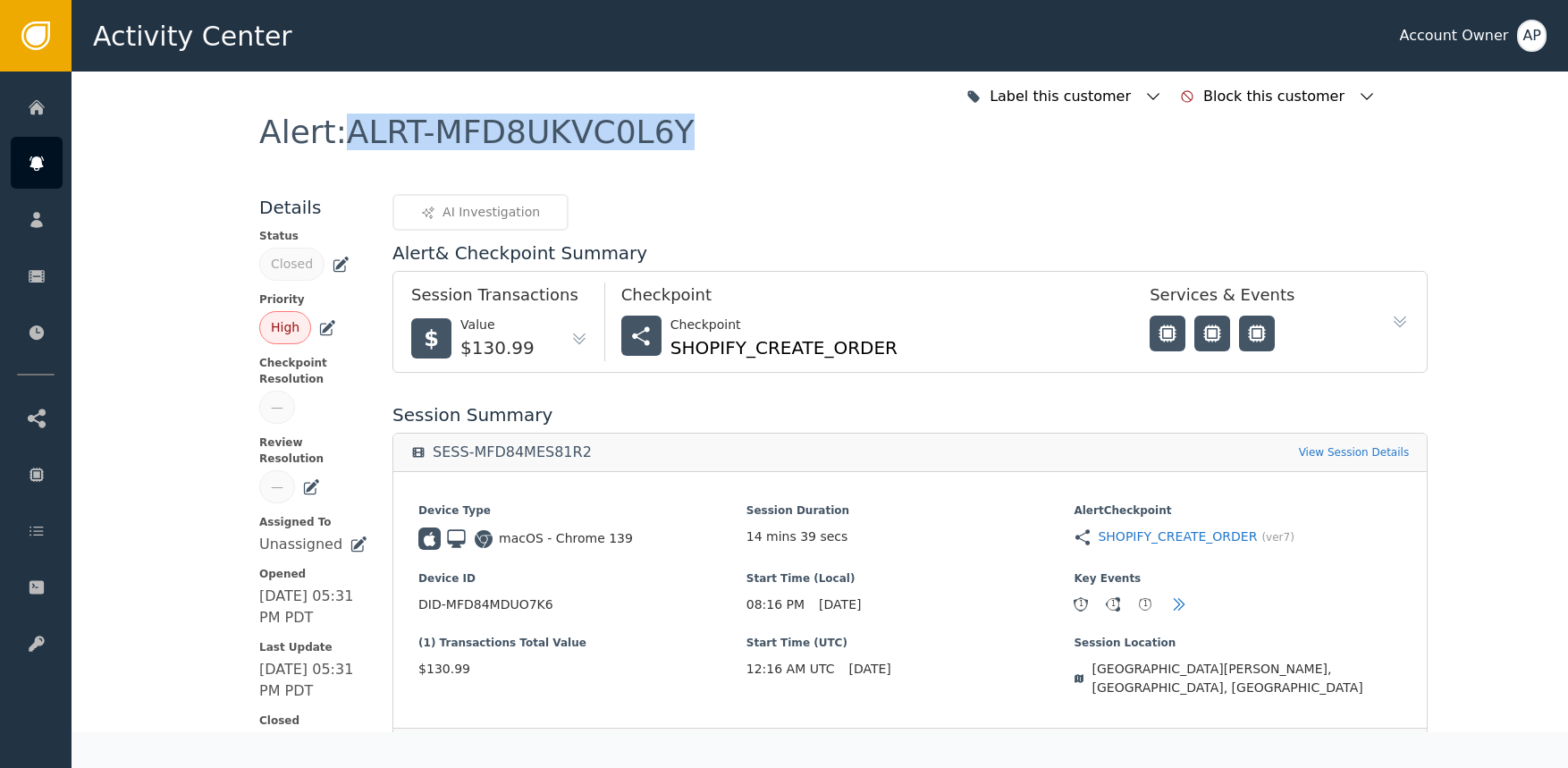
drag, startPoint x: 690, startPoint y: 147, endPoint x: 335, endPoint y: 140, distance: 355.1
click at [335, 140] on div "Alert : ALRT-MFD8UKVC0L6Y" at bounding box center [820, 155] width 1121 height 77
copy div "ALRT-MFD8UKVC0L6Y"
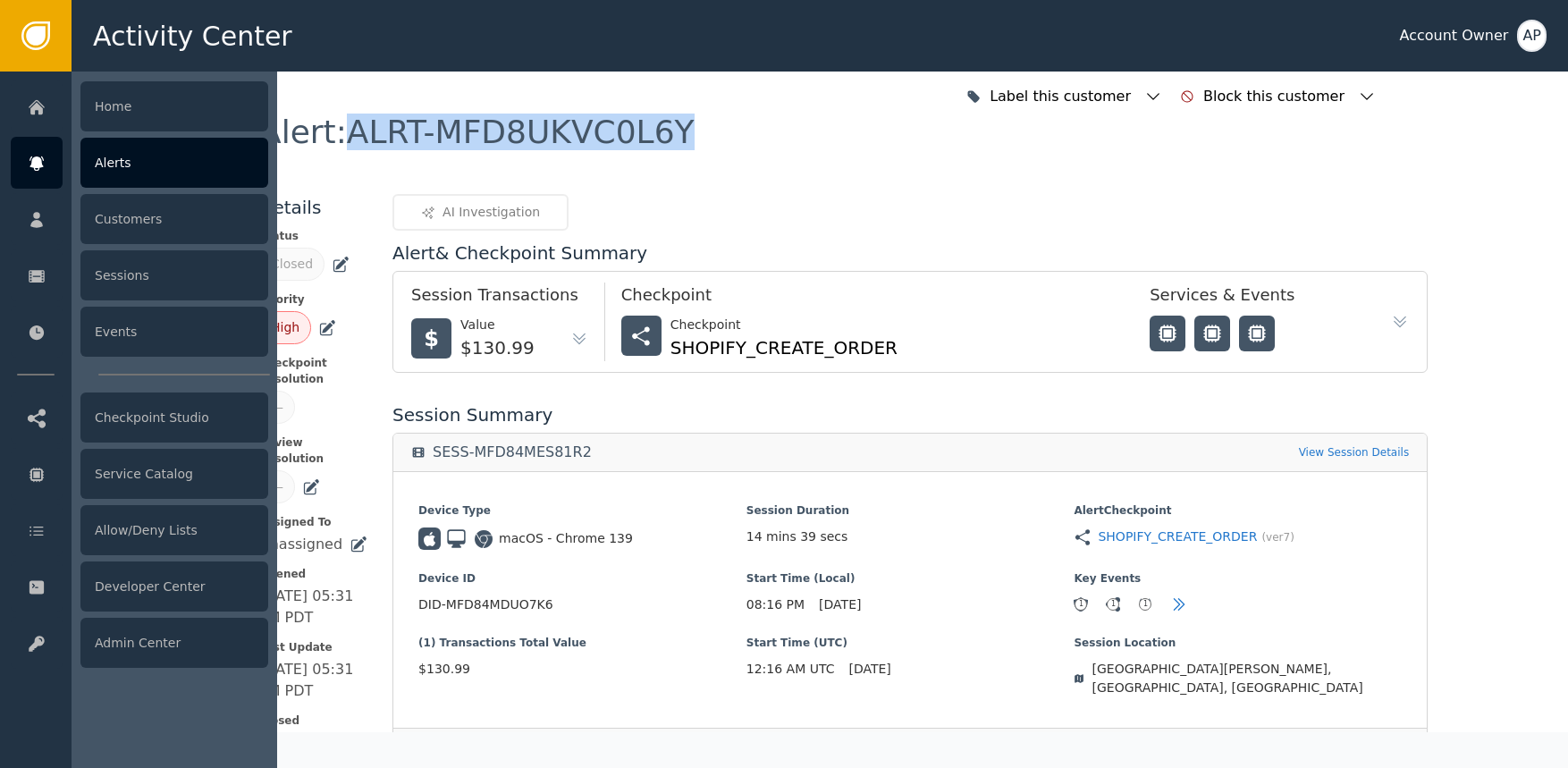
click at [33, 166] on icon at bounding box center [36, 163] width 13 height 14
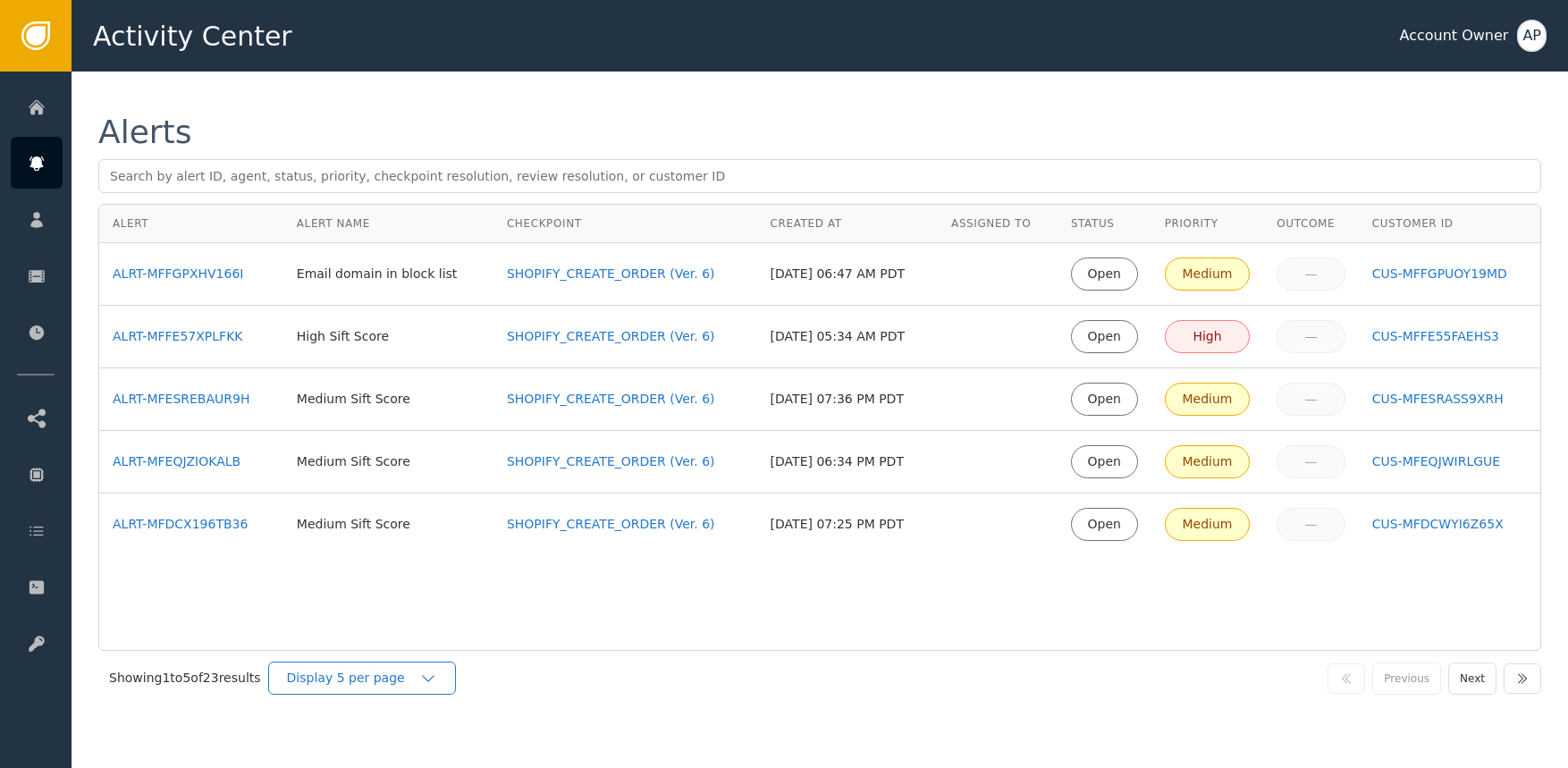
click at [353, 680] on div "Display 5 per page" at bounding box center [353, 678] width 132 height 19
click at [366, 748] on div "Display 25 per page" at bounding box center [367, 751] width 143 height 19
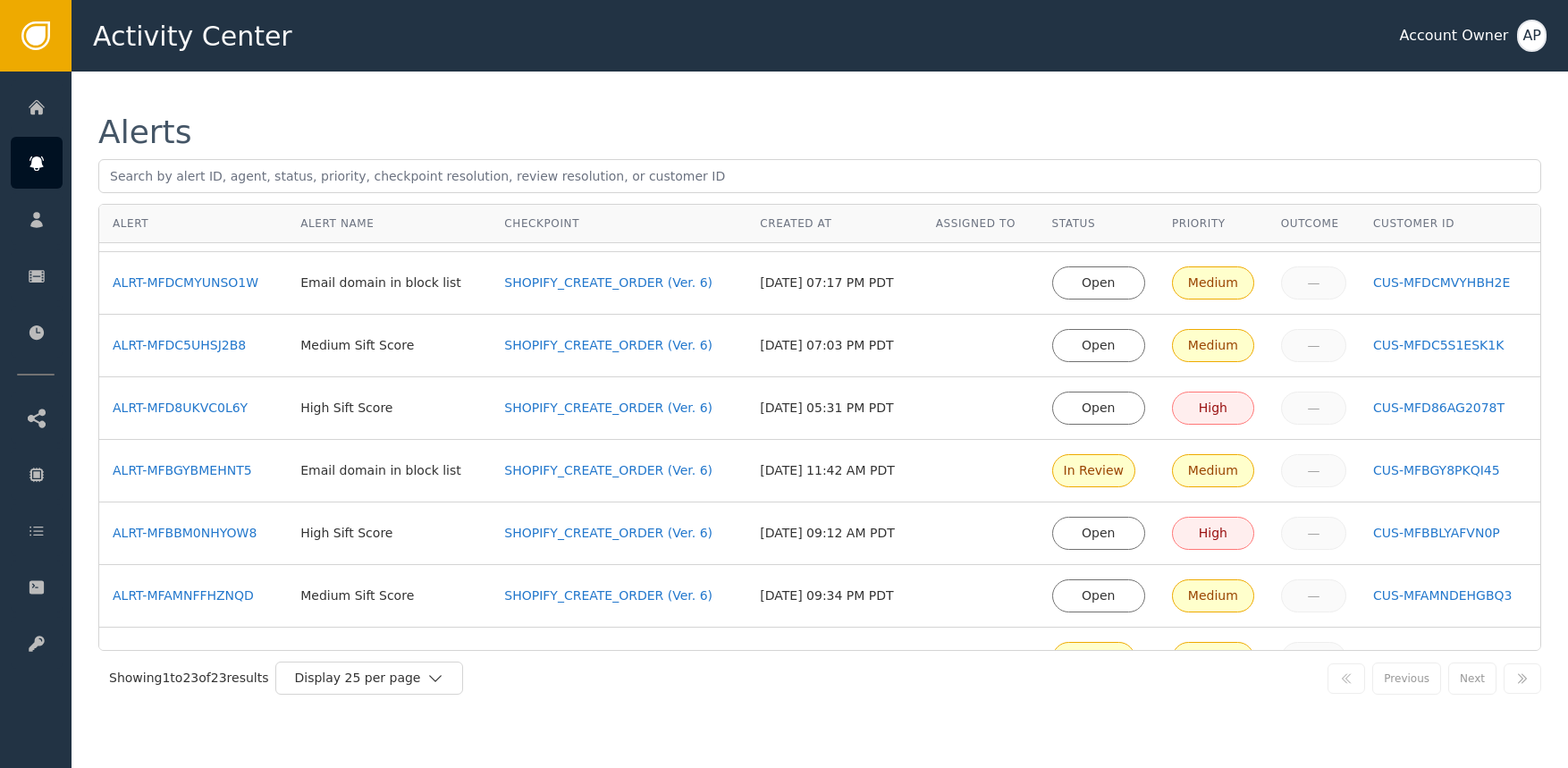
scroll to position [305, 0]
click at [203, 355] on td "ALRT-MFDC5UHSJ2B8" at bounding box center [193, 345] width 188 height 63
click at [208, 345] on div "ALRT-MFDC5UHSJ2B8" at bounding box center [193, 344] width 161 height 19
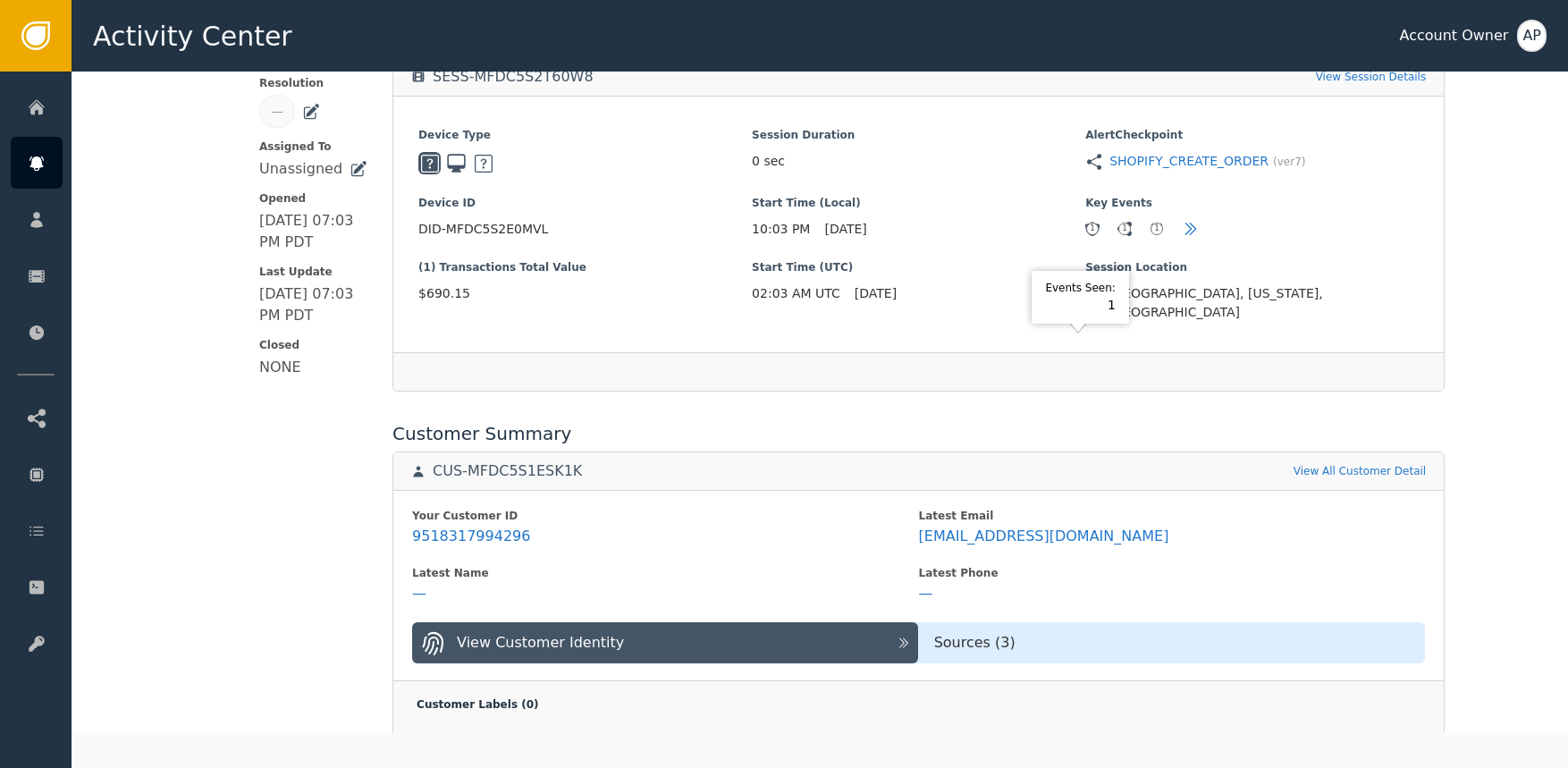
scroll to position [378, 0]
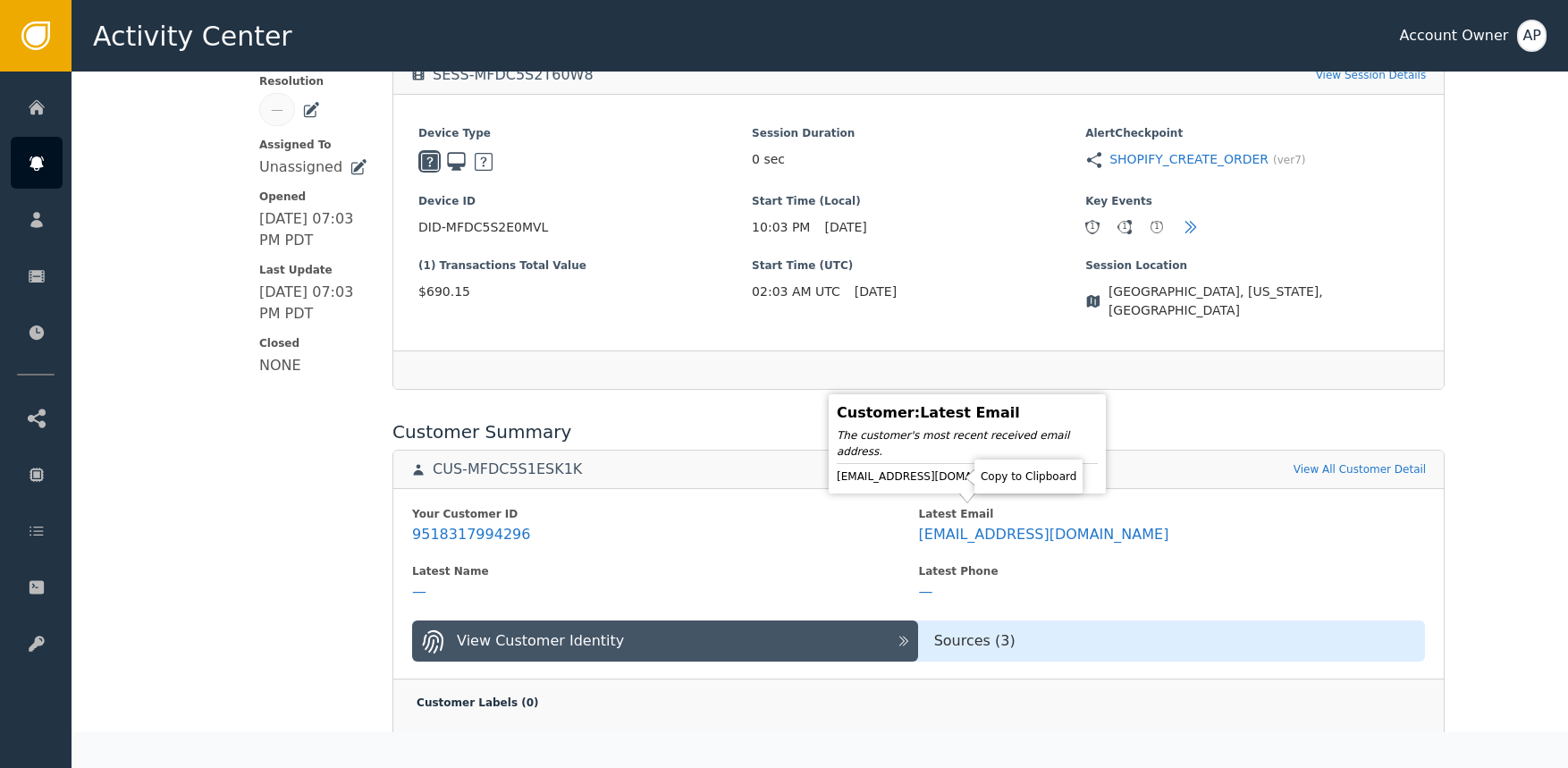
click at [1031, 479] on icon at bounding box center [1040, 477] width 18 height 18
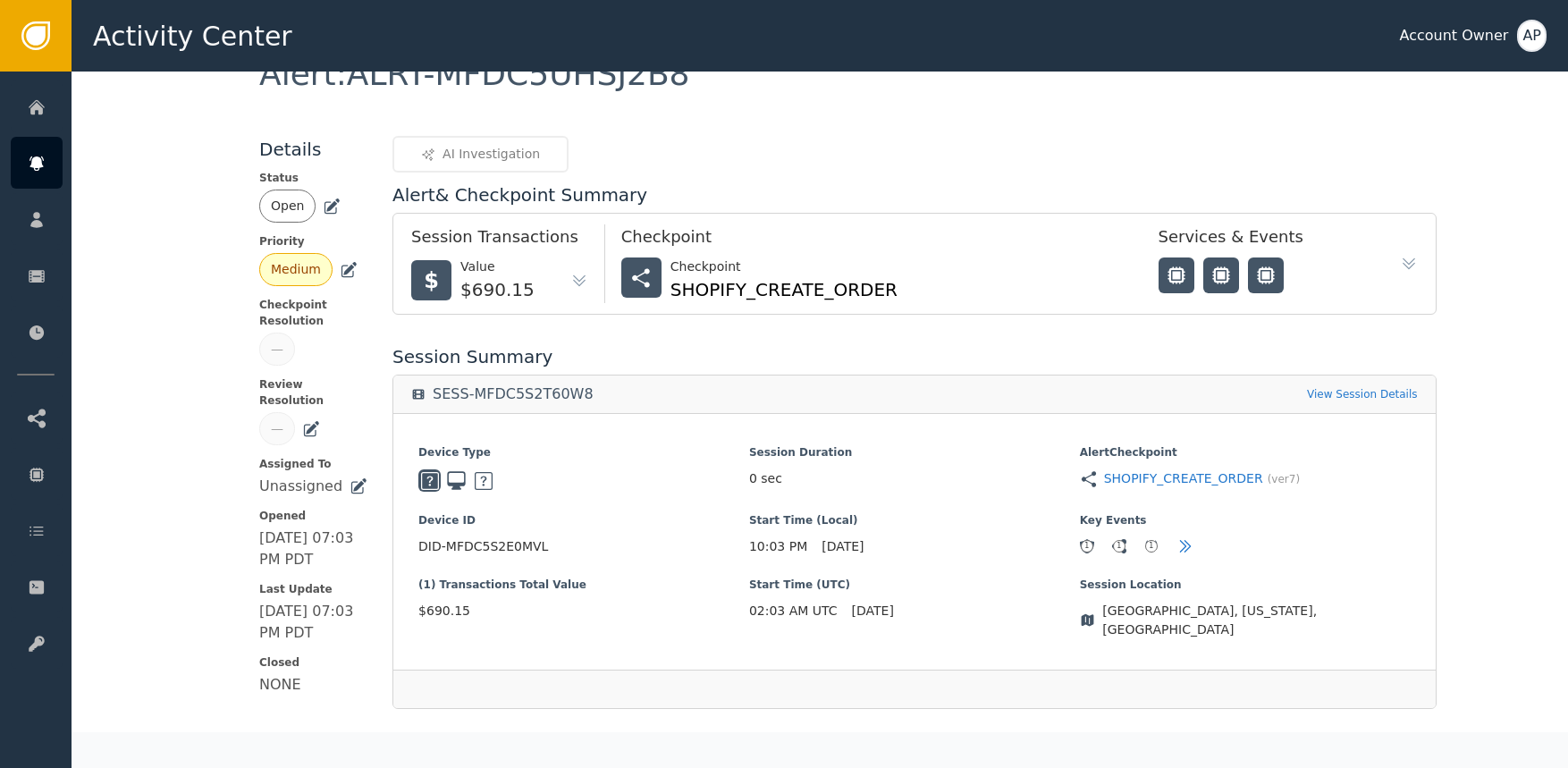
scroll to position [0, 0]
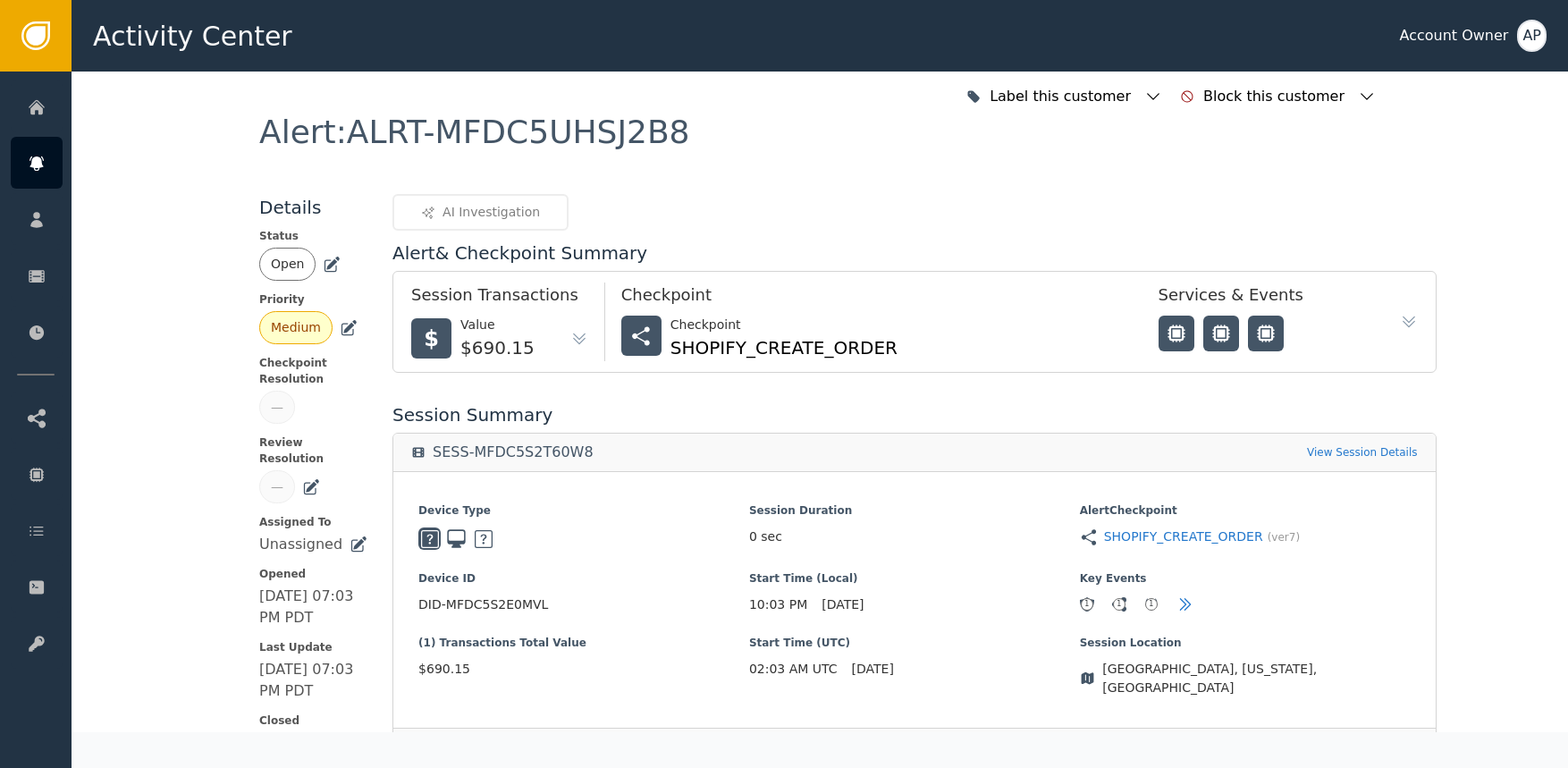
click at [327, 264] on icon at bounding box center [333, 262] width 13 height 13
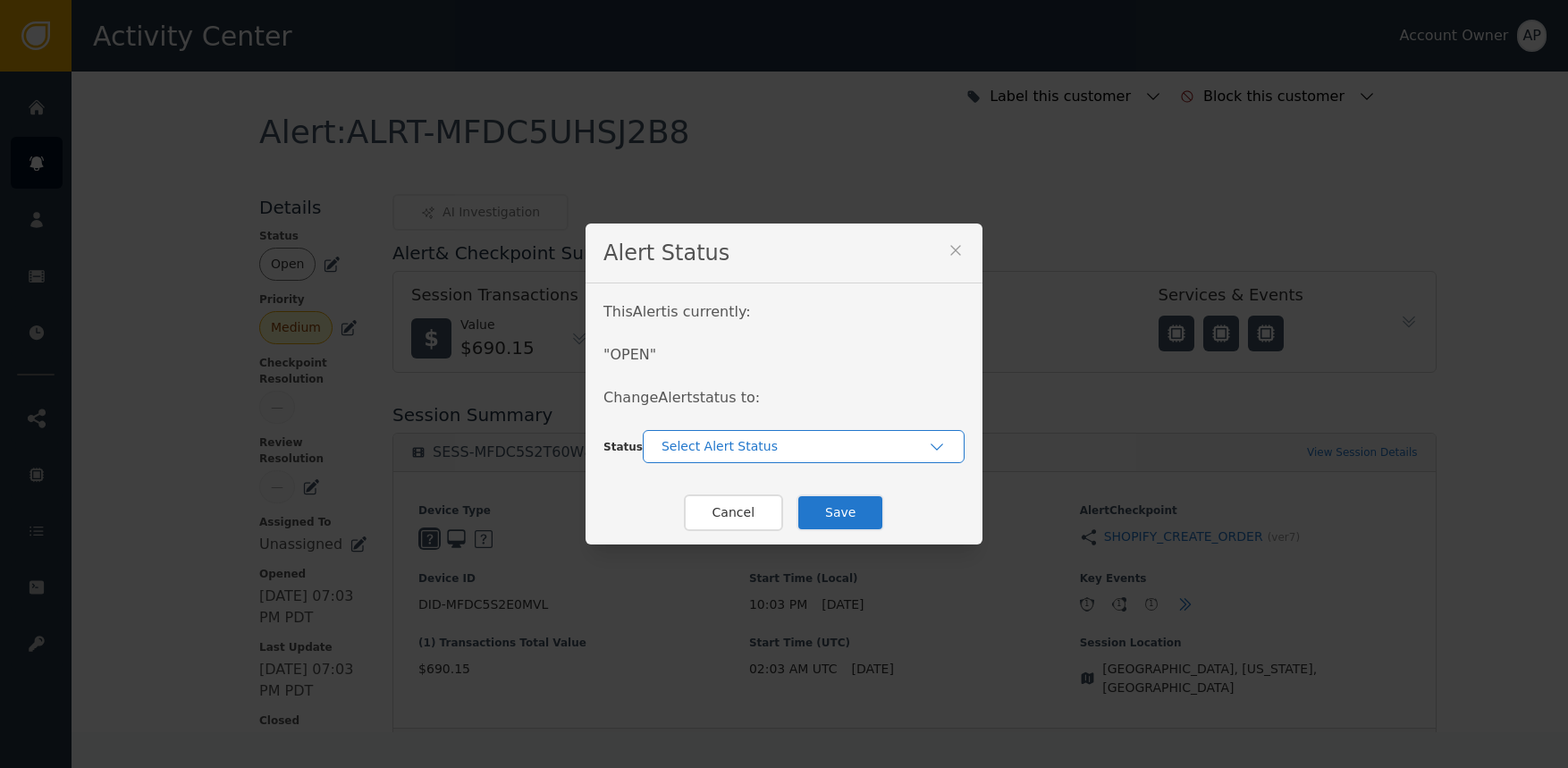
drag, startPoint x: 693, startPoint y: 441, endPoint x: 701, endPoint y: 456, distance: 17.0
click at [692, 442] on div "Select Alert Status" at bounding box center [795, 446] width 266 height 19
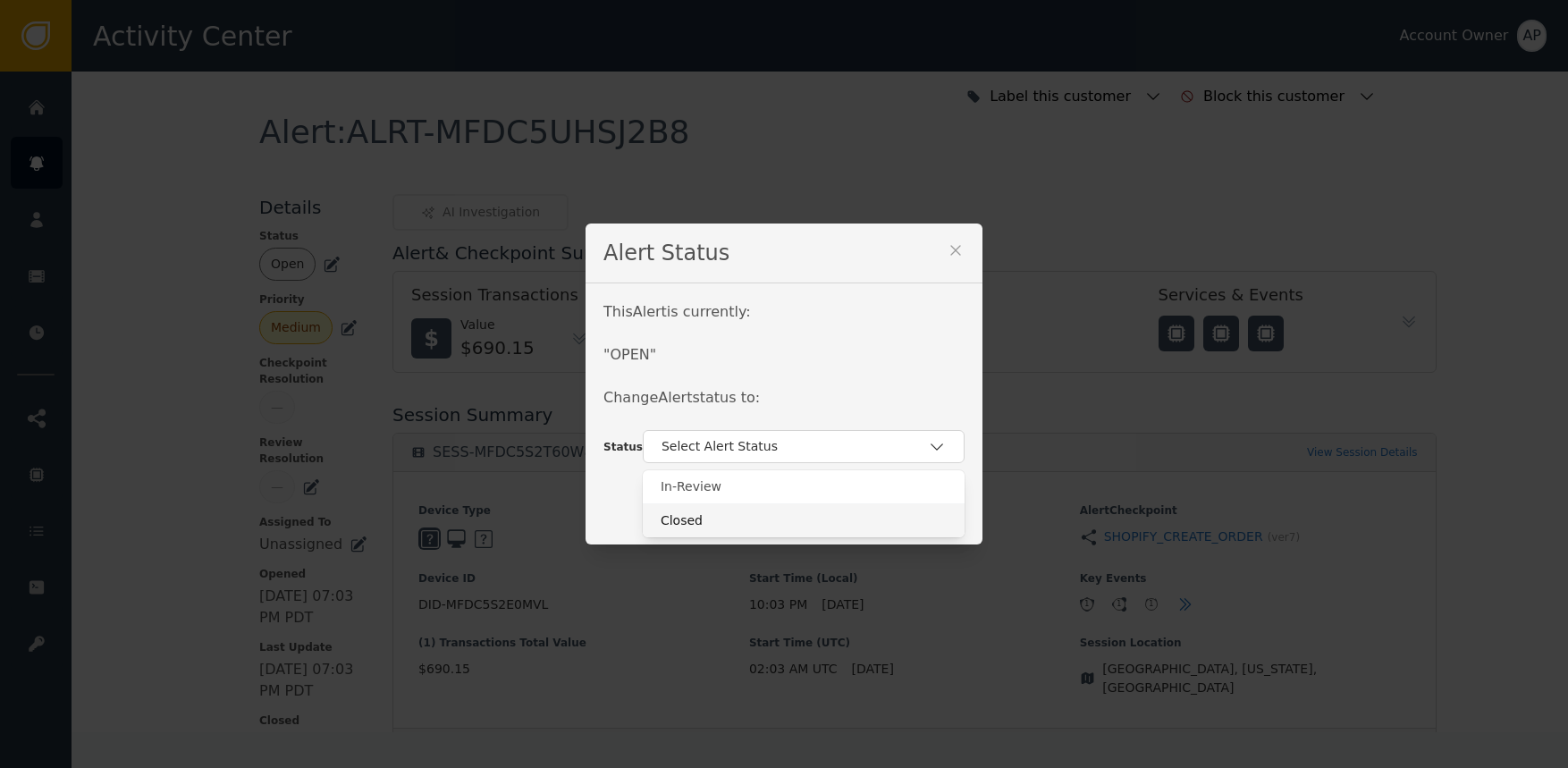
click at [724, 529] on div "Closed" at bounding box center [804, 521] width 286 height 19
drag, startPoint x: 855, startPoint y: 452, endPoint x: 854, endPoint y: 467, distance: 15.0
click at [856, 452] on div "Closed" at bounding box center [795, 446] width 266 height 19
click at [833, 488] on div "In-Review" at bounding box center [804, 486] width 286 height 19
click at [832, 508] on button "Save" at bounding box center [841, 513] width 87 height 37
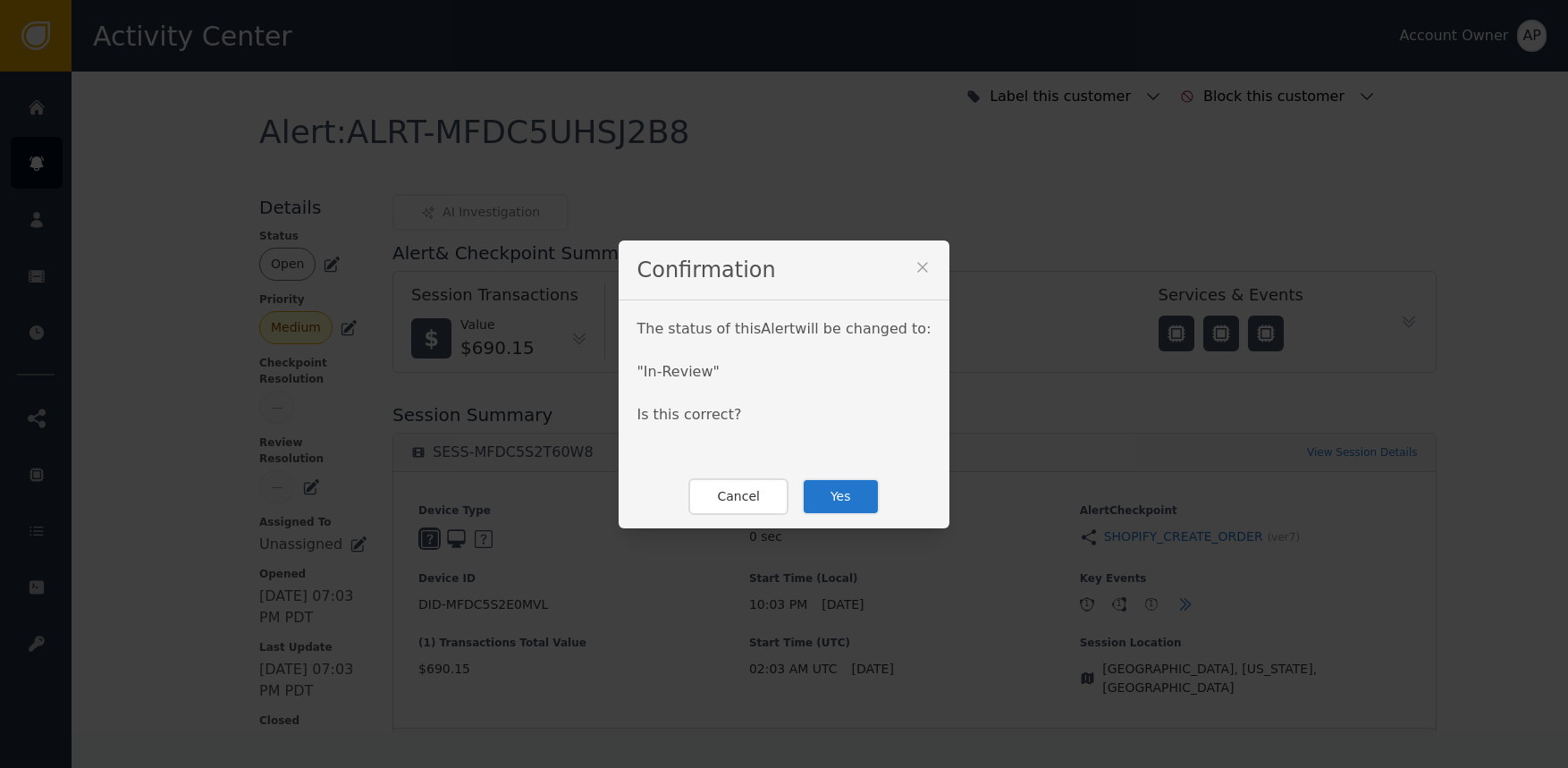
click at [852, 497] on button "Yes" at bounding box center [841, 496] width 78 height 37
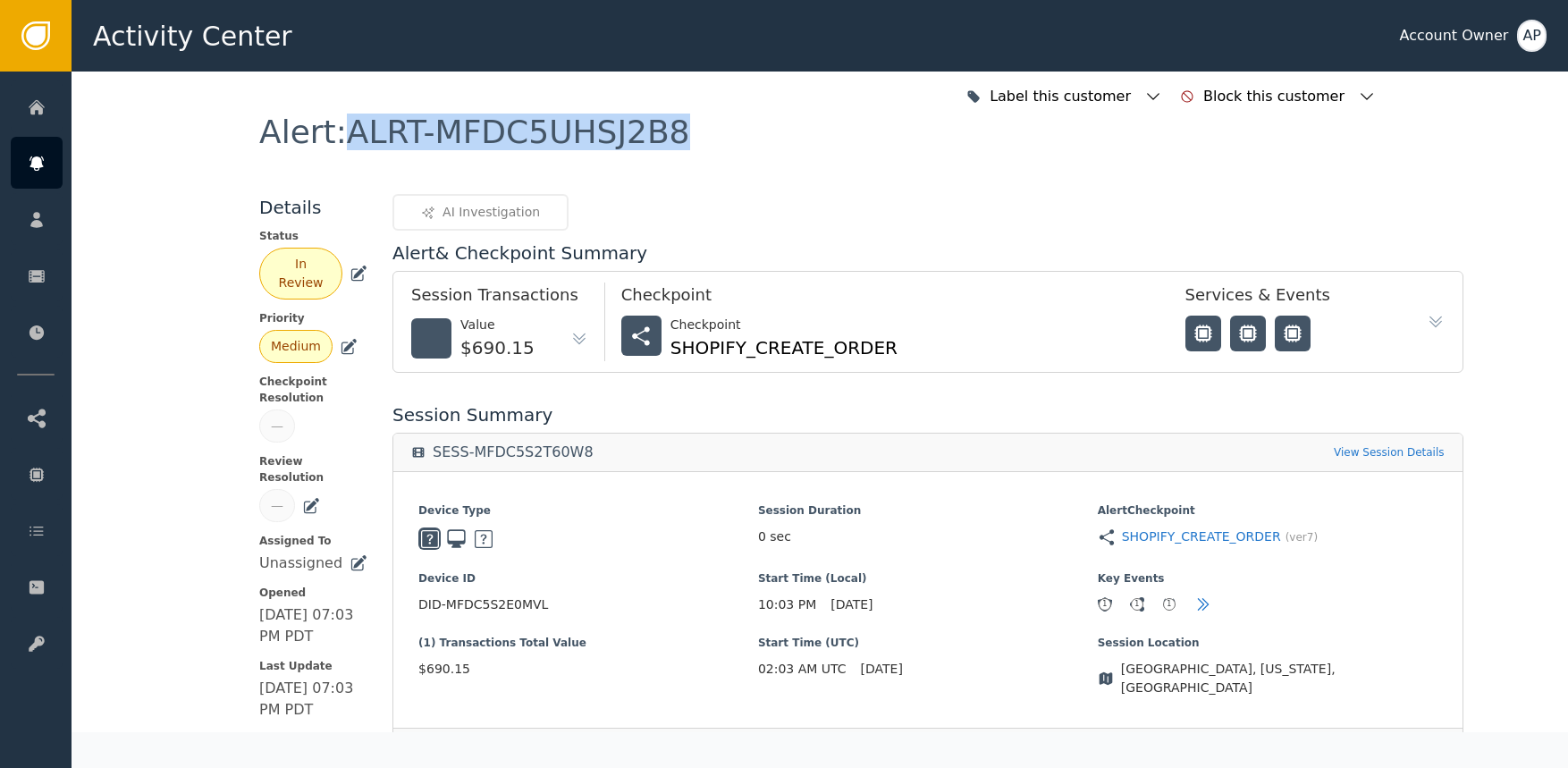
drag, startPoint x: 686, startPoint y: 153, endPoint x: 336, endPoint y: 127, distance: 351.0
click at [336, 127] on div "Alert : ALRT-MFDC5UHSJ2B8" at bounding box center [820, 155] width 1121 height 77
copy div "ALRT-MFDC5UHSJ2B8"
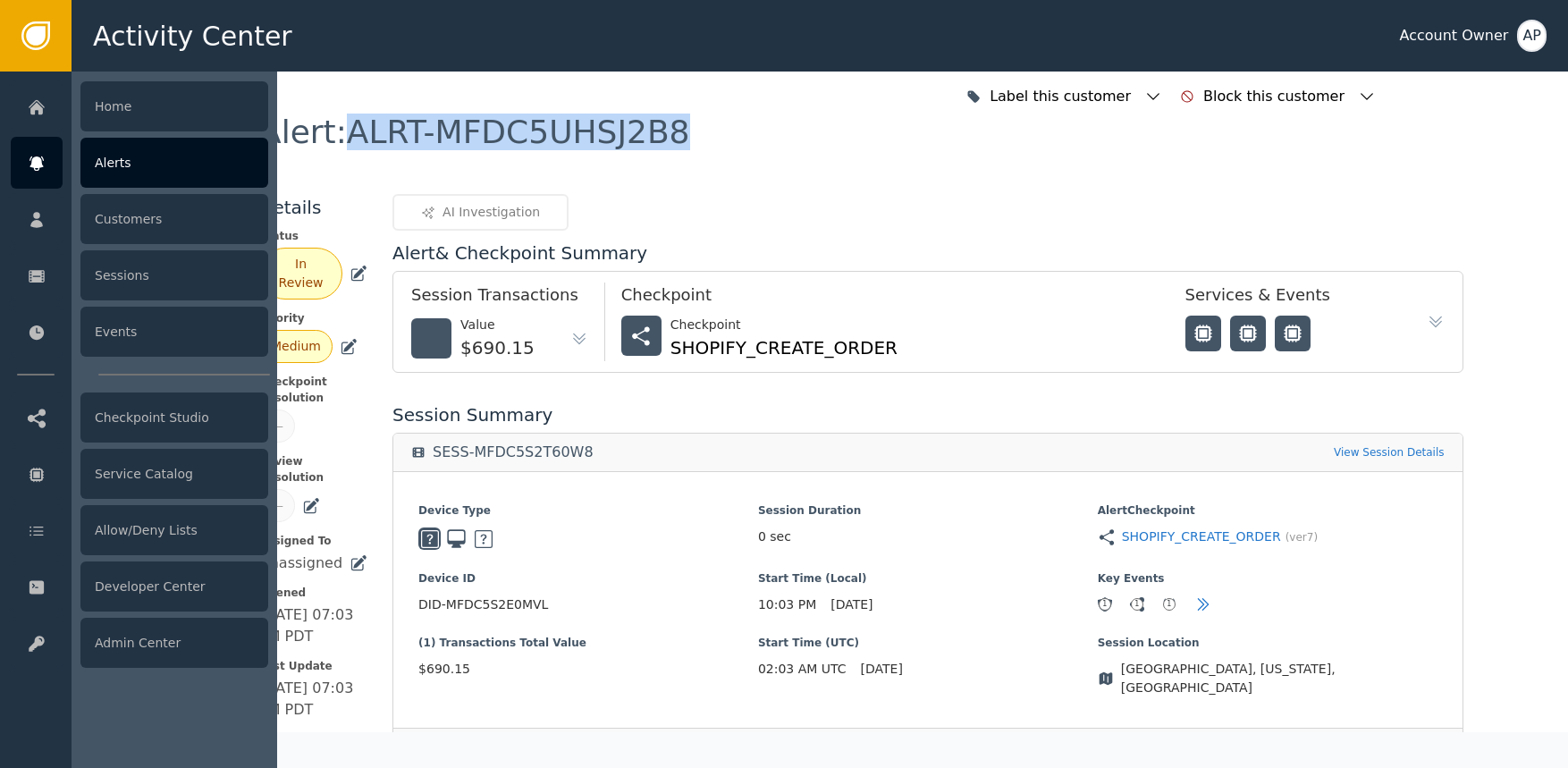
click at [26, 155] on div at bounding box center [37, 163] width 52 height 52
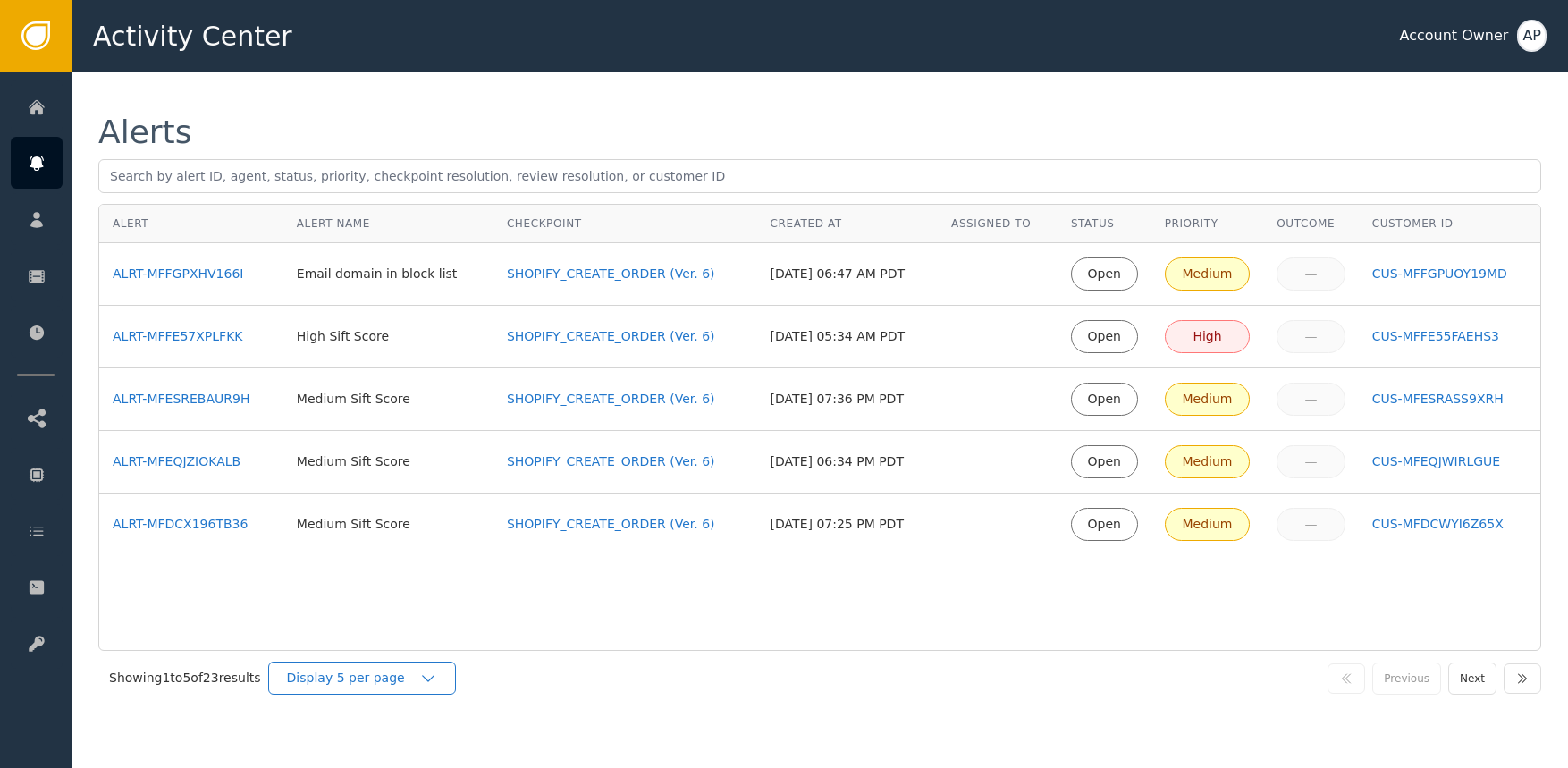
click at [327, 690] on div "Display 5 per page" at bounding box center [362, 678] width 188 height 33
click at [400, 742] on div "Display 25 per page" at bounding box center [367, 751] width 143 height 19
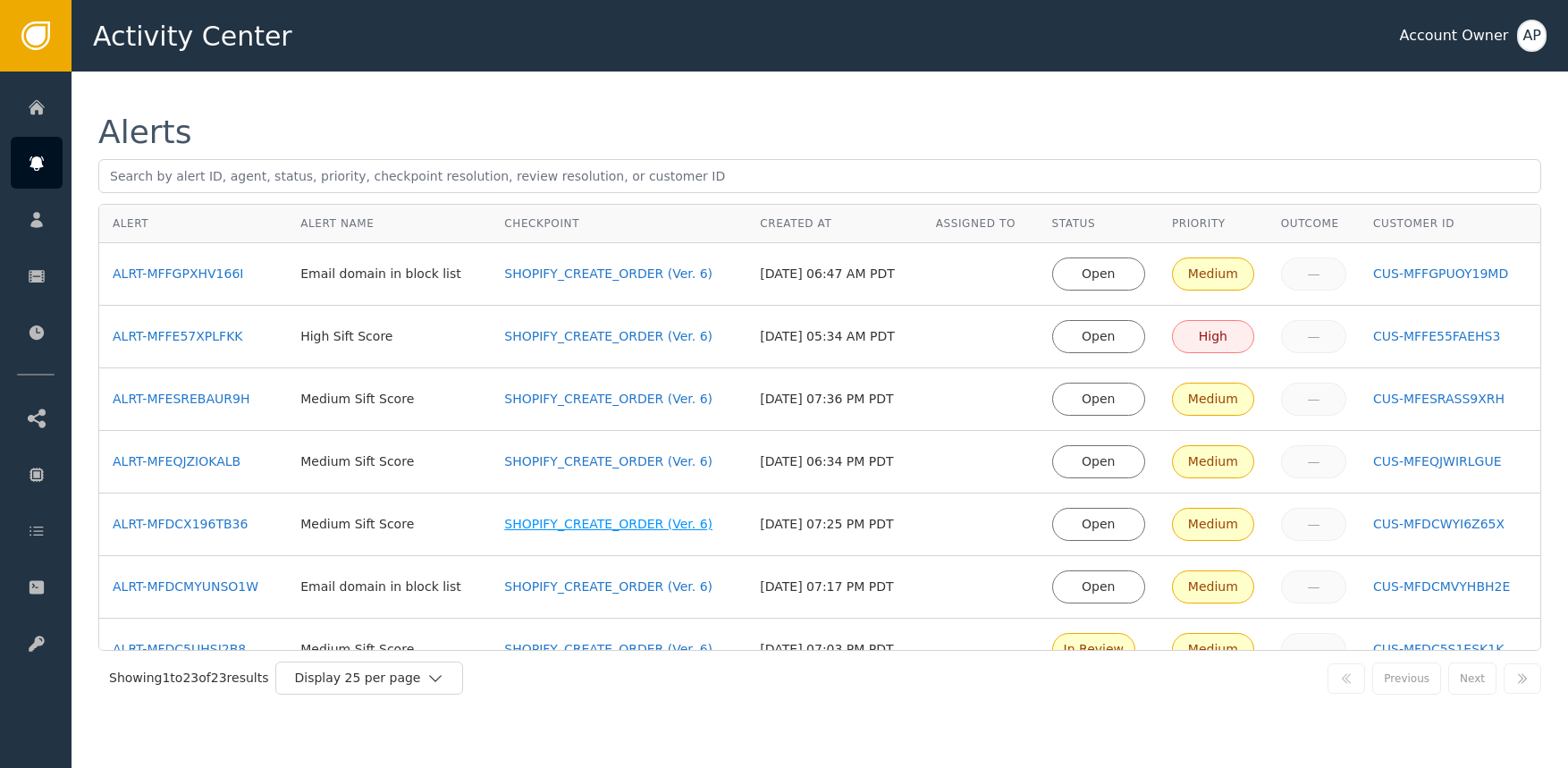
scroll to position [7, 0]
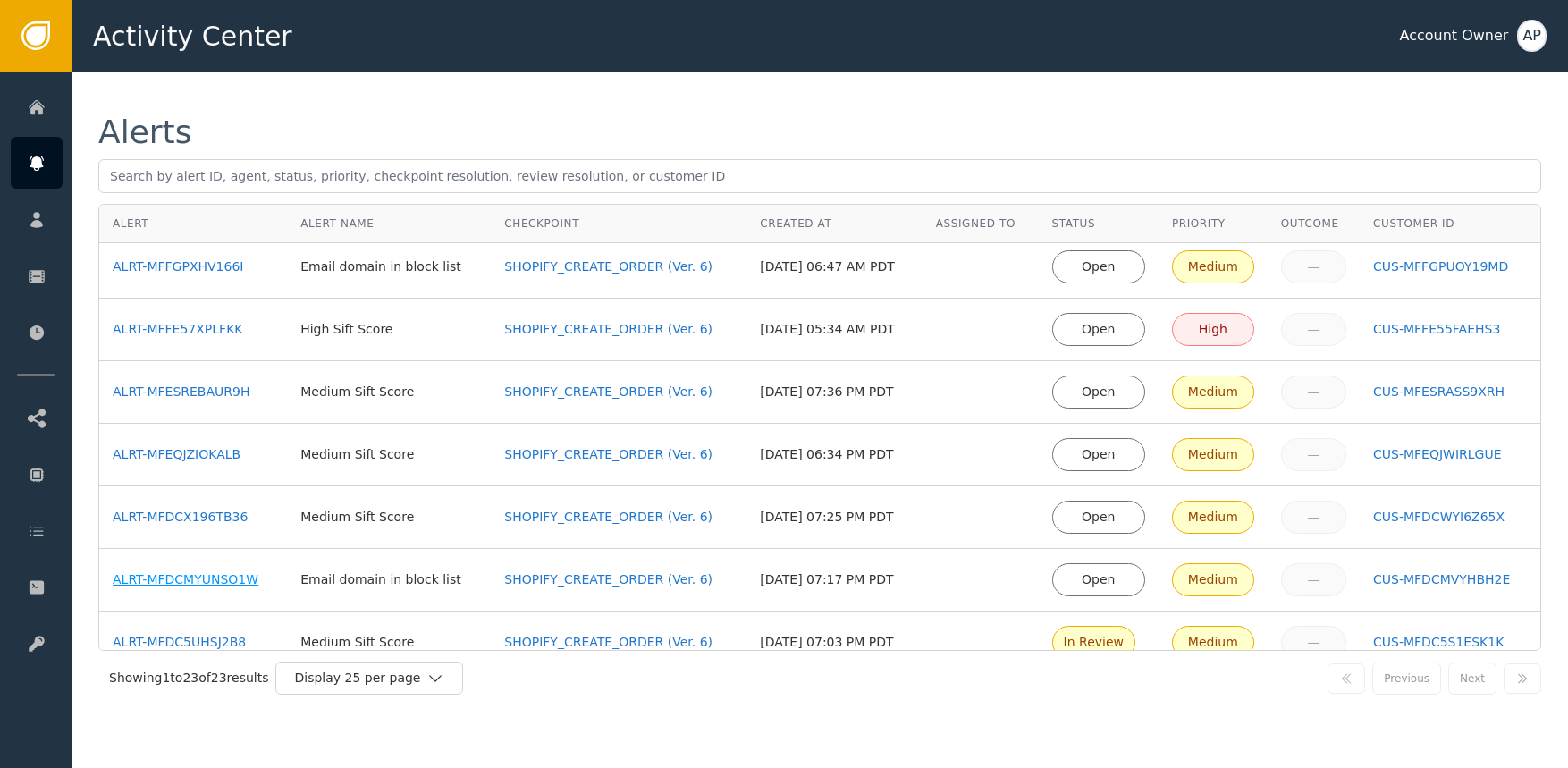
click at [230, 584] on div "ALRT-MFDCMYUNSO1W" at bounding box center [193, 579] width 161 height 19
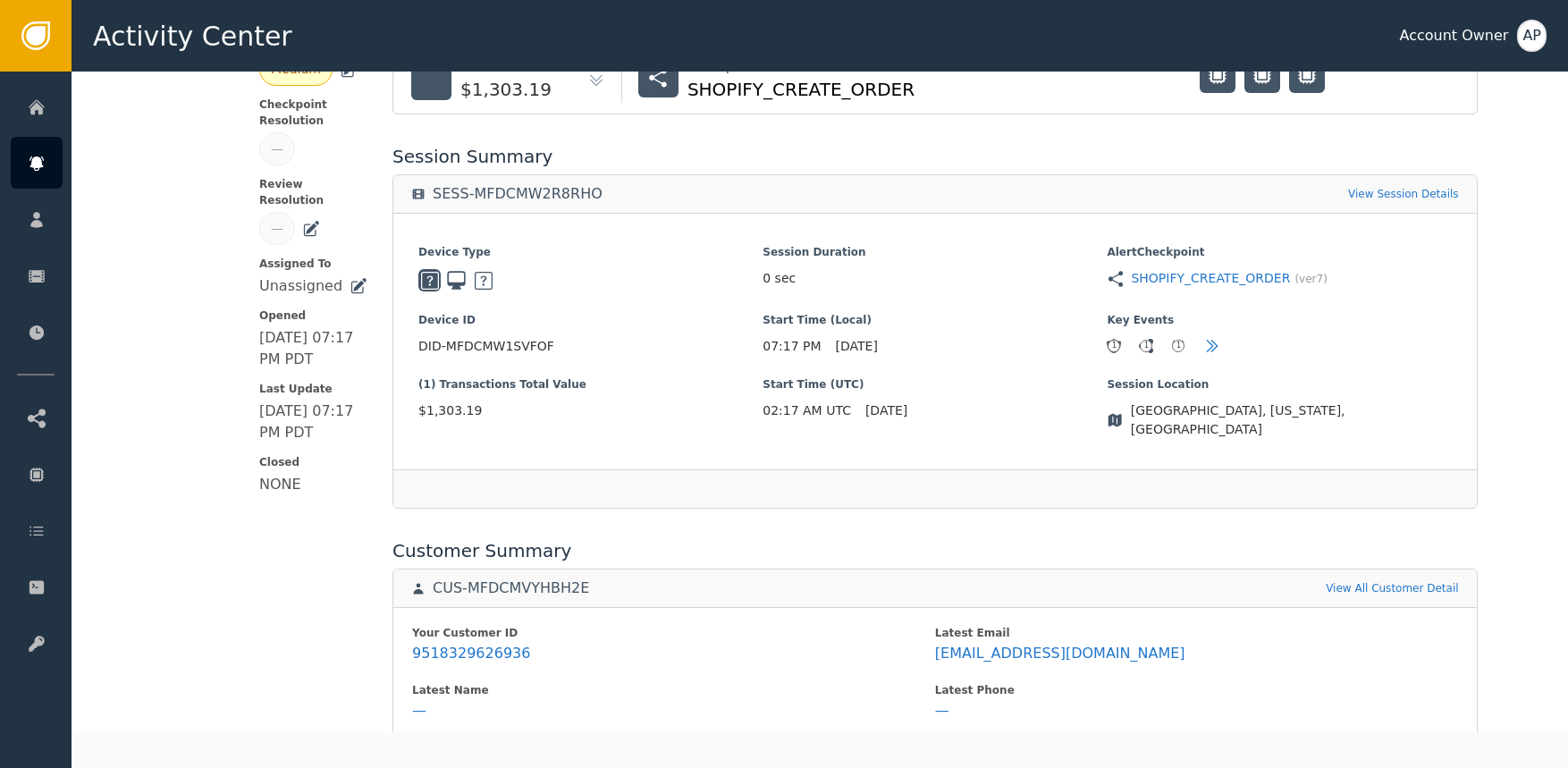
scroll to position [627, 0]
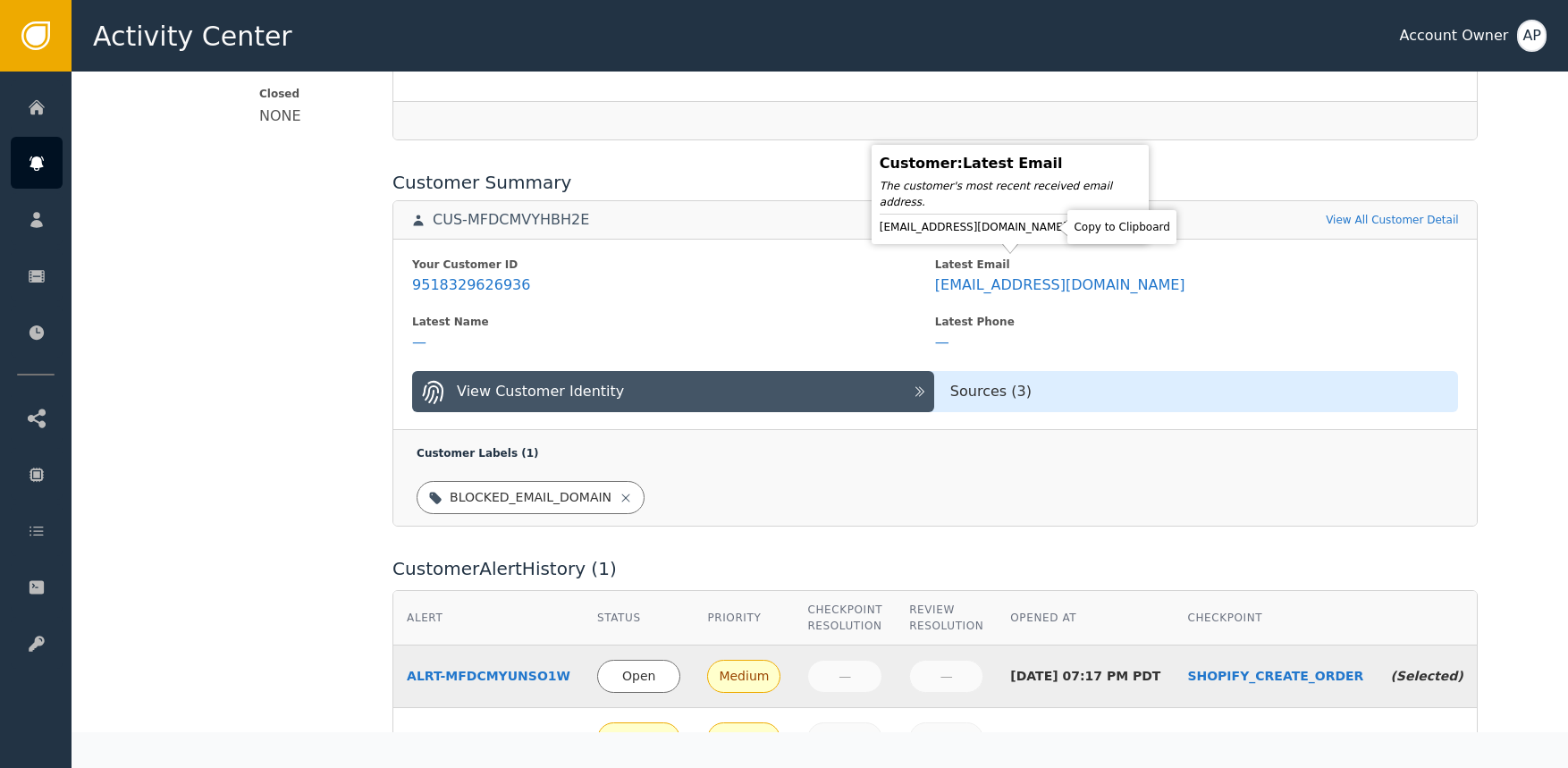
click at [1075, 226] on icon at bounding box center [1084, 228] width 18 height 18
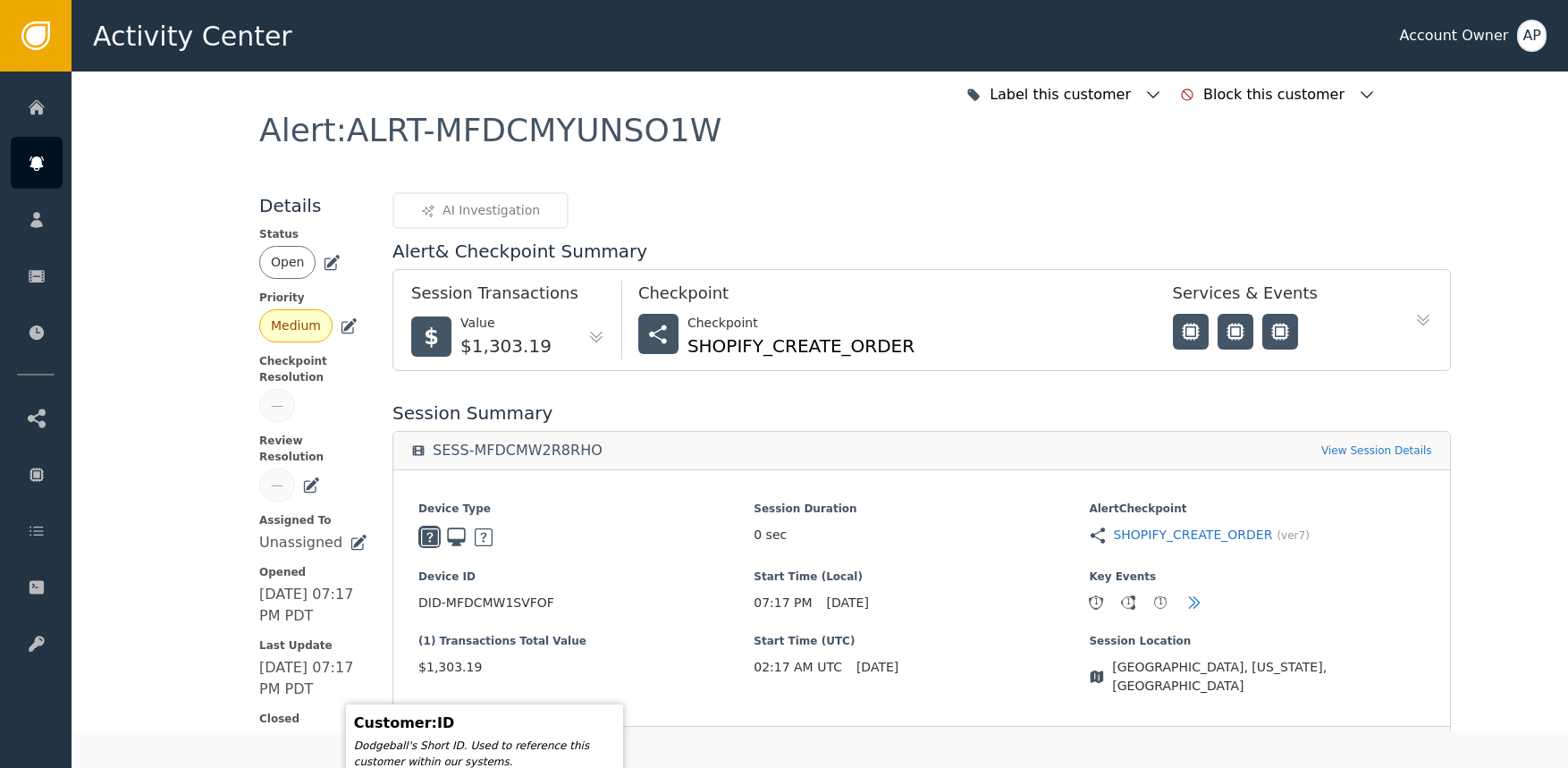
scroll to position [0, 0]
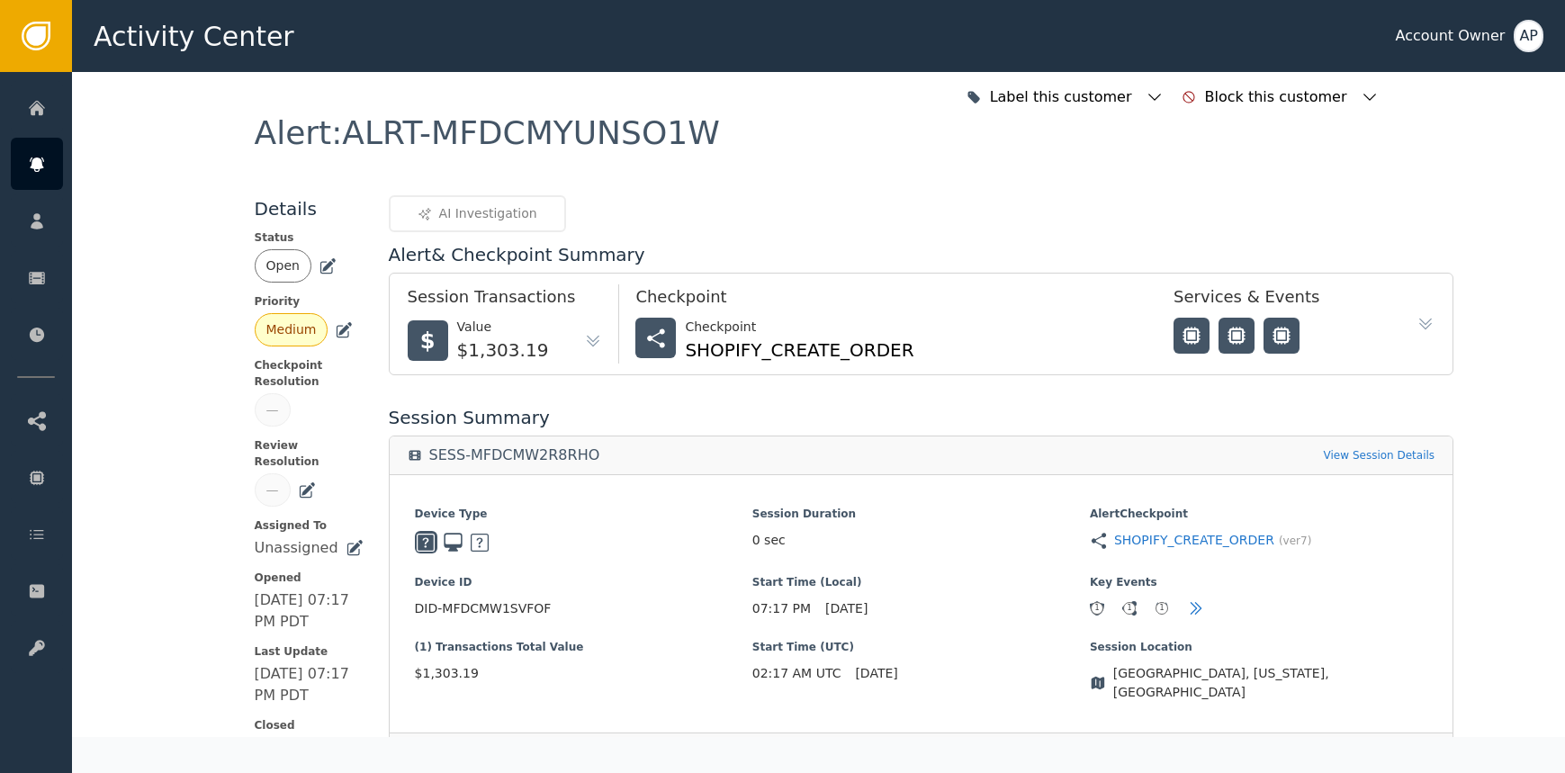
click at [328, 261] on div "Open" at bounding box center [309, 265] width 109 height 33
click at [324, 264] on icon at bounding box center [328, 266] width 18 height 18
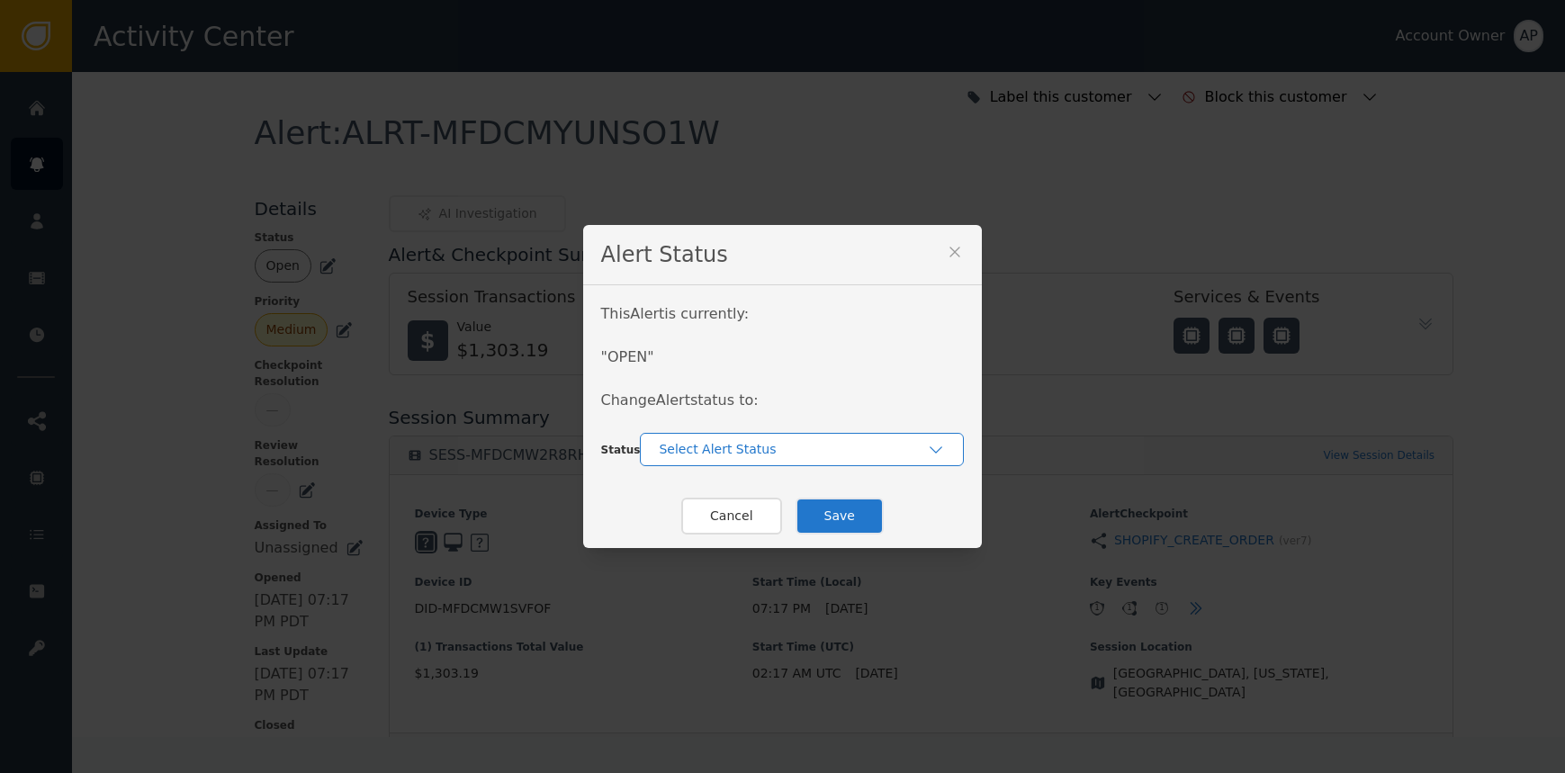
click at [736, 461] on div "Select Alert Status" at bounding box center [802, 449] width 324 height 33
click at [761, 498] on div "In-Review" at bounding box center [802, 489] width 288 height 19
click at [846, 510] on button "Save" at bounding box center [839, 516] width 88 height 37
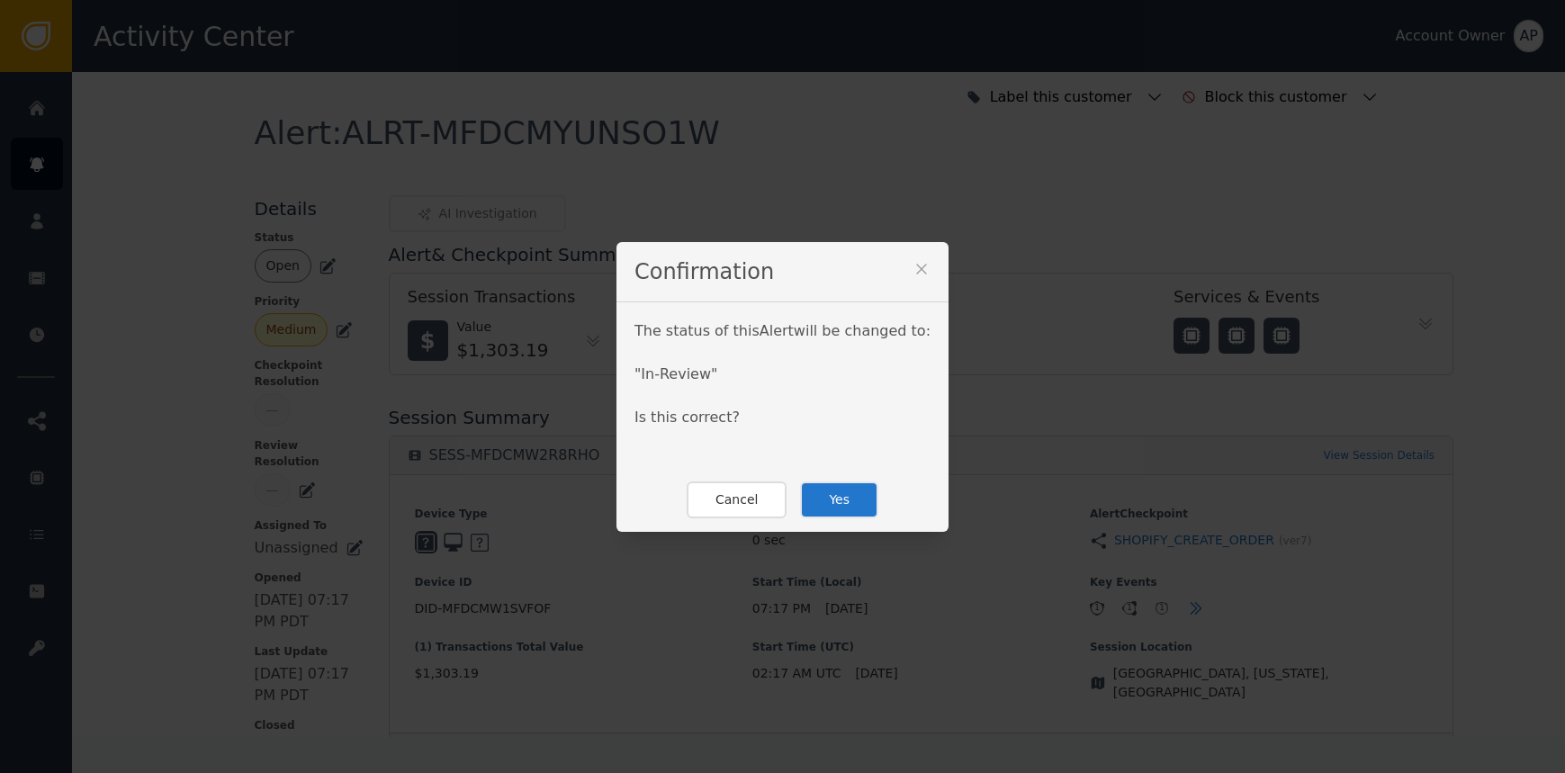
click at [819, 492] on button "Yes" at bounding box center [839, 499] width 78 height 37
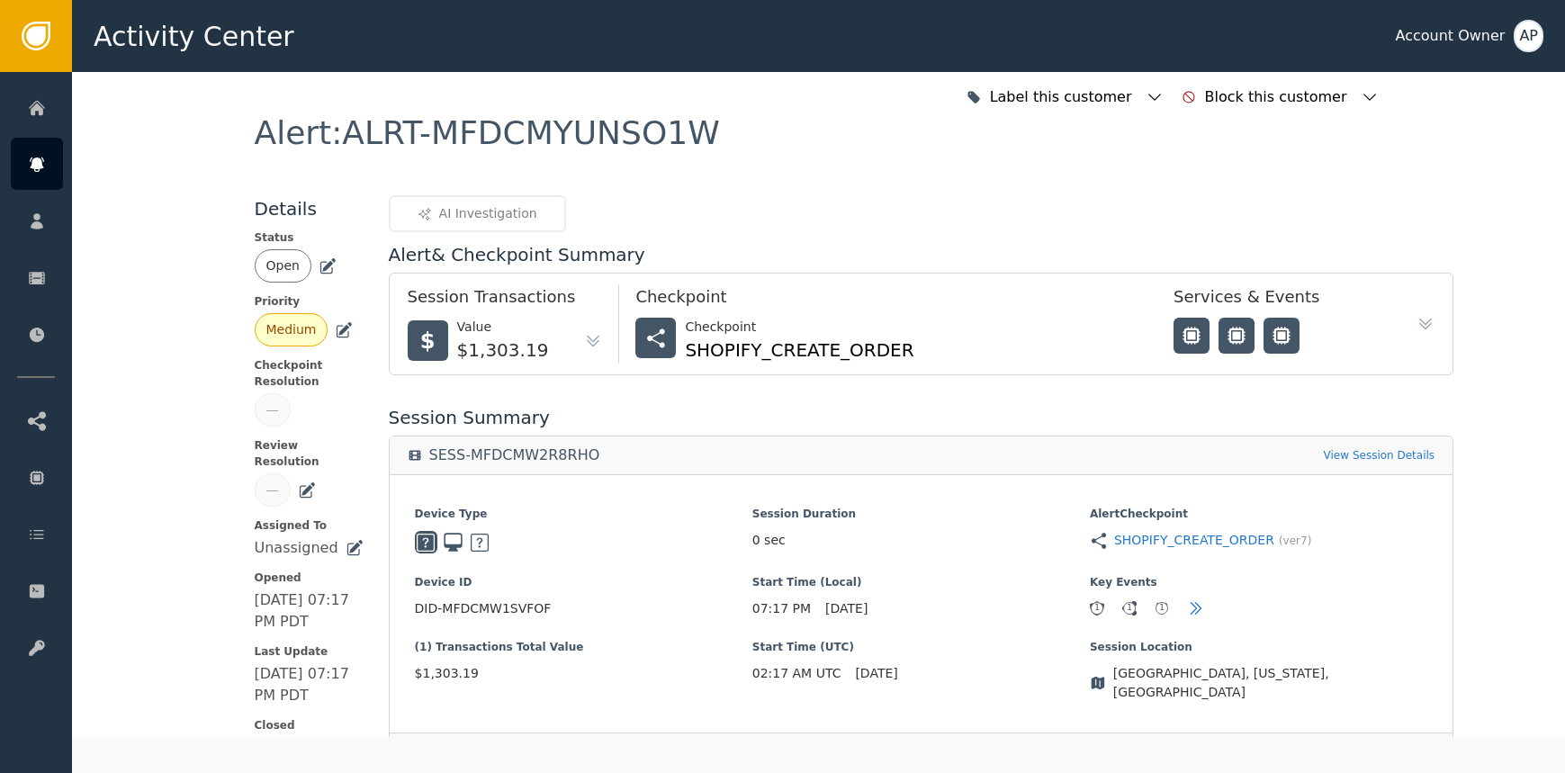
click at [821, 491] on div "Device Type Session Duration 0 sec Alert Checkpoint SHOPIFY_CREATE_ORDER (ver 7…" at bounding box center [922, 603] width 1064 height 259
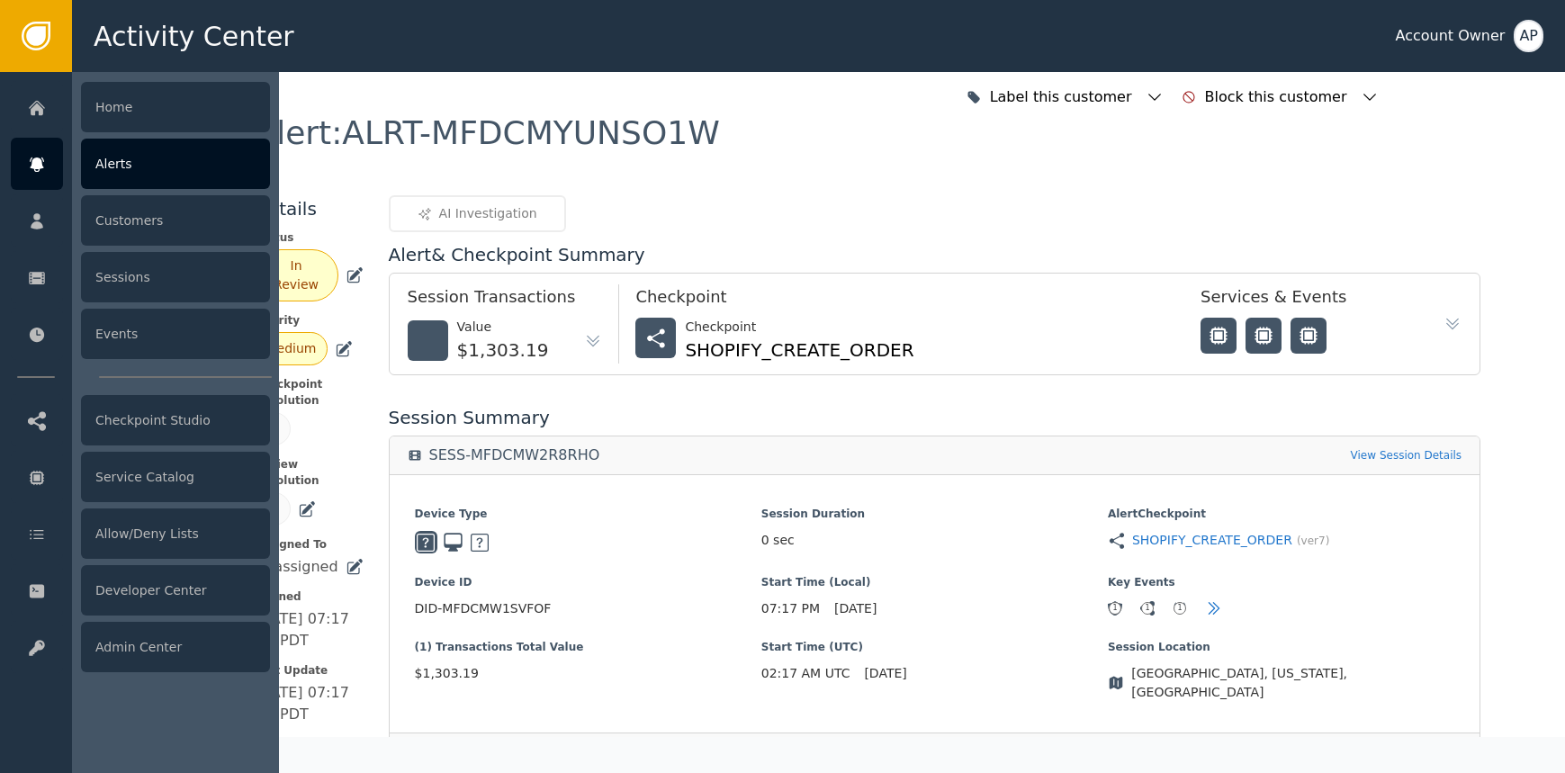
click at [36, 160] on icon at bounding box center [36, 164] width 13 height 14
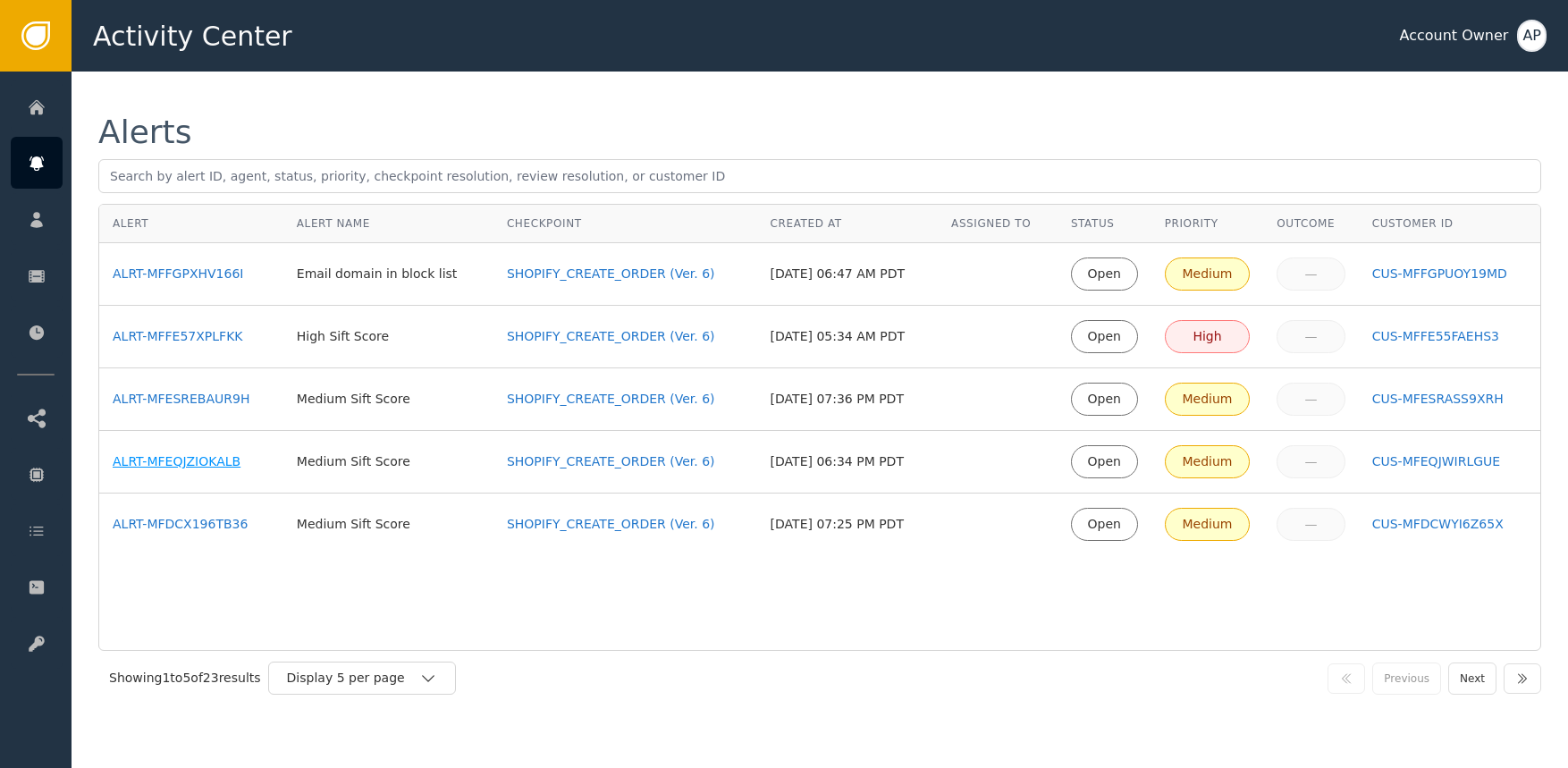
click at [203, 458] on div "ALRT-MFEQJZIOKALB" at bounding box center [191, 461] width 157 height 19
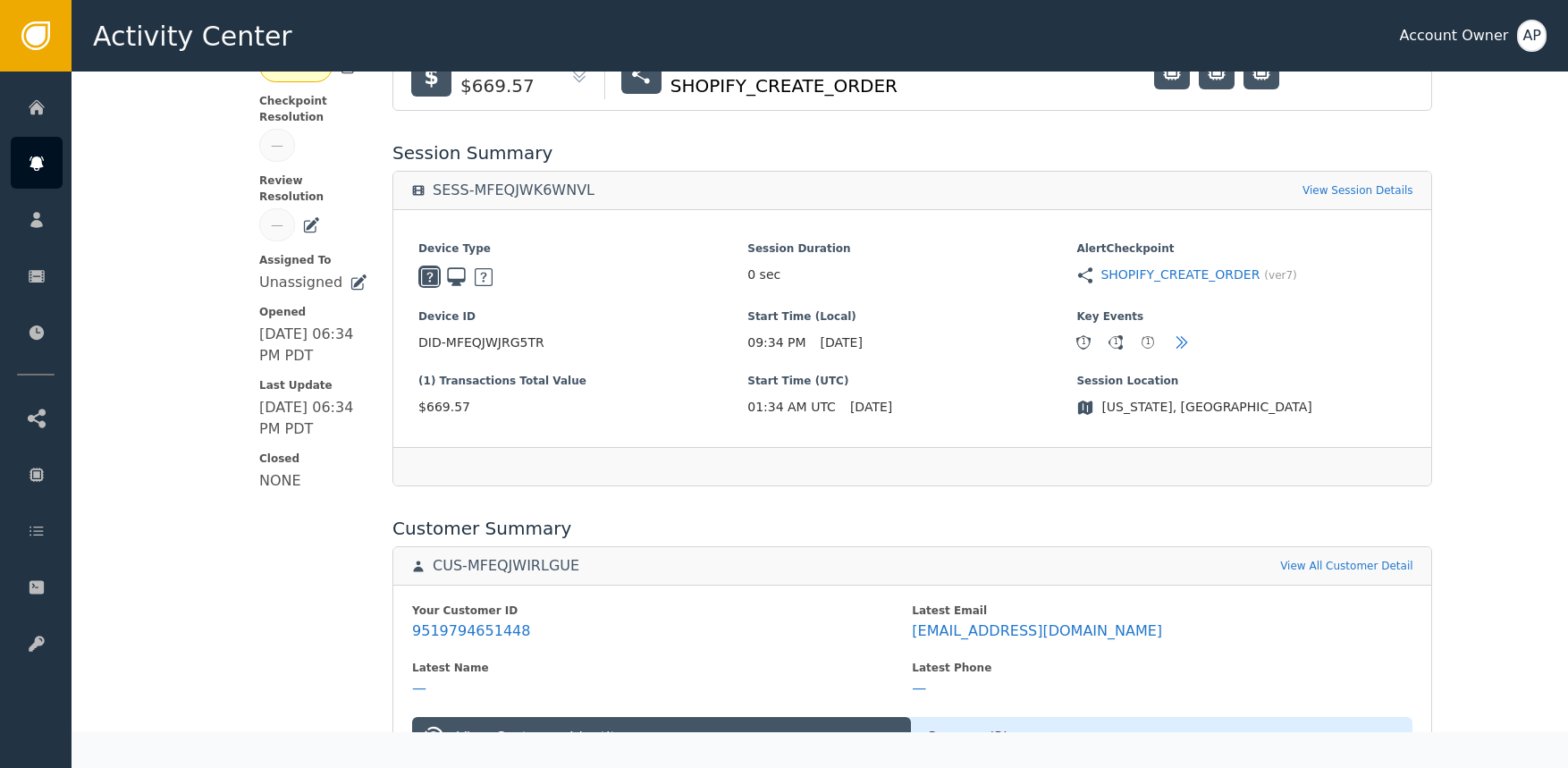
scroll to position [202, 0]
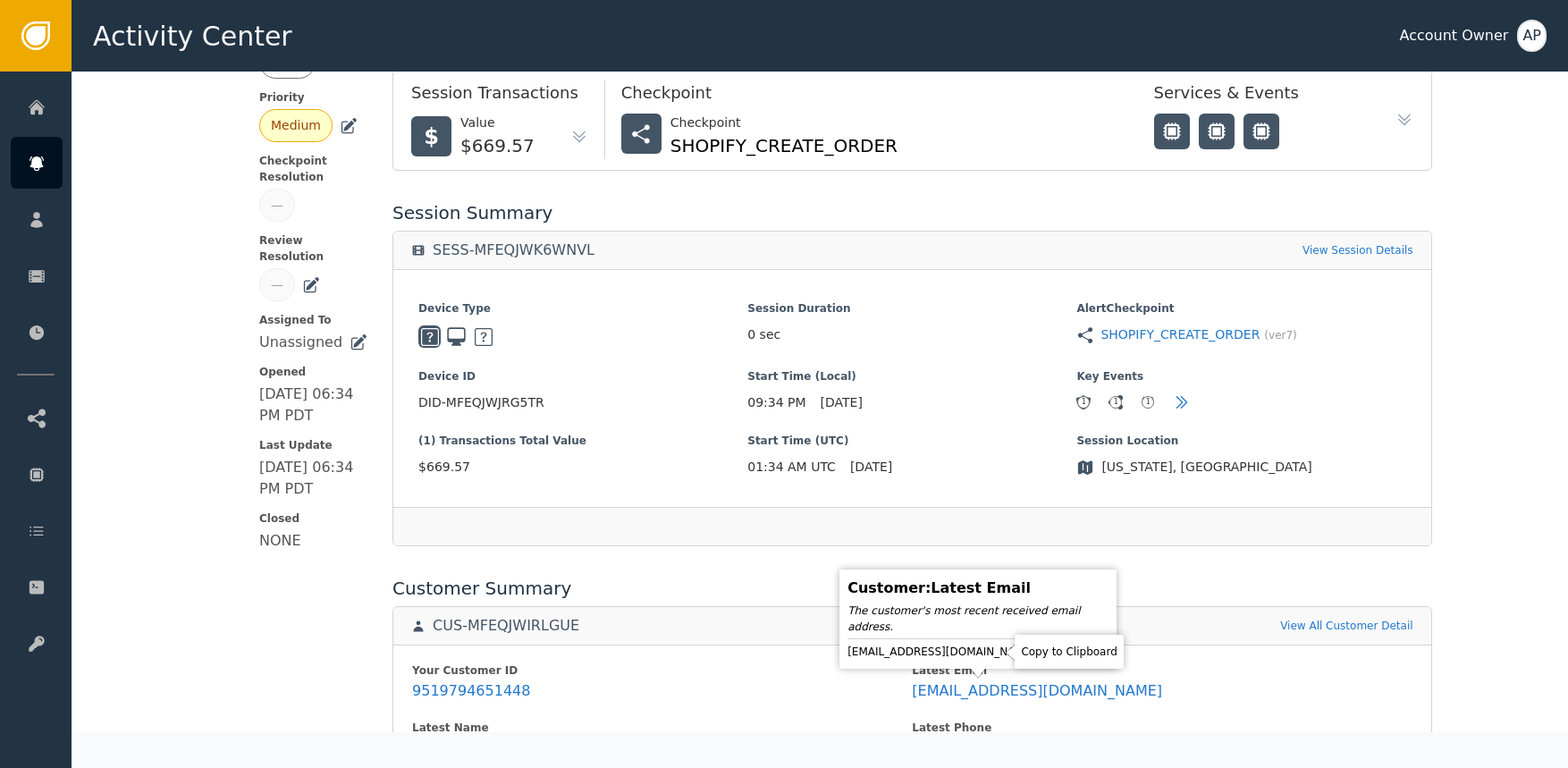
drag, startPoint x: 991, startPoint y: 654, endPoint x: 967, endPoint y: 650, distance: 24.3
click at [1042, 654] on icon at bounding box center [1051, 652] width 18 height 18
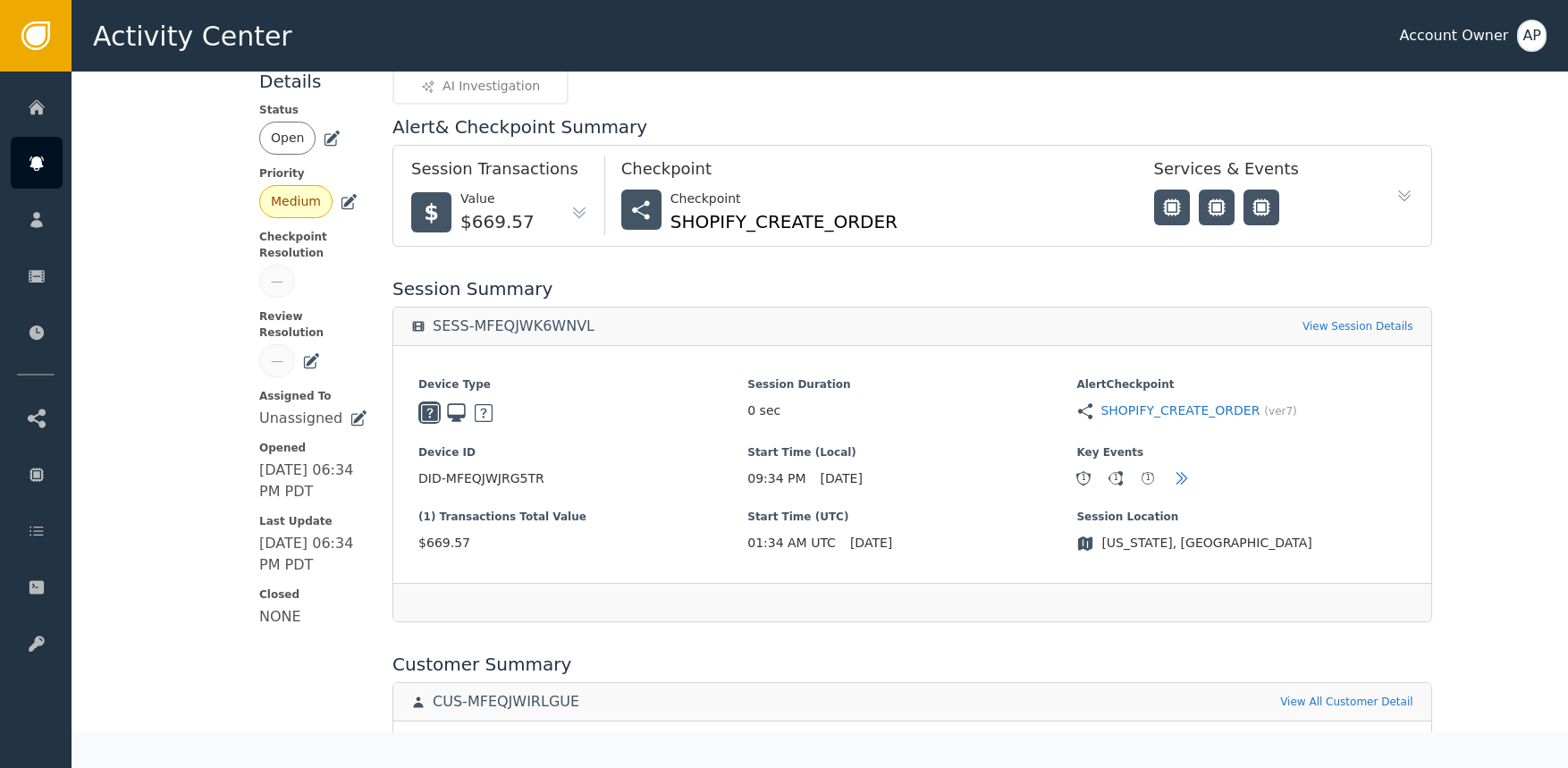
scroll to position [34, 0]
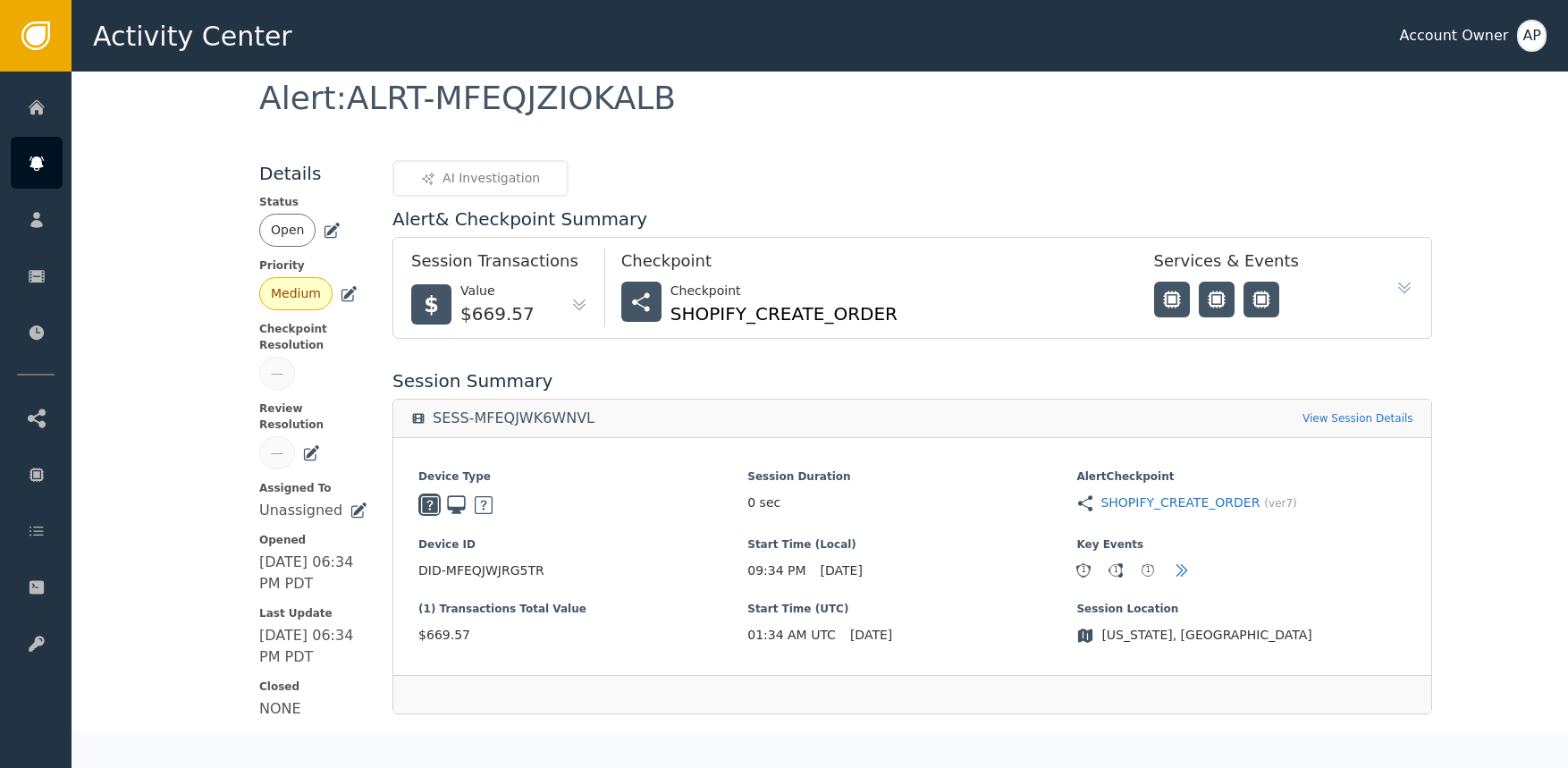
click at [323, 224] on icon at bounding box center [332, 230] width 18 height 18
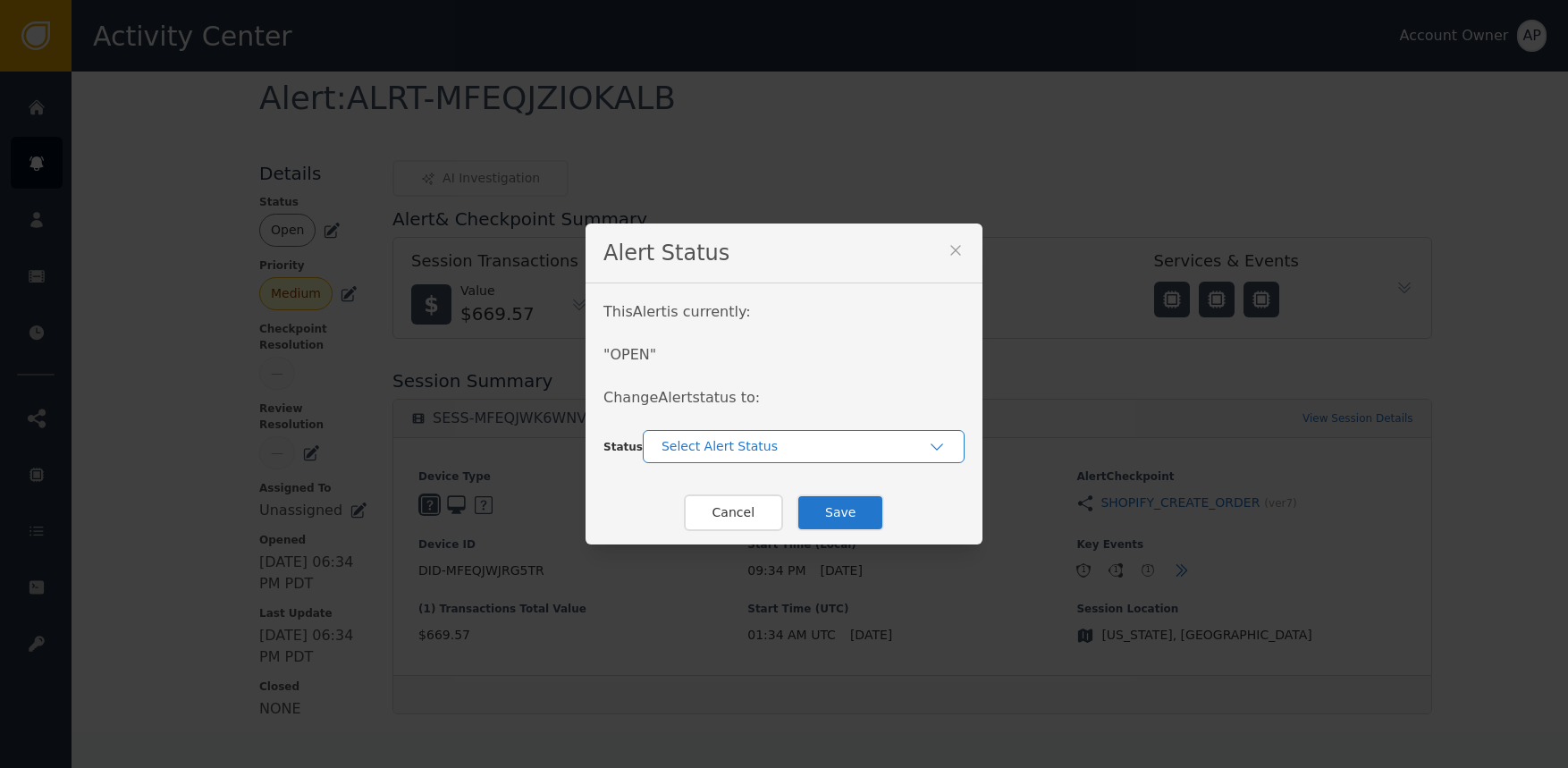
click at [709, 431] on div "Select Alert Status" at bounding box center [804, 446] width 322 height 33
click at [765, 498] on div "In-Review" at bounding box center [804, 486] width 322 height 33
click at [853, 507] on button "Save" at bounding box center [841, 513] width 87 height 37
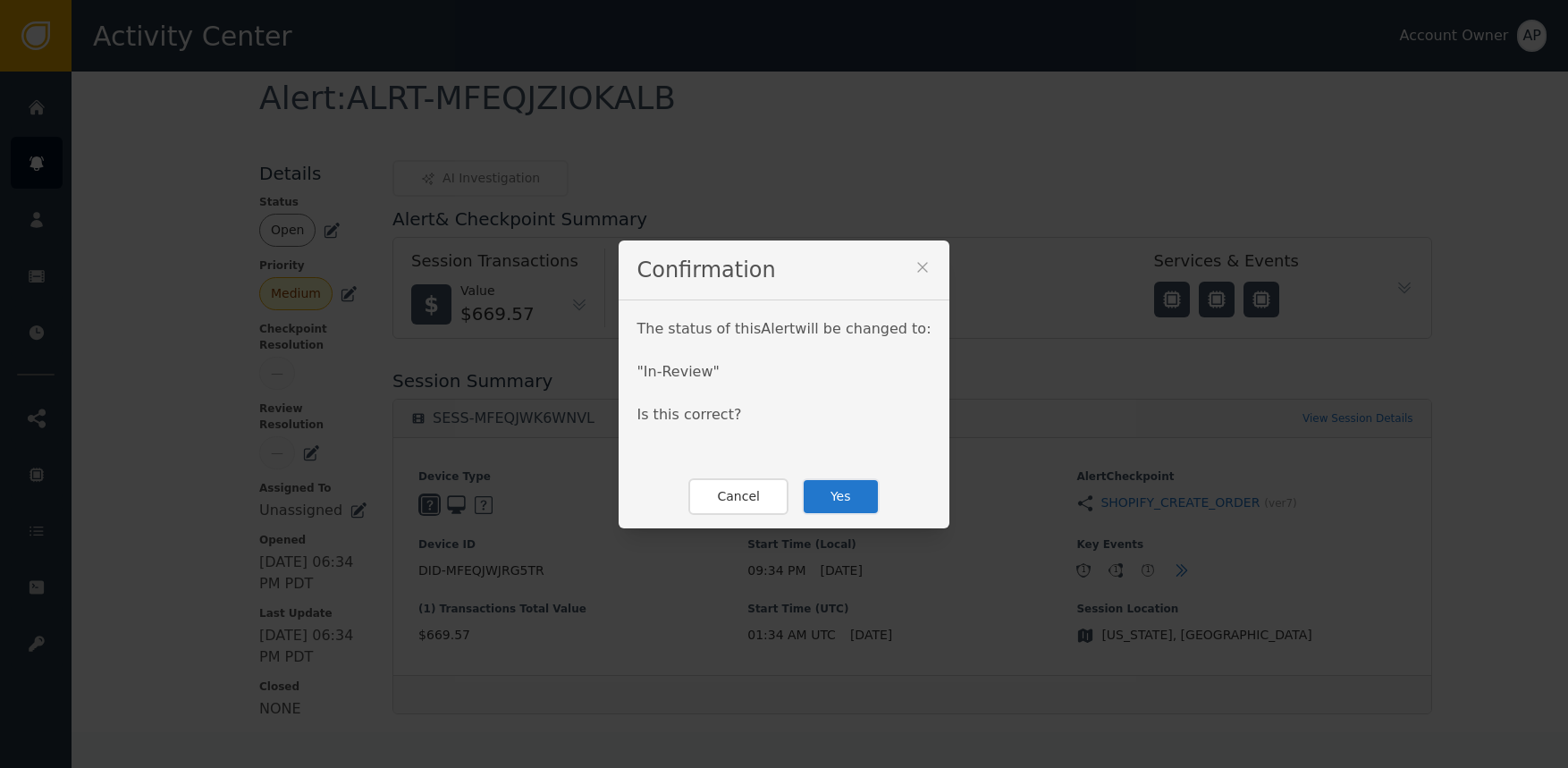
click at [853, 506] on button "Yes" at bounding box center [841, 496] width 78 height 37
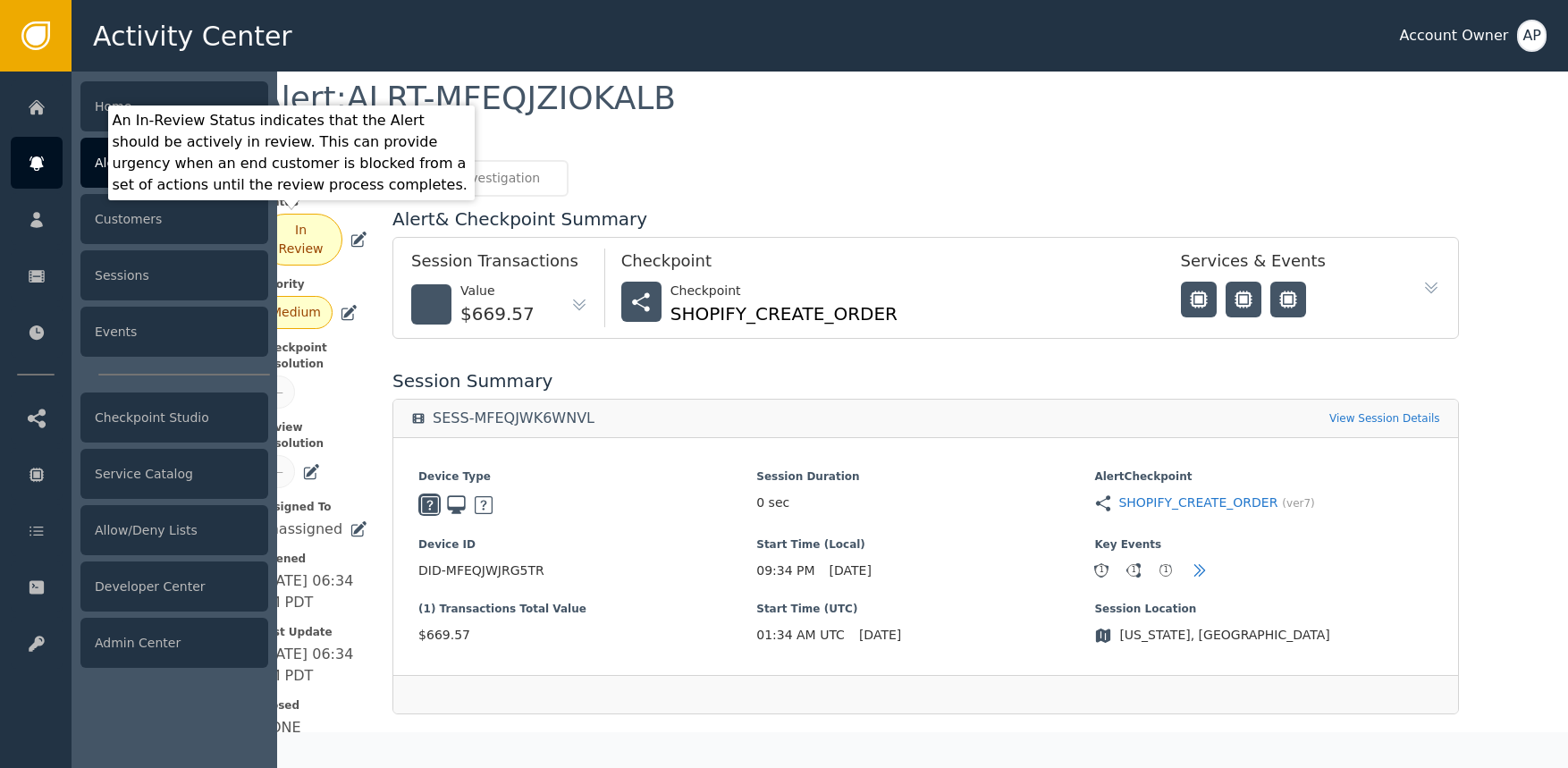
click at [34, 156] on icon at bounding box center [37, 164] width 18 height 20
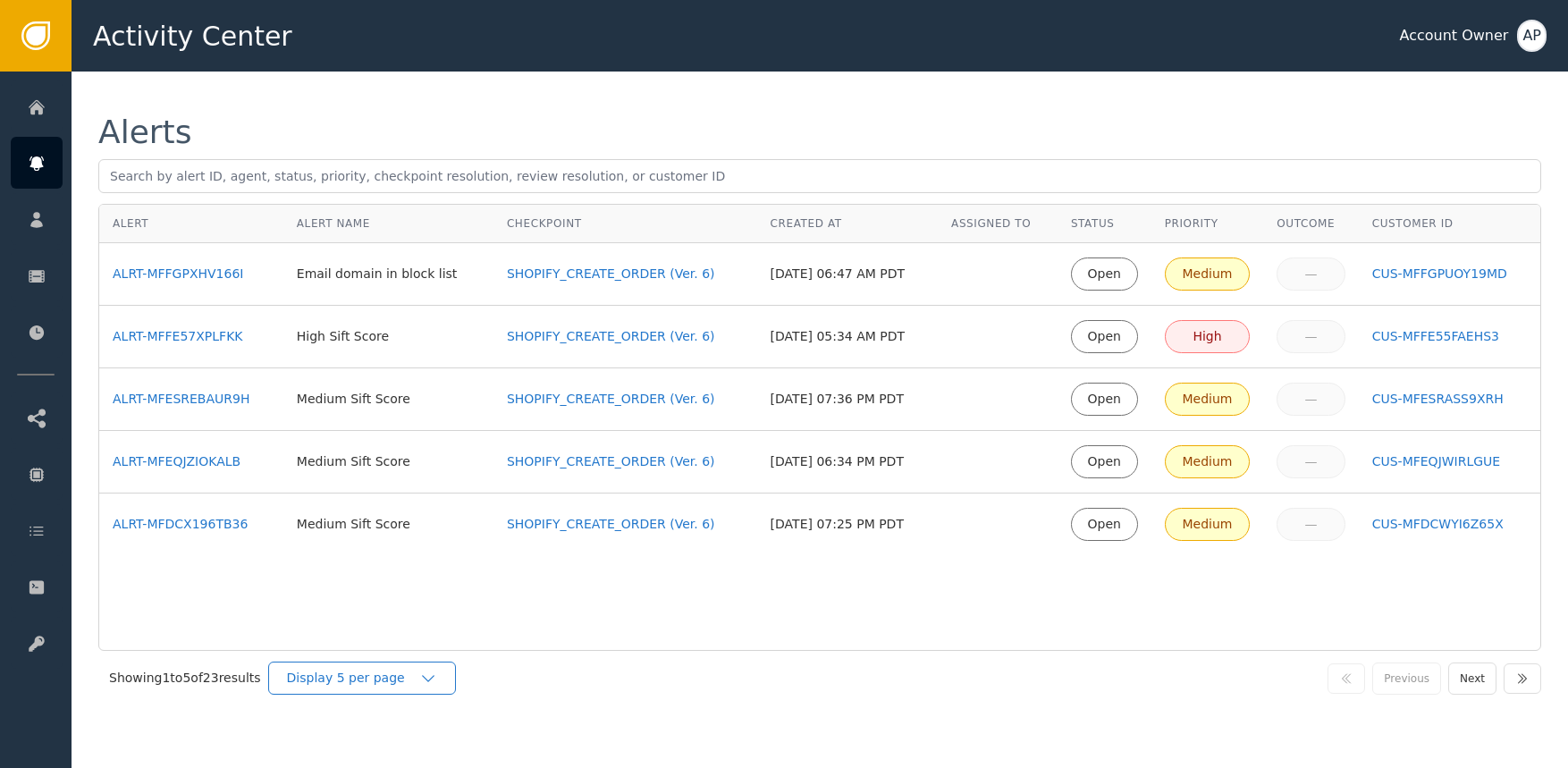
drag, startPoint x: 359, startPoint y: 672, endPoint x: 379, endPoint y: 684, distance: 23.3
click at [362, 674] on div "Display 5 per page" at bounding box center [353, 678] width 132 height 19
click at [420, 753] on div "Display 25 per page" at bounding box center [367, 751] width 143 height 19
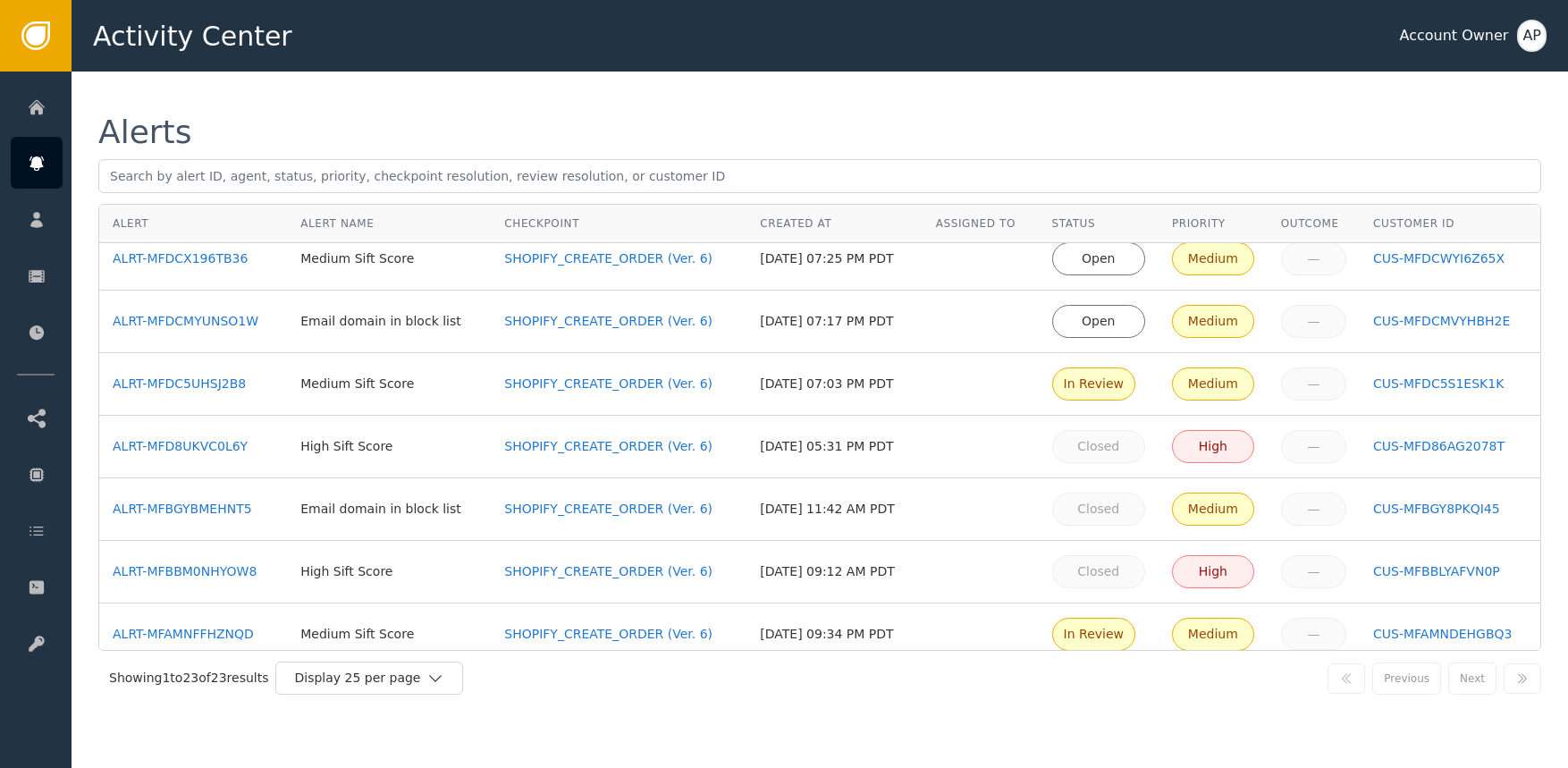
scroll to position [155, 0]
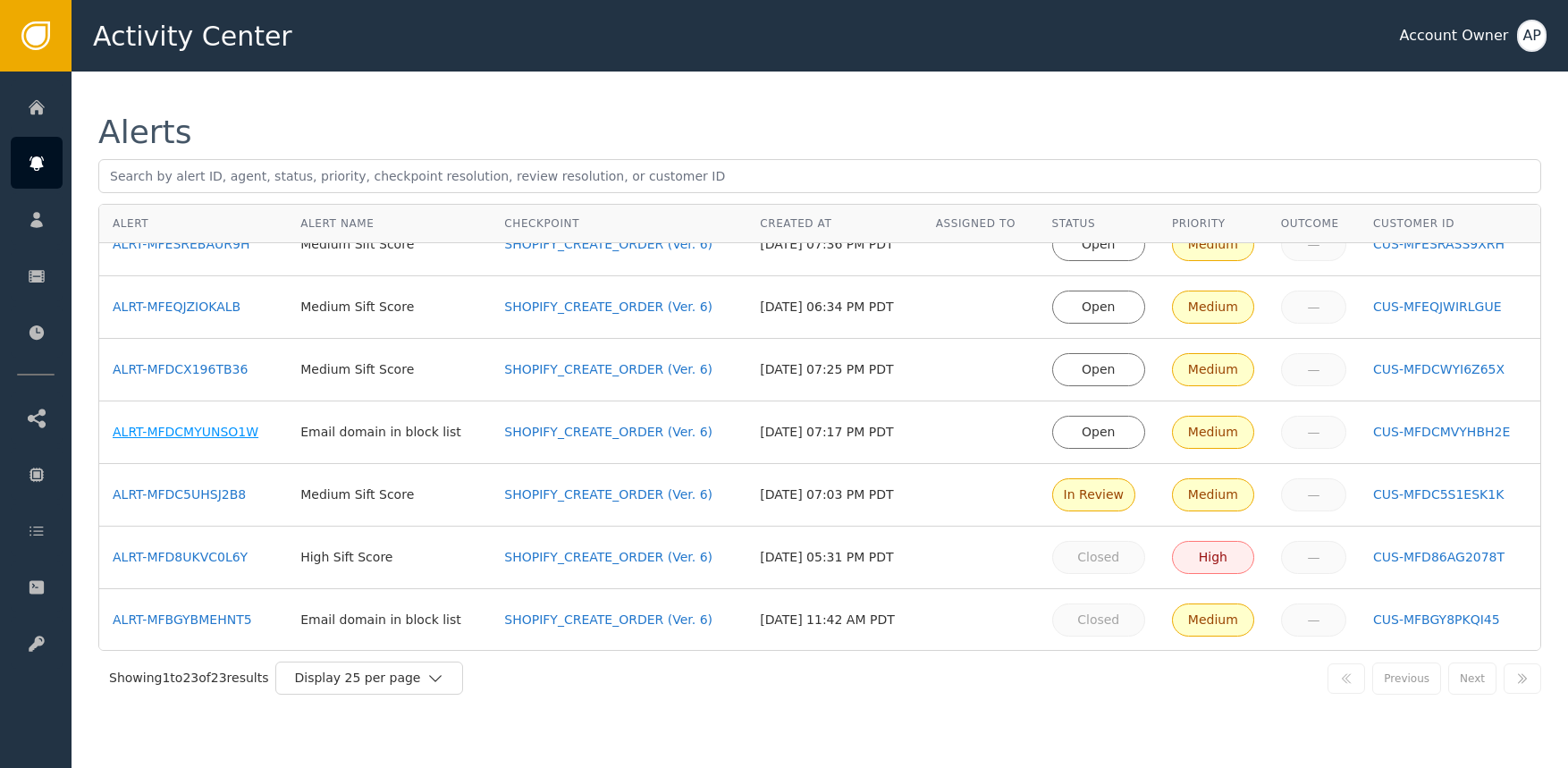
click at [226, 440] on div "ALRT-MFDCMYUNSO1W" at bounding box center [193, 432] width 161 height 19
